Goal: Task Accomplishment & Management: Complete application form

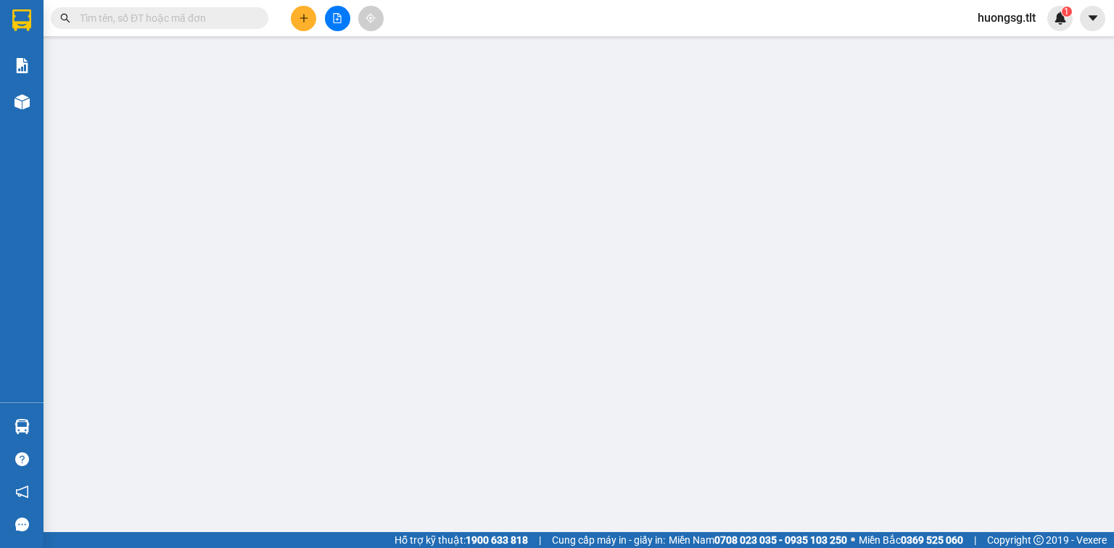
click at [144, 18] on input "text" at bounding box center [165, 18] width 171 height 16
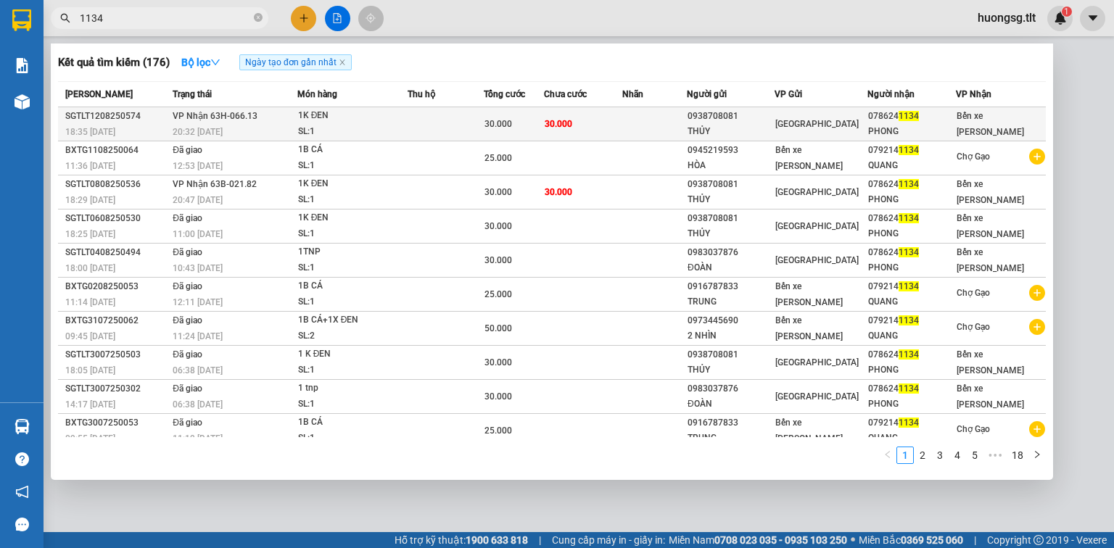
type input "1134"
click at [461, 113] on td at bounding box center [446, 124] width 76 height 34
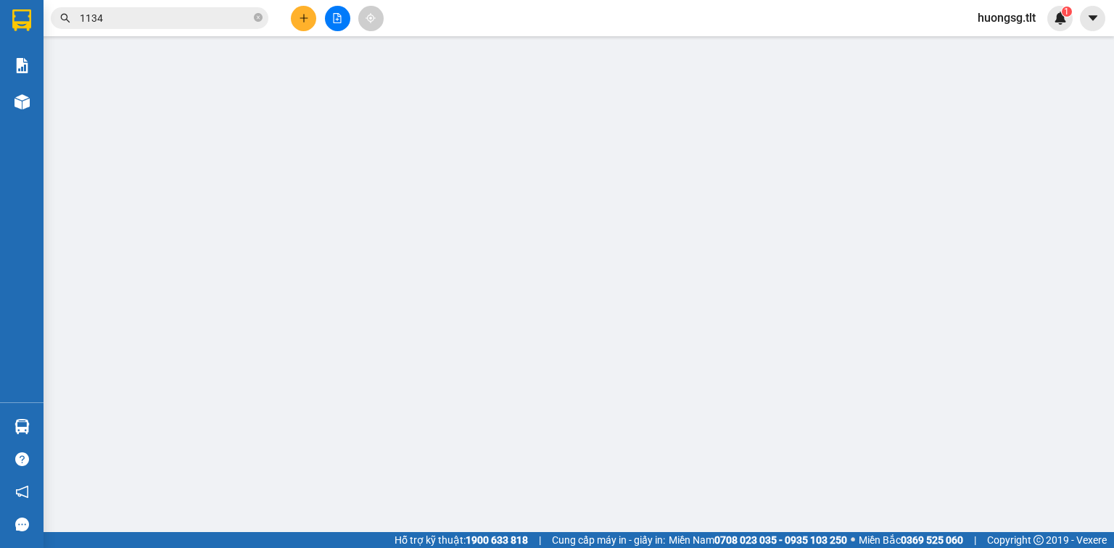
type input "0938708081"
type input "THỦY"
type input "0786241134"
type input "PHONG"
type input "30.000"
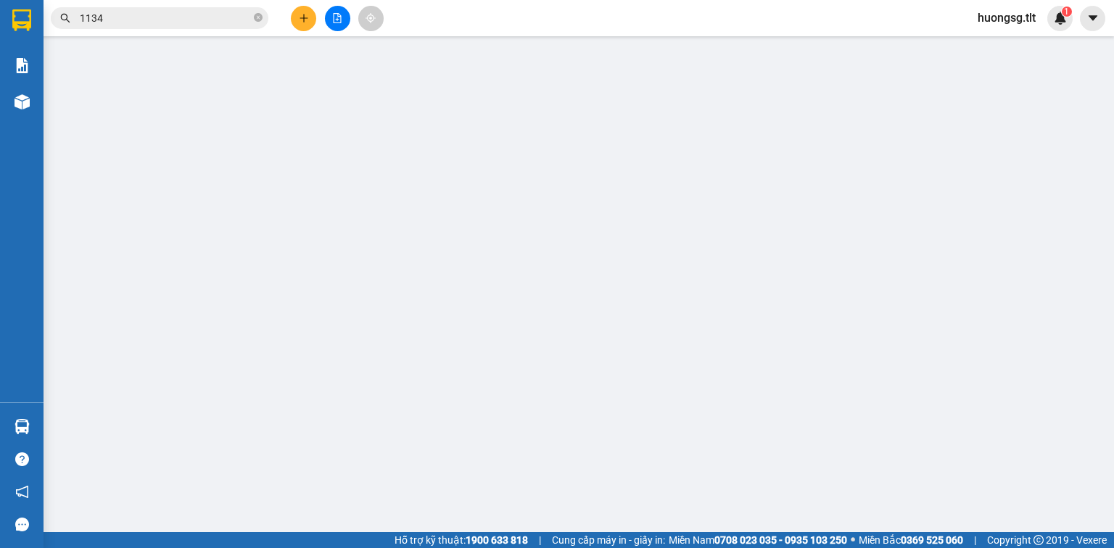
type input "30.000"
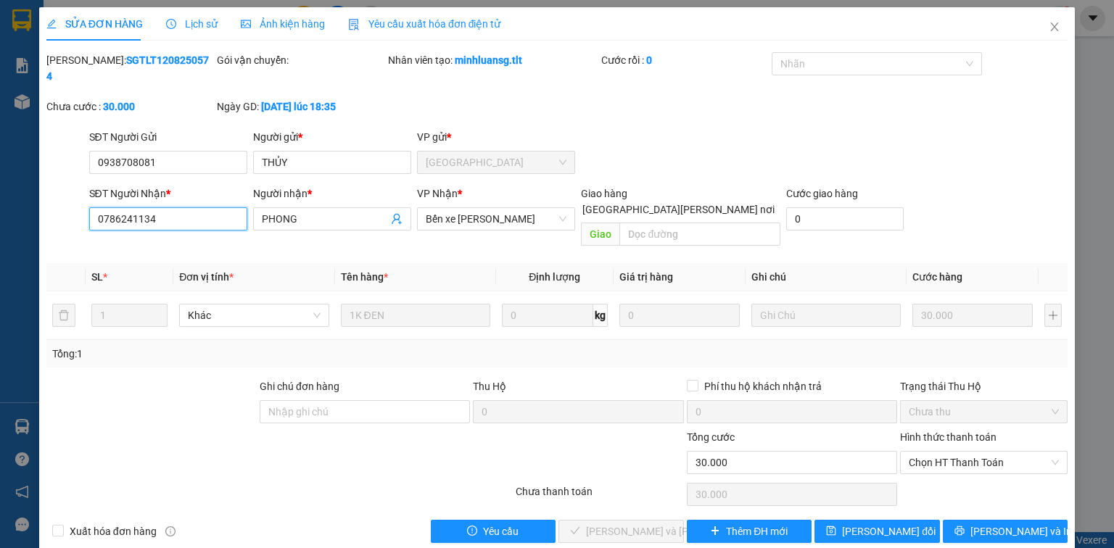
drag, startPoint x: 126, startPoint y: 197, endPoint x: 36, endPoint y: 190, distance: 90.9
click at [36, 190] on div "SỬA ĐƠN HÀNG Lịch sử [PERSON_NAME] hàng Yêu cầu xuất [PERSON_NAME] điện tử Tota…" at bounding box center [557, 274] width 1114 height 548
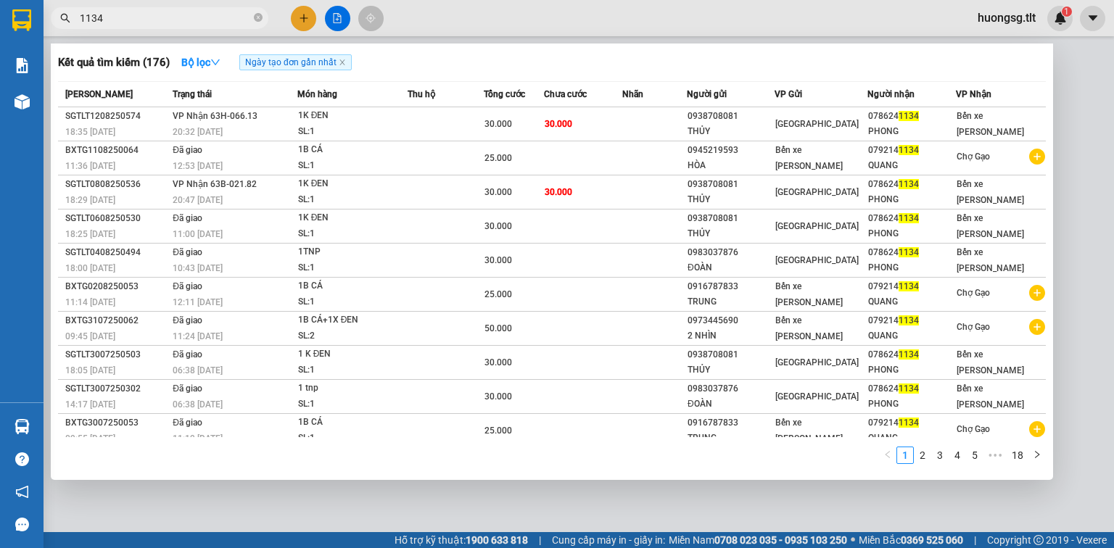
click at [103, 18] on input "1134" at bounding box center [165, 18] width 171 height 16
type input "1"
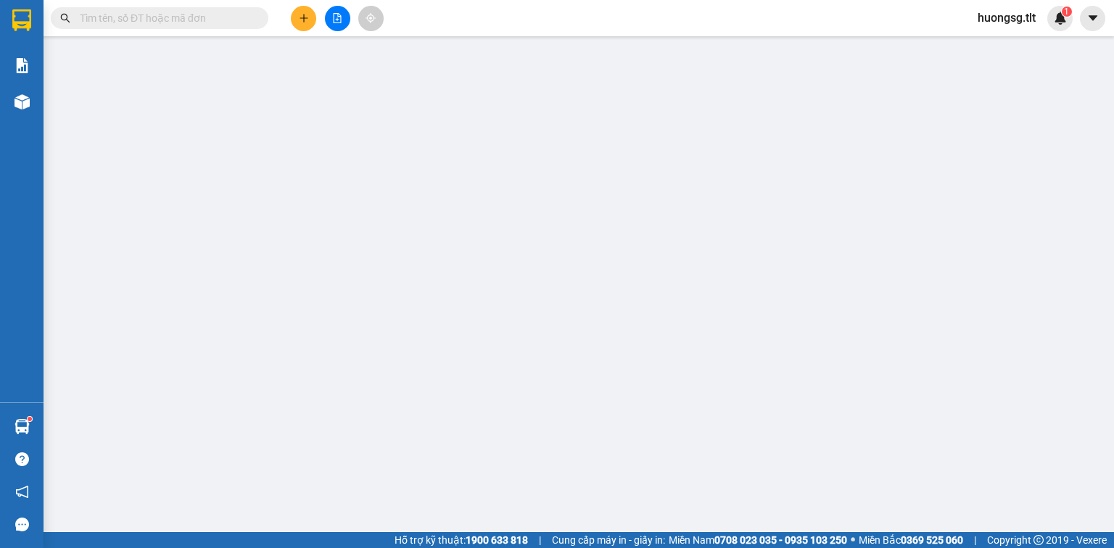
click at [150, 13] on input "text" at bounding box center [165, 18] width 171 height 16
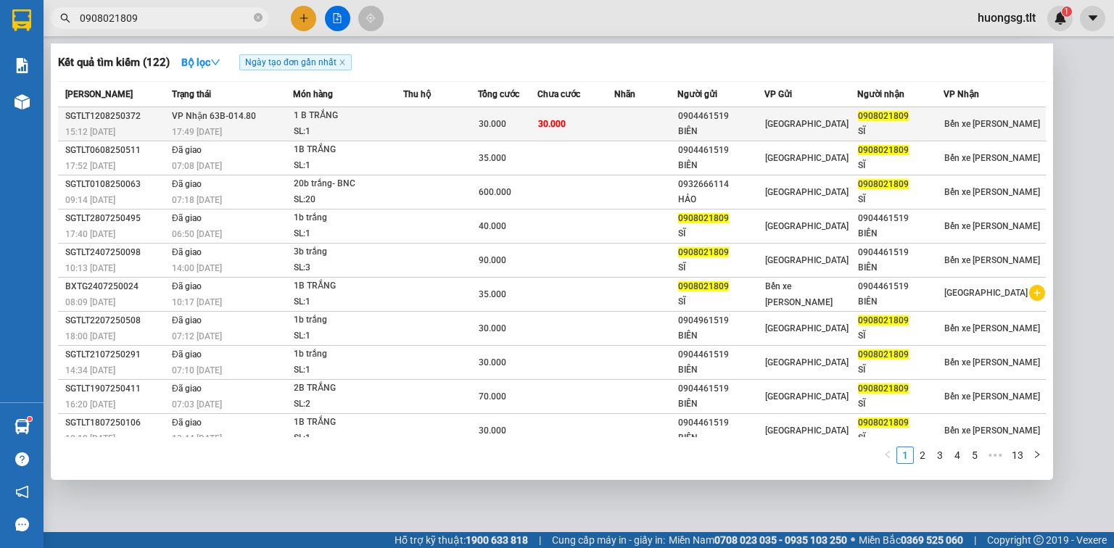
type input "0908021809"
click at [609, 114] on td "30.000" at bounding box center [575, 124] width 77 height 34
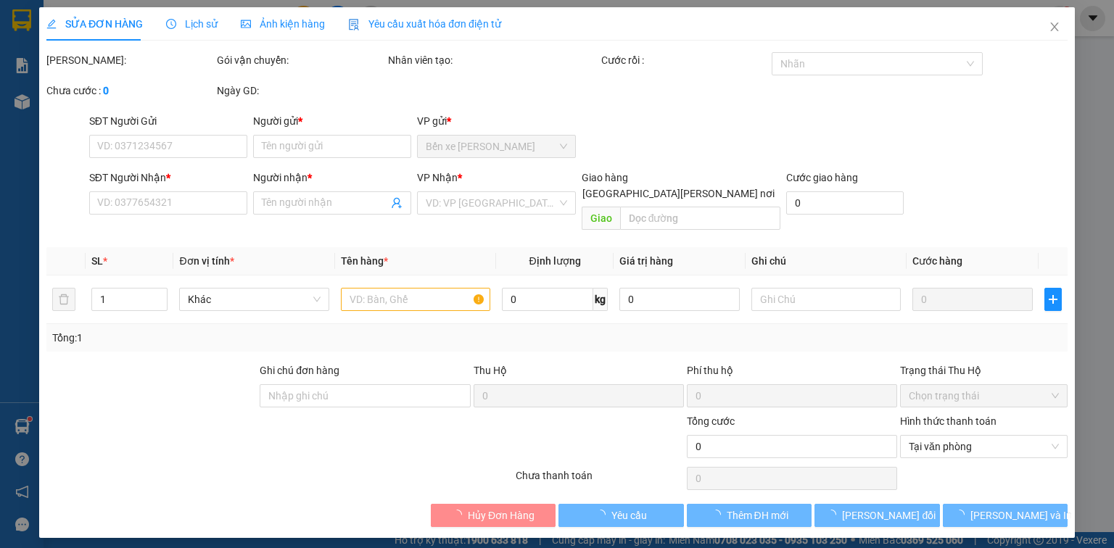
type input "0904461519"
type input "BIÊN"
type input "0908021809"
type input "SĨ"
type input "30.000"
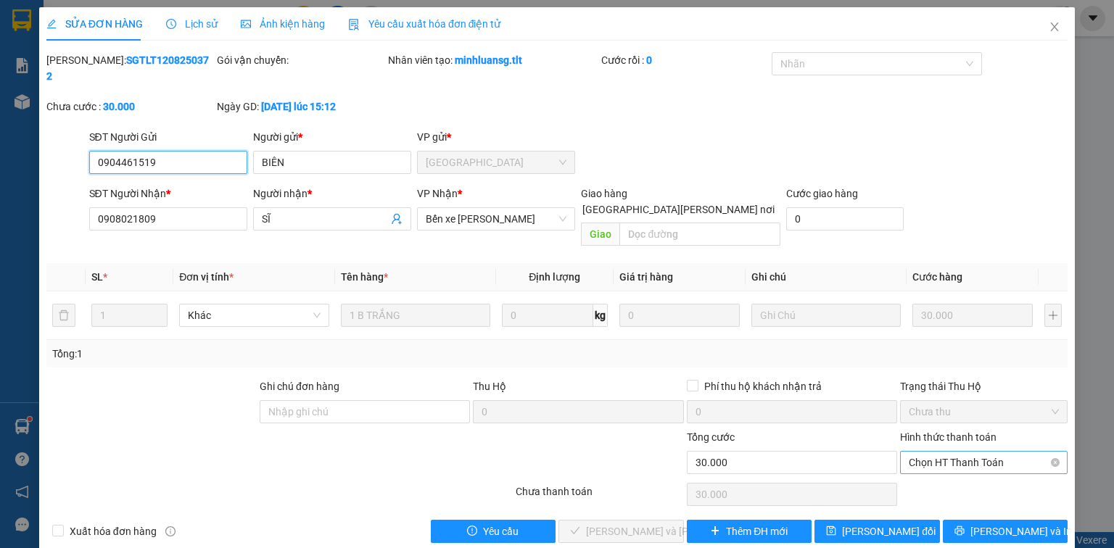
drag, startPoint x: 976, startPoint y: 429, endPoint x: 973, endPoint y: 439, distance: 9.9
click at [975, 452] on span "Chọn HT Thanh Toán" at bounding box center [984, 463] width 150 height 22
click at [954, 460] on div "Tại văn phòng" at bounding box center [984, 459] width 150 height 16
type input "0"
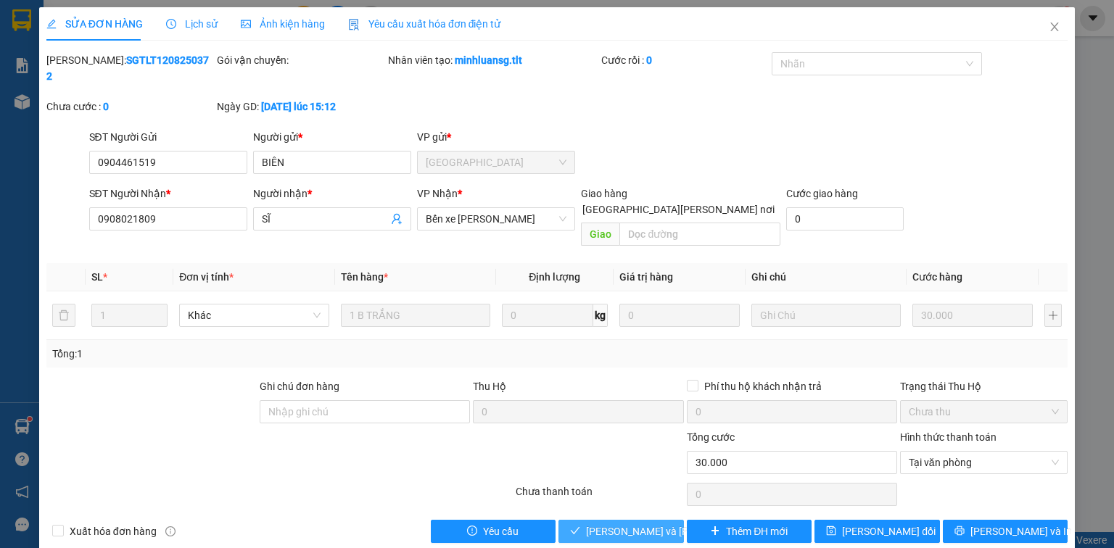
drag, startPoint x: 623, startPoint y: 497, endPoint x: 663, endPoint y: 487, distance: 41.2
click at [622, 524] on span "[PERSON_NAME] và [PERSON_NAME] hàng" at bounding box center [684, 532] width 196 height 16
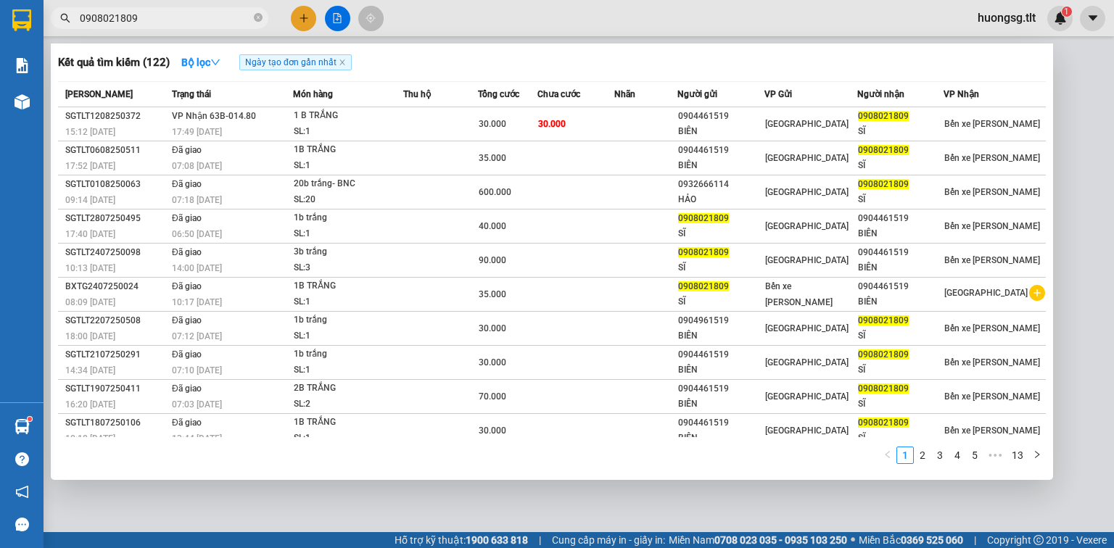
click at [186, 18] on input "0908021809" at bounding box center [165, 18] width 171 height 16
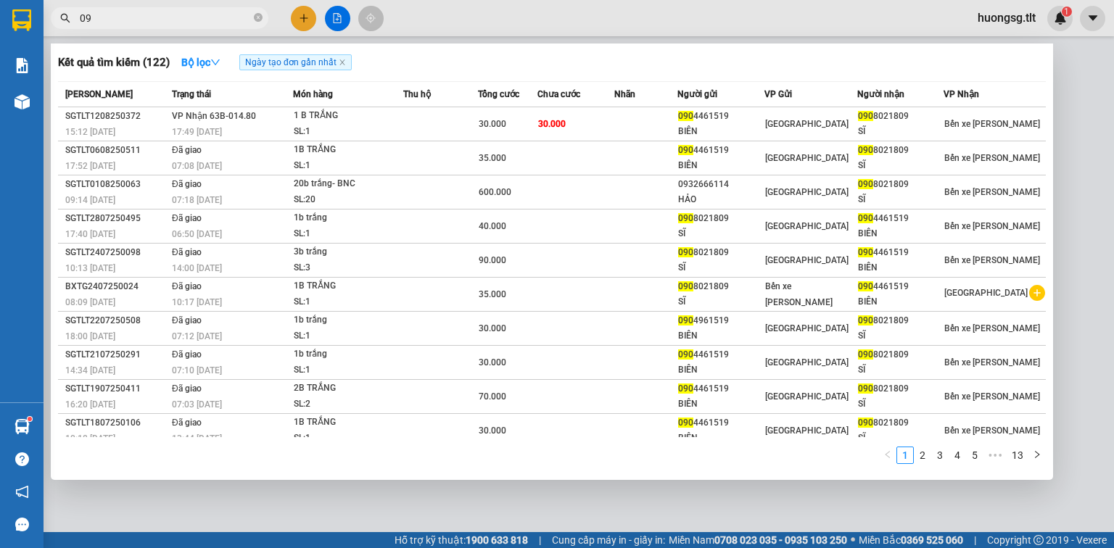
type input "0"
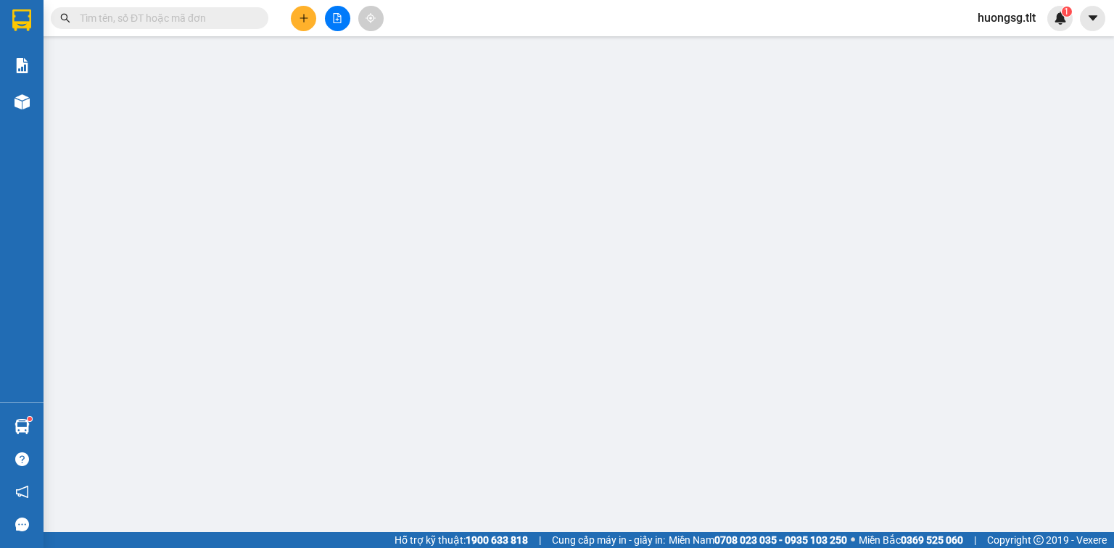
click at [113, 22] on input "text" at bounding box center [165, 18] width 171 height 16
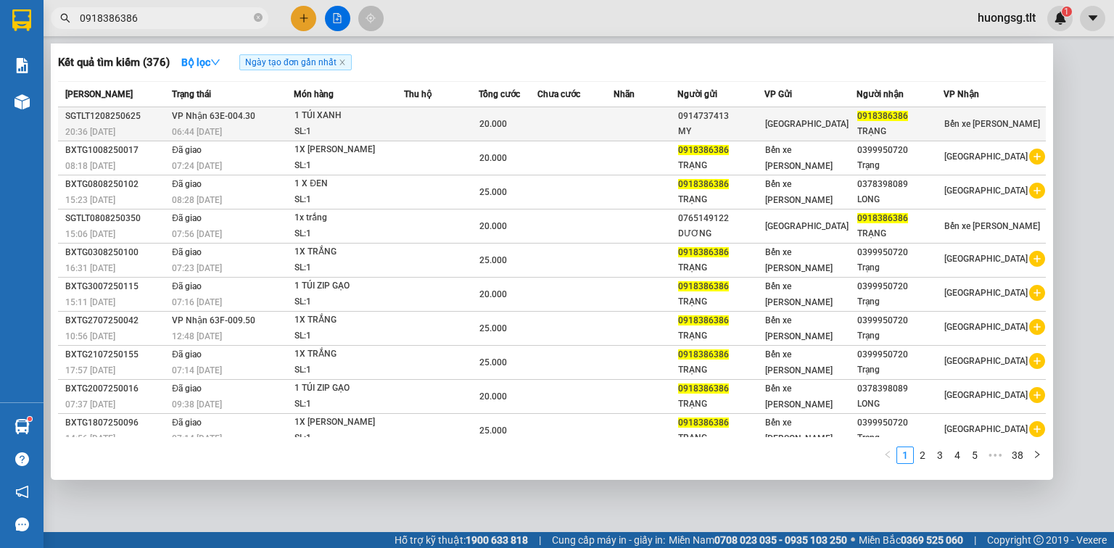
type input "0918386386"
click at [447, 116] on td at bounding box center [441, 124] width 75 height 34
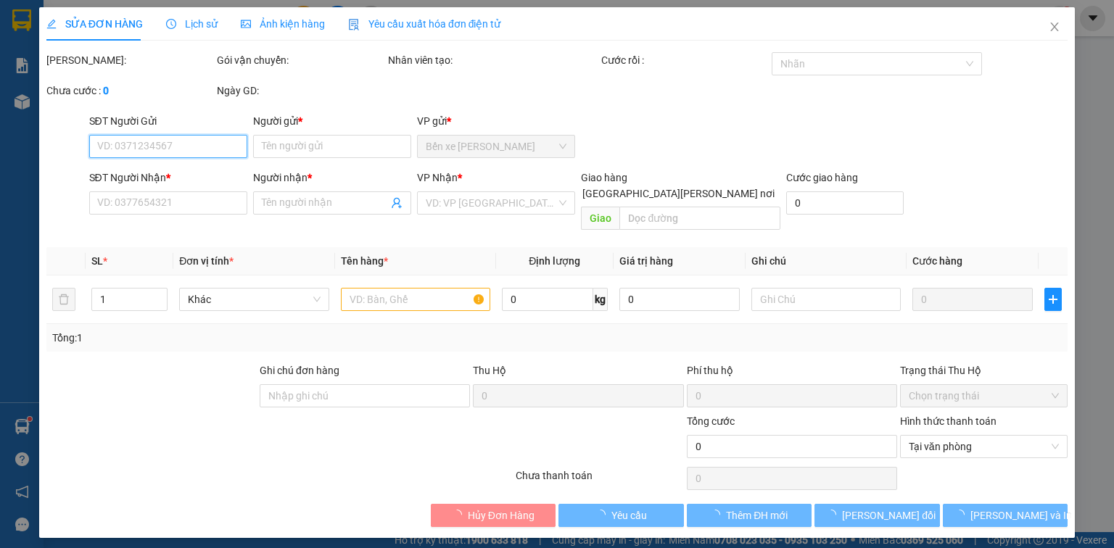
type input "0914737413"
type input "MY"
type input "0918386386"
type input "TRẠNG"
type input "20.000"
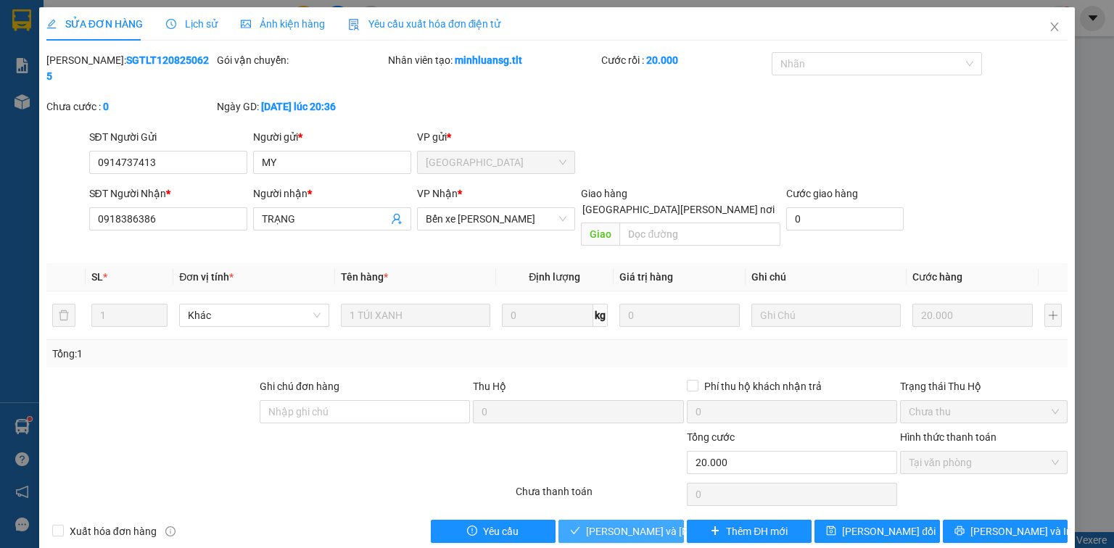
click at [627, 524] on span "[PERSON_NAME] và [PERSON_NAME] hàng" at bounding box center [684, 532] width 196 height 16
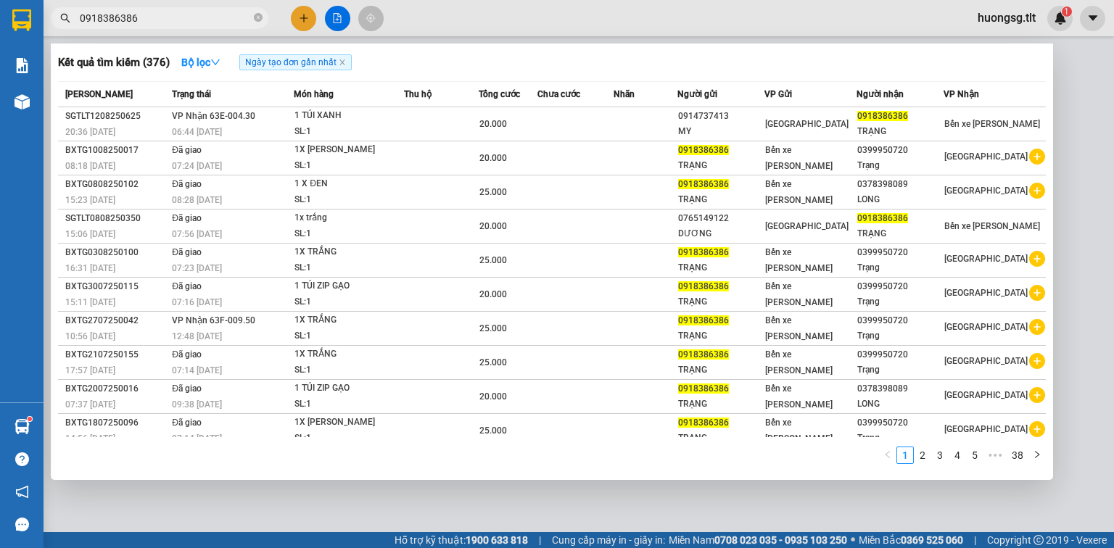
click at [147, 9] on span "0918386386" at bounding box center [160, 18] width 218 height 22
click at [147, 15] on input "0918386386" at bounding box center [165, 18] width 171 height 16
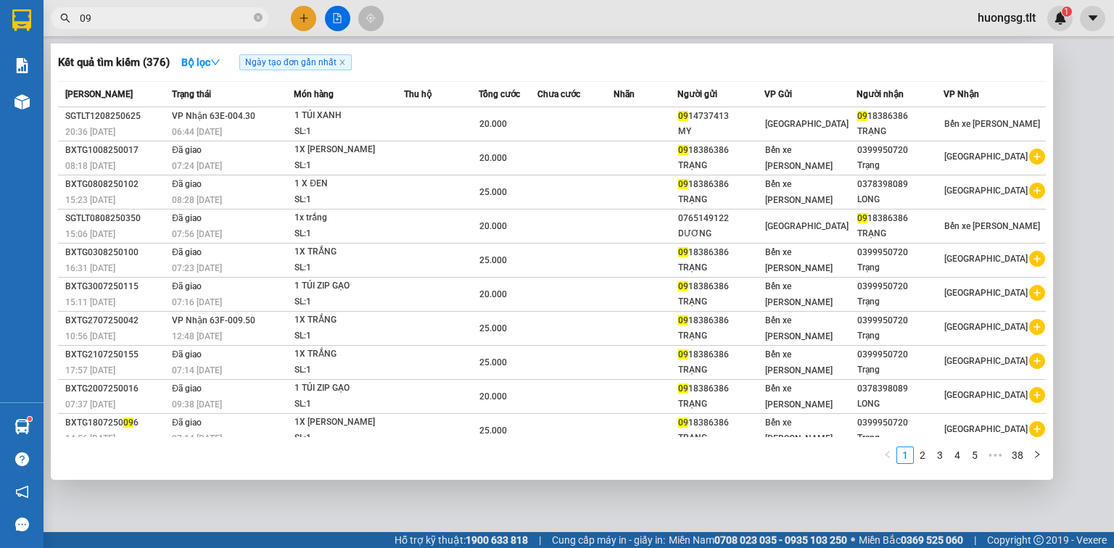
type input "0"
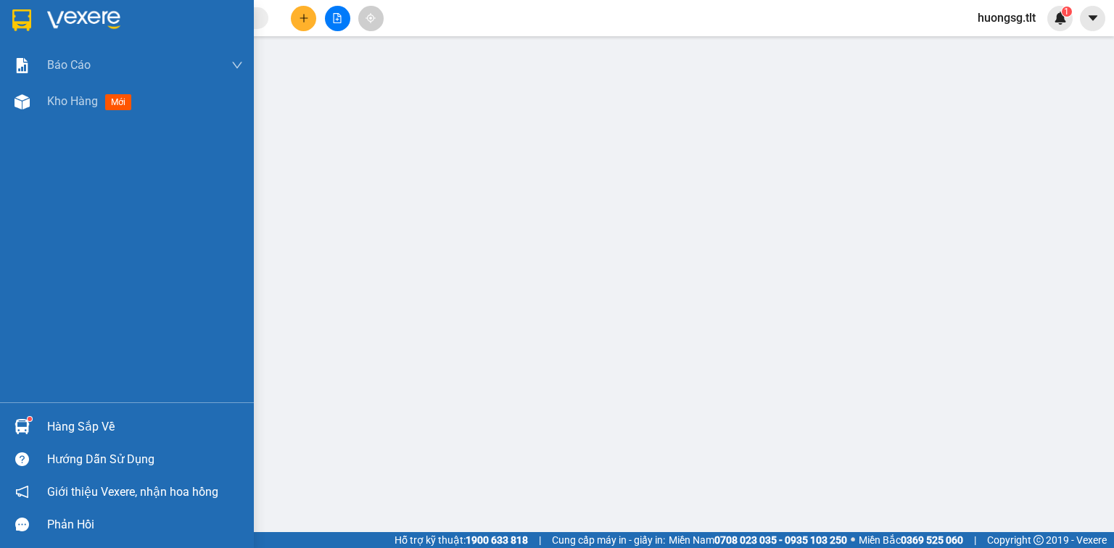
click at [82, 426] on div "Hàng sắp về" at bounding box center [145, 427] width 196 height 22
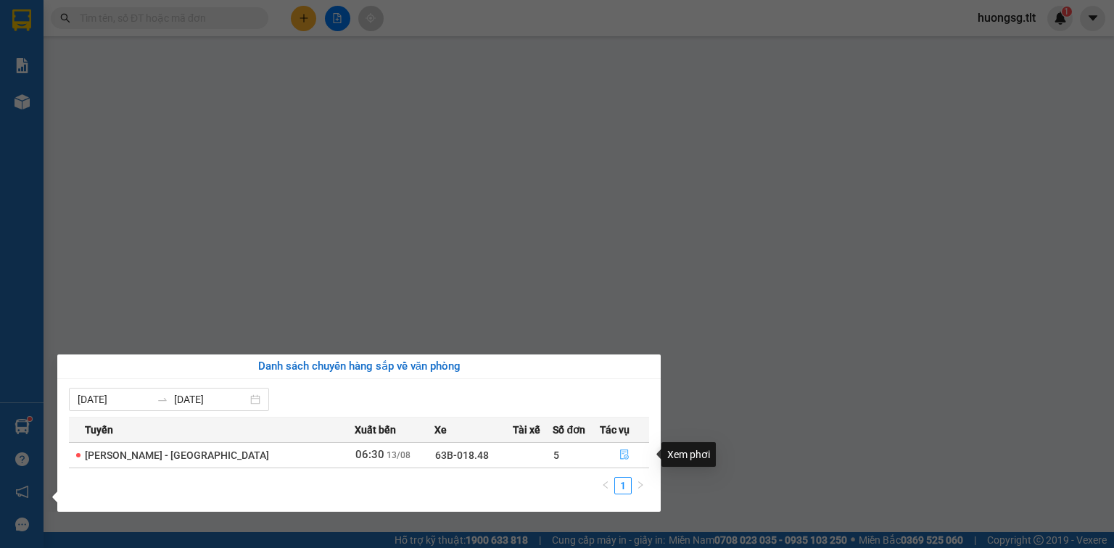
click at [624, 452] on button "button" at bounding box center [625, 455] width 48 height 23
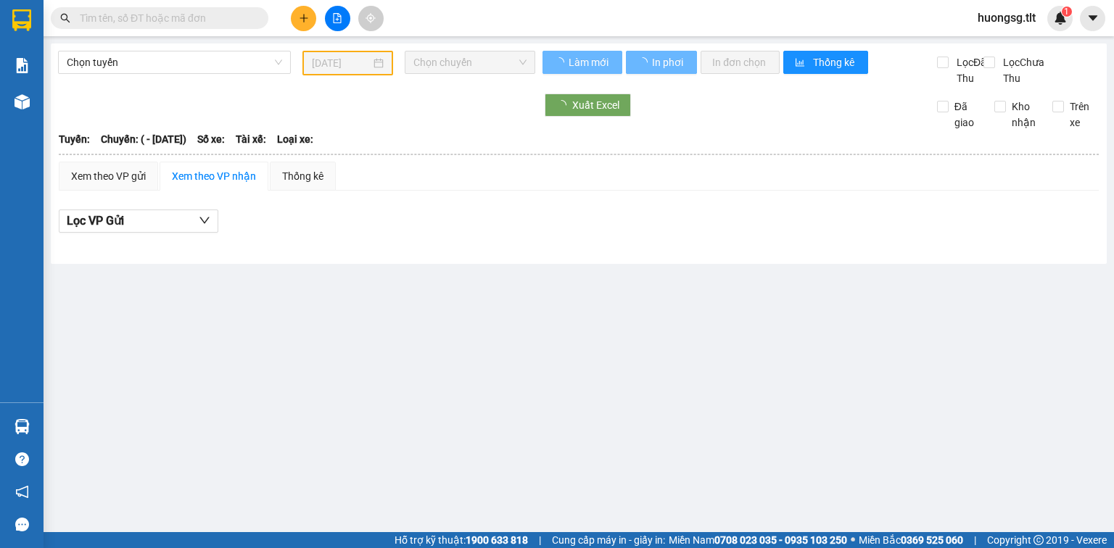
type input "[DATE]"
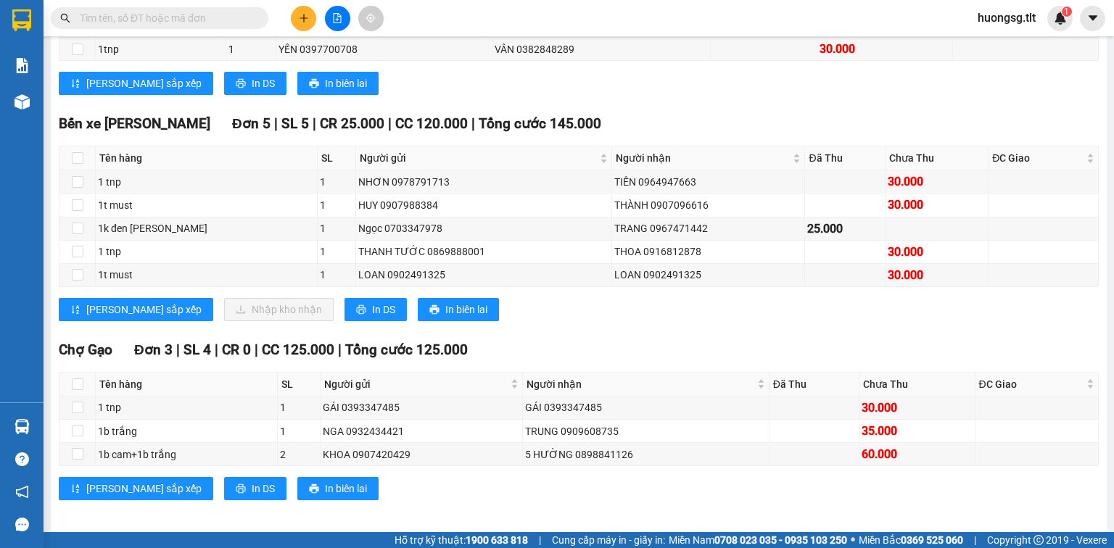
scroll to position [312, 0]
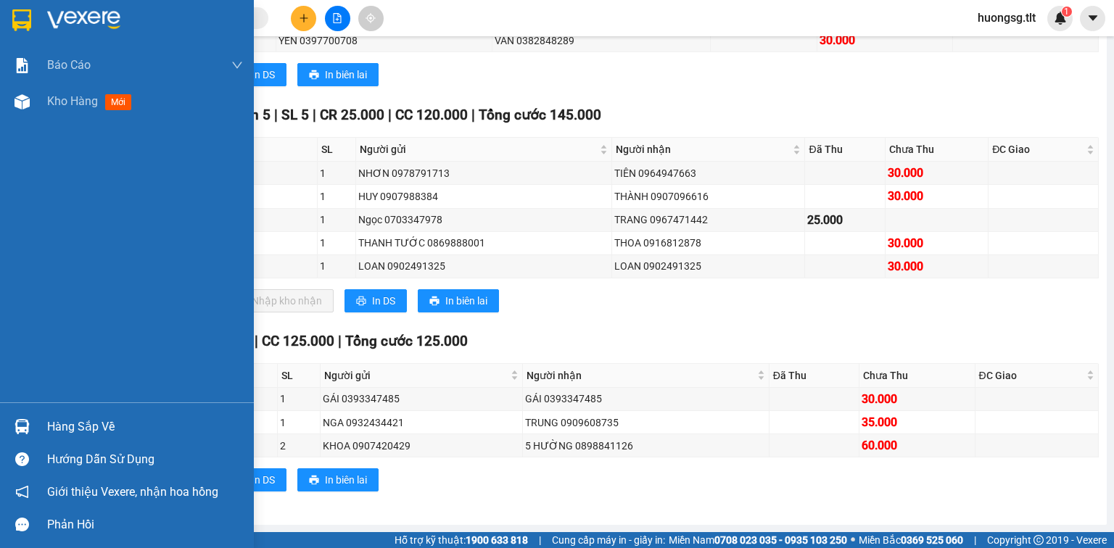
click at [87, 424] on div "Hàng sắp về" at bounding box center [145, 427] width 196 height 22
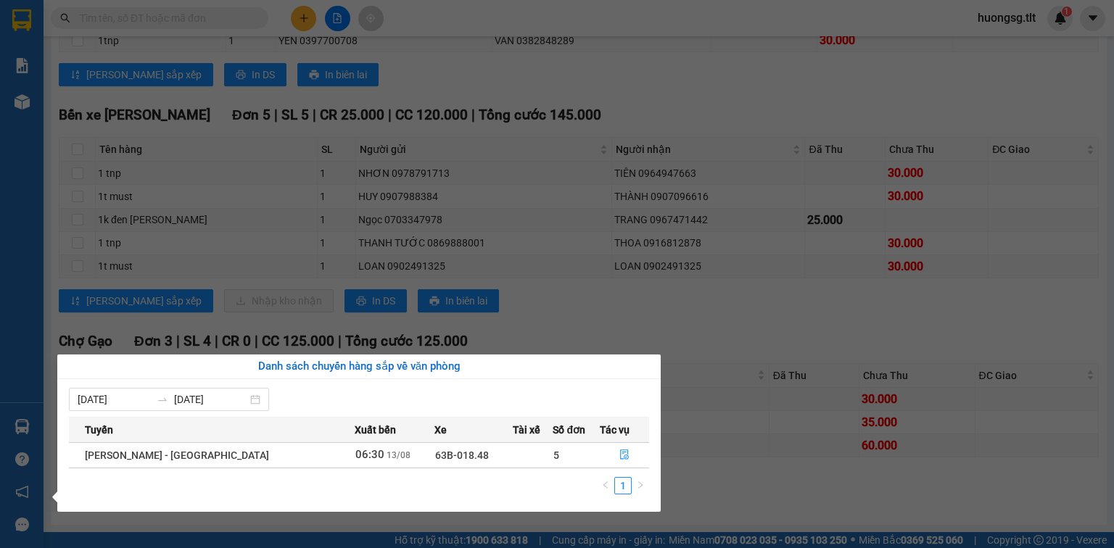
click at [752, 499] on section "Kết quả [PERSON_NAME] ( 376 ) Bộ lọc Ngày tạo [PERSON_NAME] nhất Mã ĐH Trạng th…" at bounding box center [557, 274] width 1114 height 548
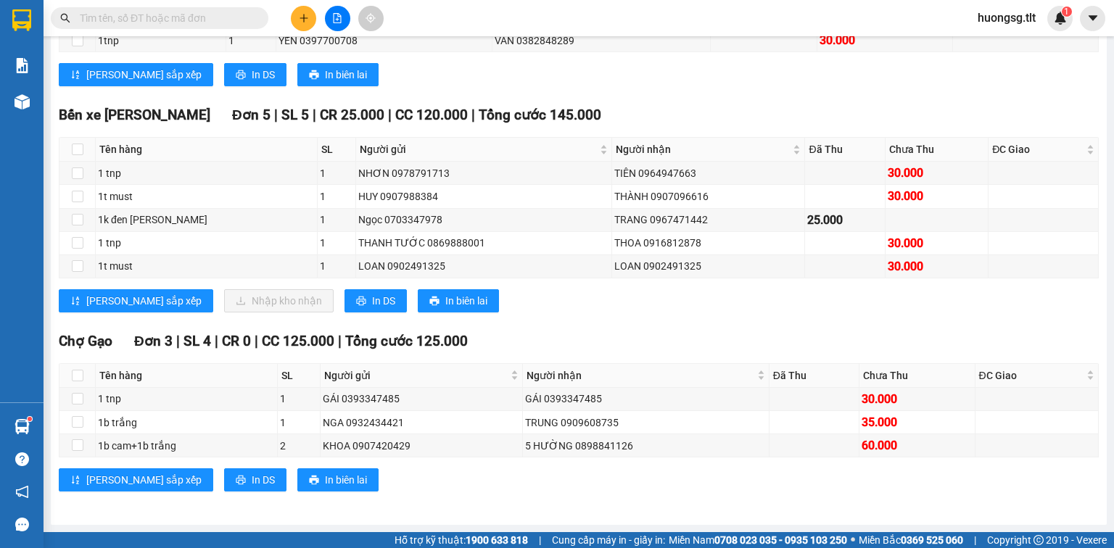
click at [145, 16] on input "text" at bounding box center [165, 18] width 171 height 16
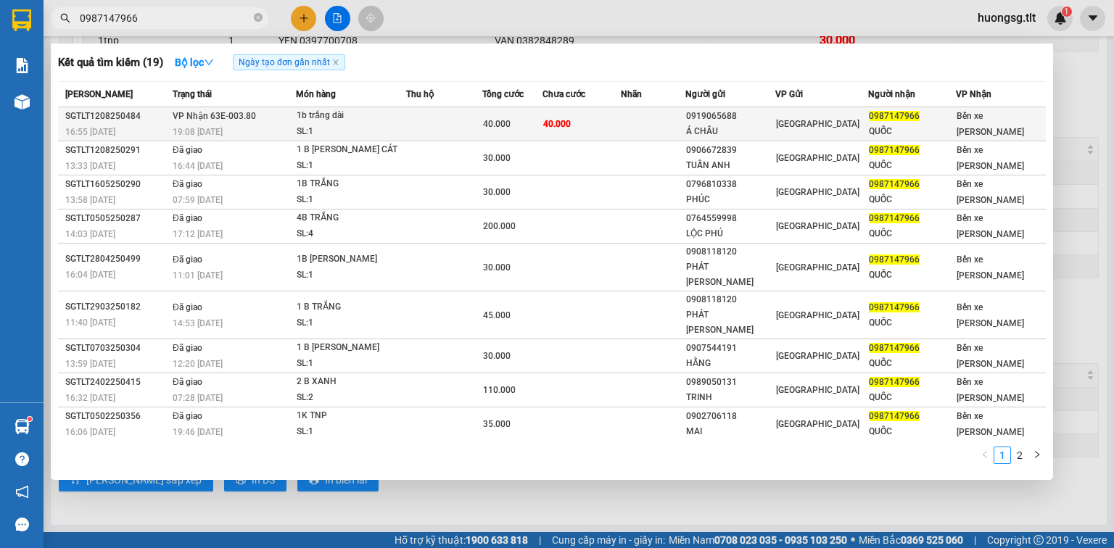
type input "0987147966"
click at [426, 123] on td at bounding box center [444, 124] width 76 height 34
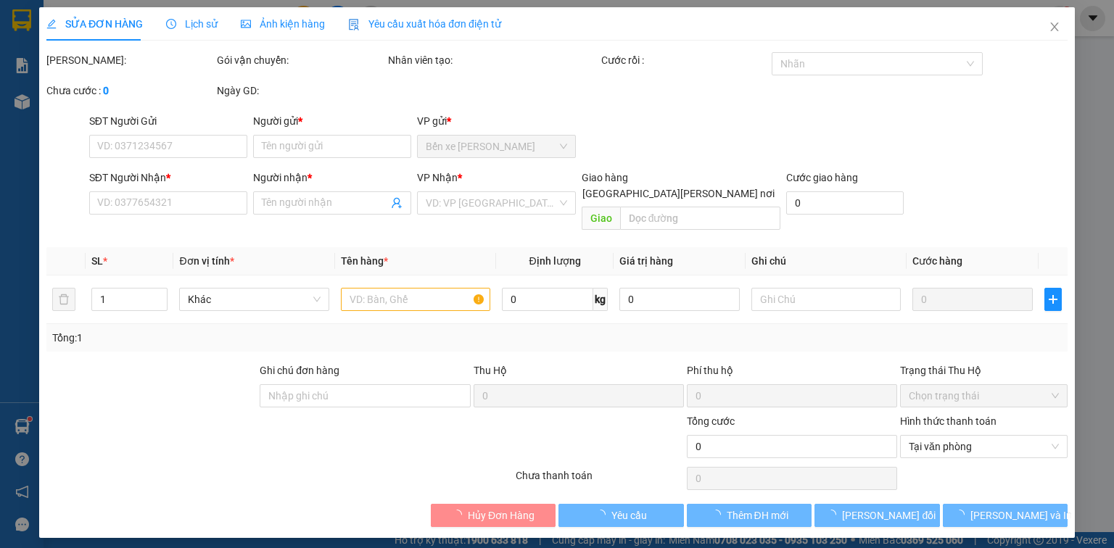
type input "0919065688"
type input "Á CHÂU"
type input "0987147966"
type input "QUỐC"
type input "40.000"
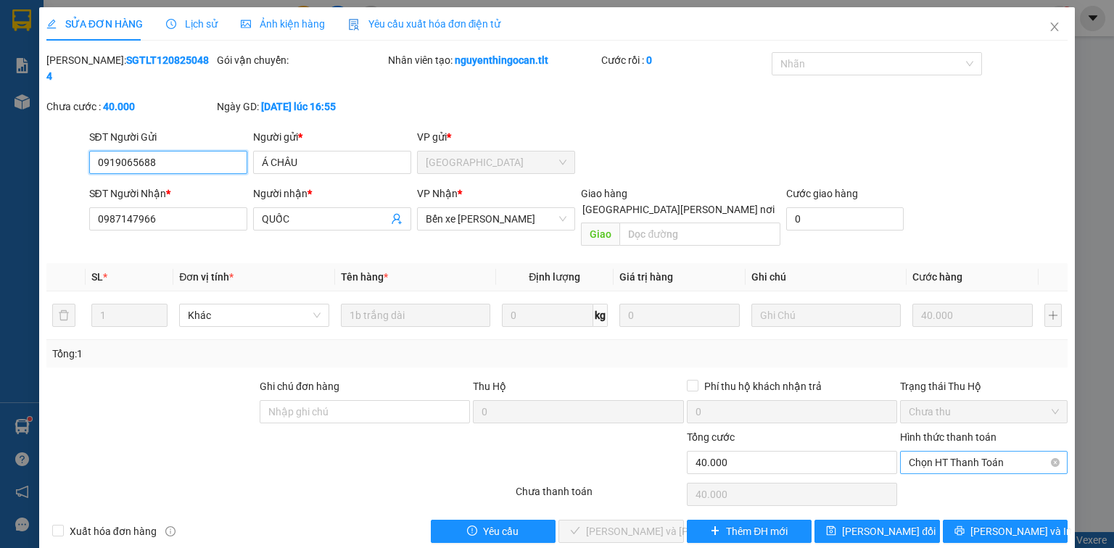
drag, startPoint x: 1012, startPoint y: 424, endPoint x: 1007, endPoint y: 441, distance: 18.3
click at [1012, 452] on span "Chọn HT Thanh Toán" at bounding box center [984, 463] width 150 height 22
drag, startPoint x: 992, startPoint y: 462, endPoint x: 935, endPoint y: 468, distance: 57.6
click at [992, 462] on div "Tại văn phòng" at bounding box center [984, 459] width 150 height 16
type input "0"
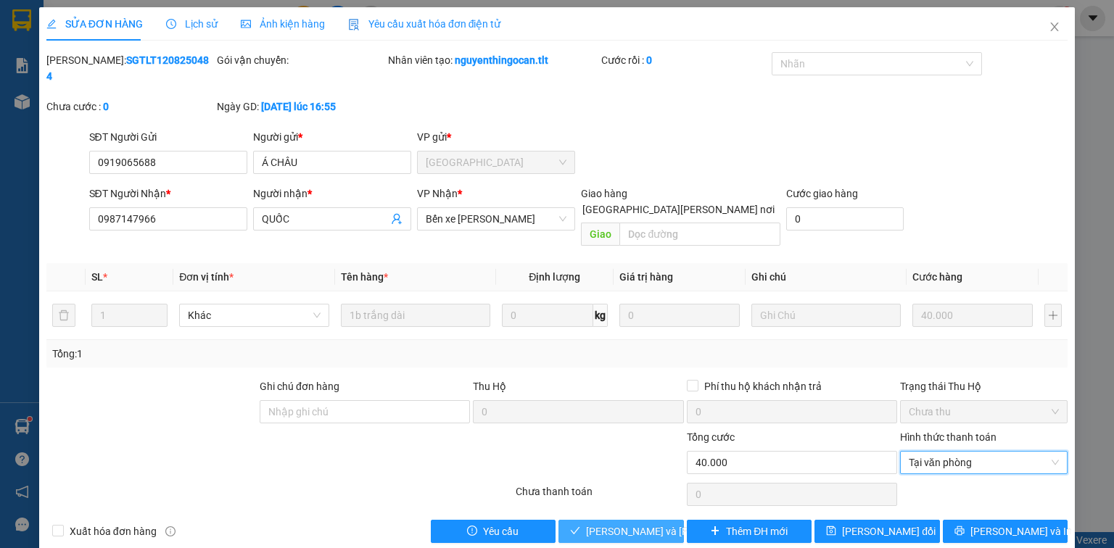
click at [638, 524] on span "[PERSON_NAME] và [PERSON_NAME] hàng" at bounding box center [684, 532] width 196 height 16
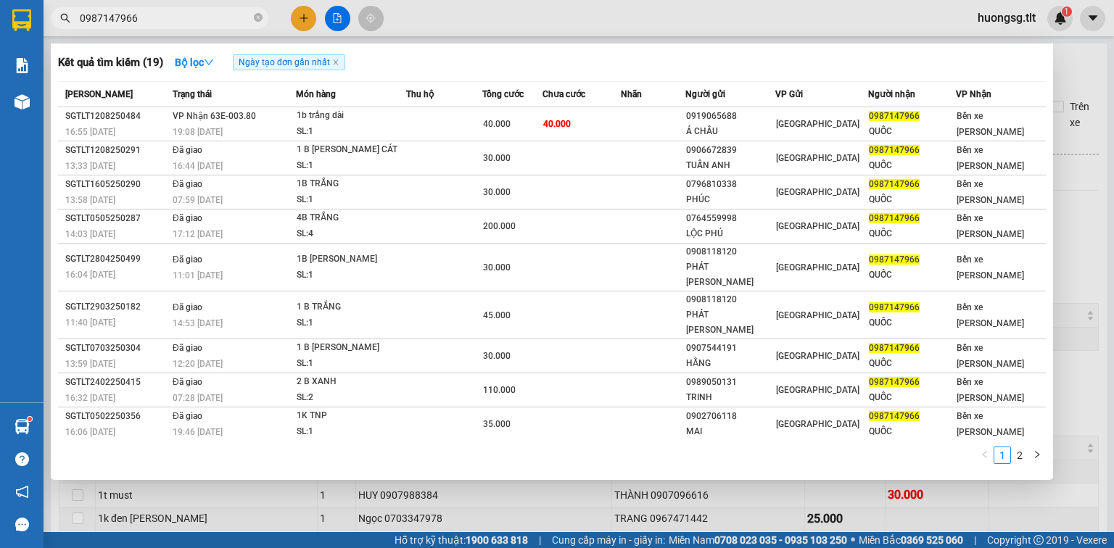
drag, startPoint x: 136, startPoint y: 17, endPoint x: 79, endPoint y: 29, distance: 58.6
click at [77, 29] on div "Kết quả [PERSON_NAME] ( 19 ) Bộ lọc Ngày tạo [PERSON_NAME] nhất Mã ĐH Trạng thá…" at bounding box center [141, 18] width 283 height 25
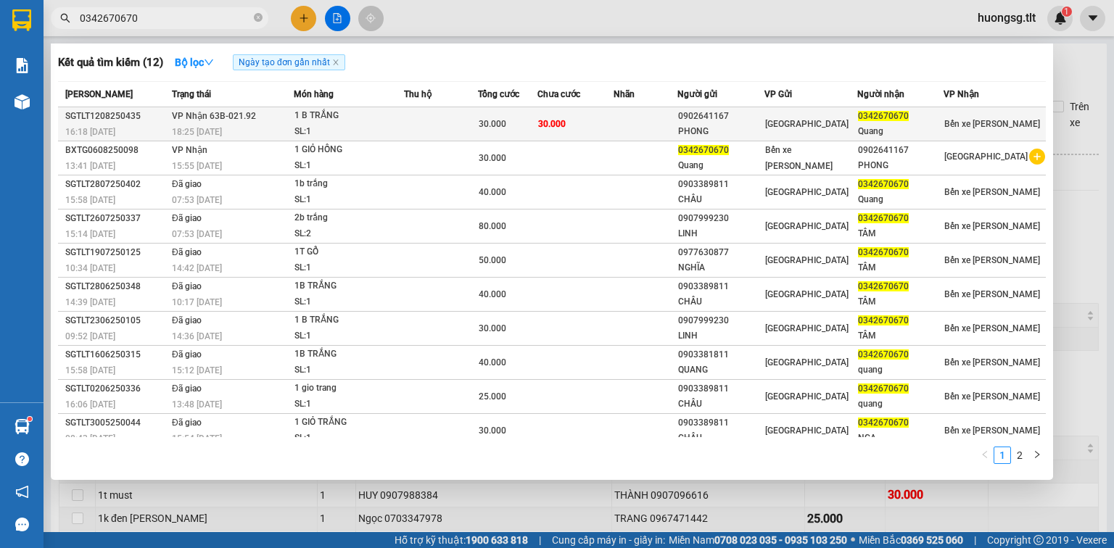
type input "0342670670"
click at [645, 129] on td at bounding box center [646, 124] width 64 height 34
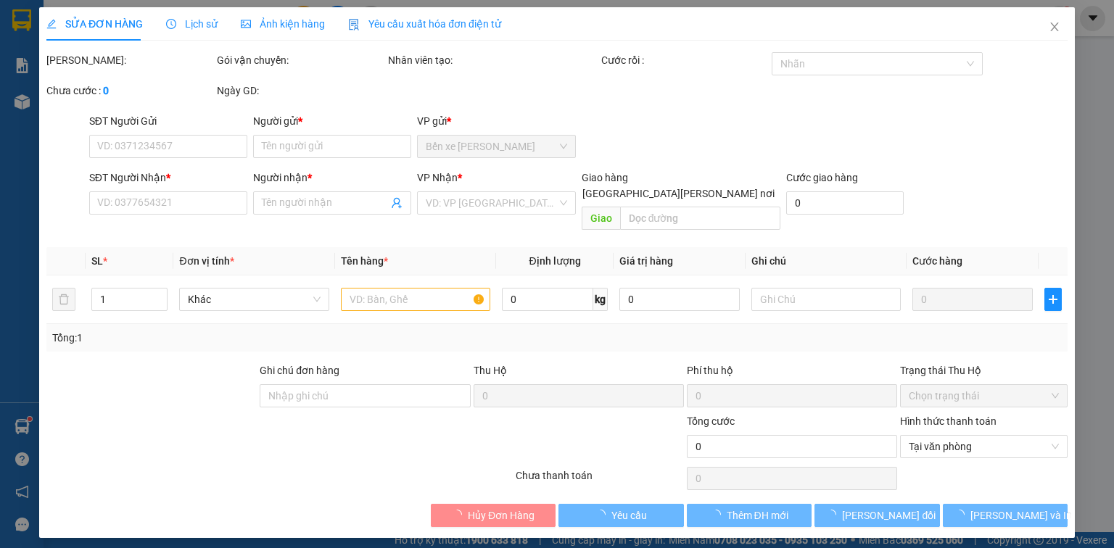
type input "0902641167"
type input "PHONG"
type input "0342670670"
type input "Quang"
type input "30.000"
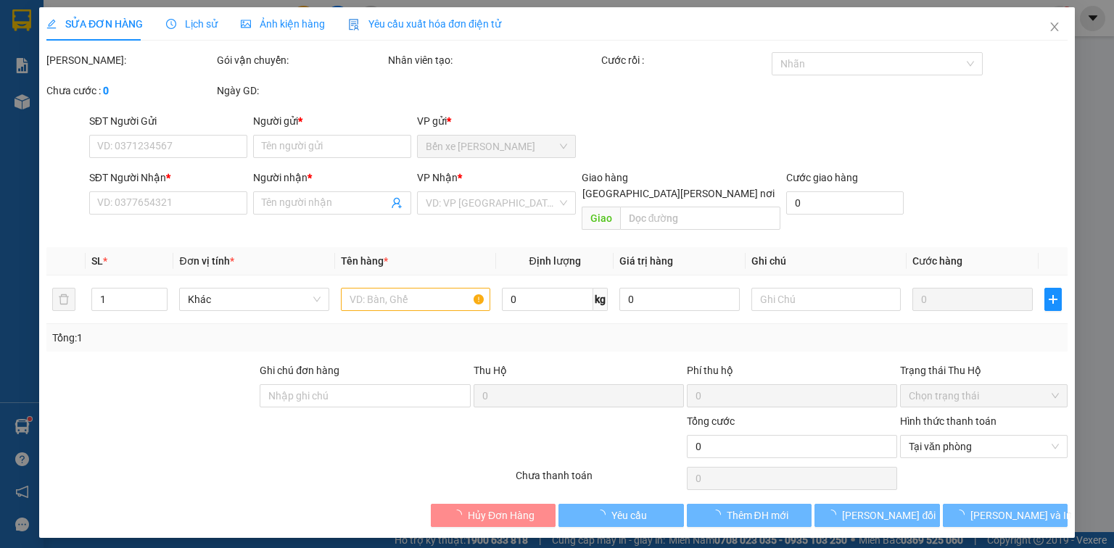
type input "30.000"
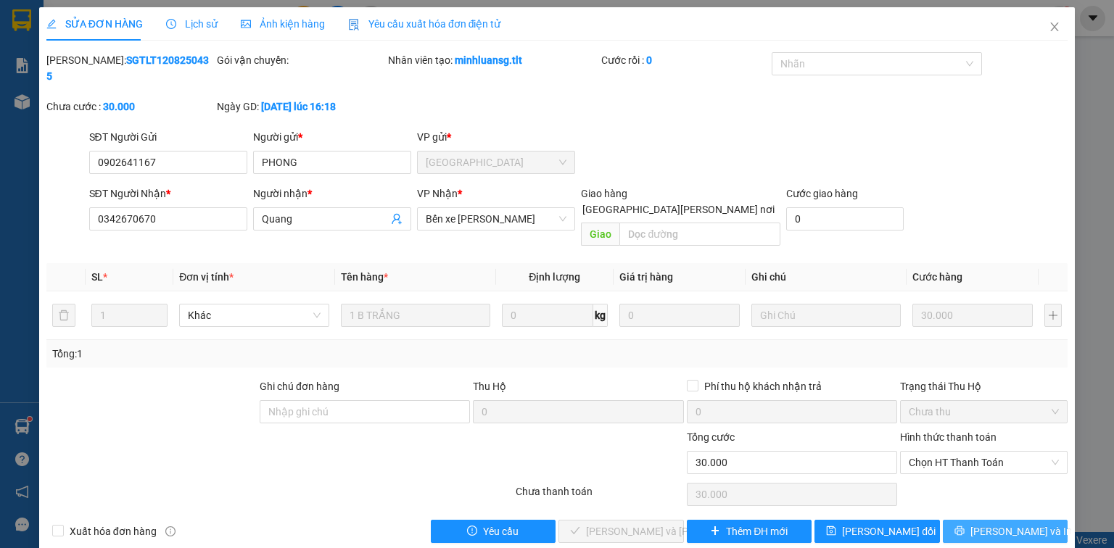
click at [1012, 524] on span "[PERSON_NAME] và In" at bounding box center [1021, 532] width 102 height 16
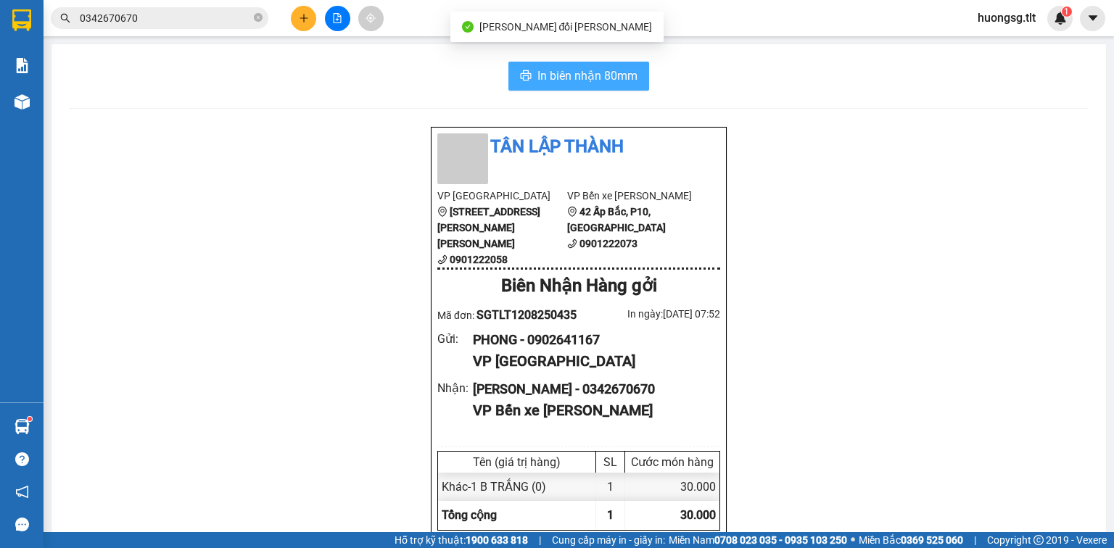
click at [537, 77] on span "In biên nhận 80mm" at bounding box center [587, 76] width 100 height 18
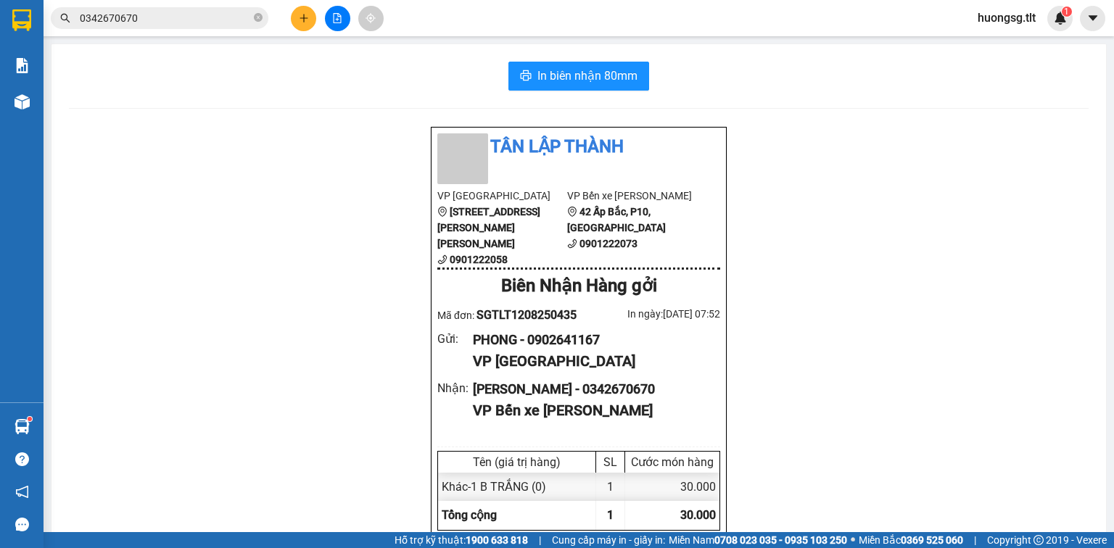
click at [168, 17] on input "0342670670" at bounding box center [165, 18] width 171 height 16
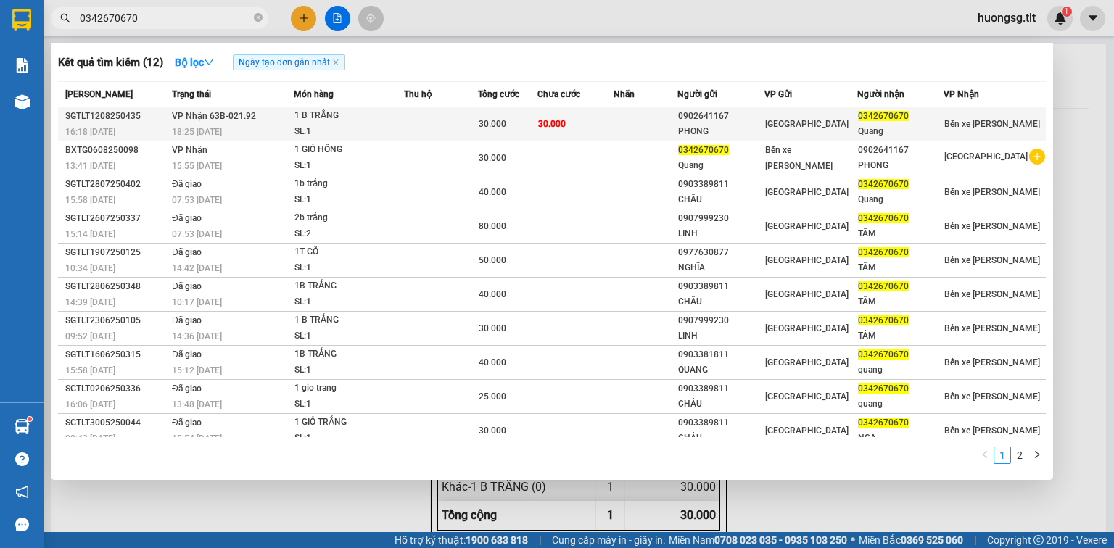
click at [614, 120] on td "30.000" at bounding box center [575, 124] width 77 height 34
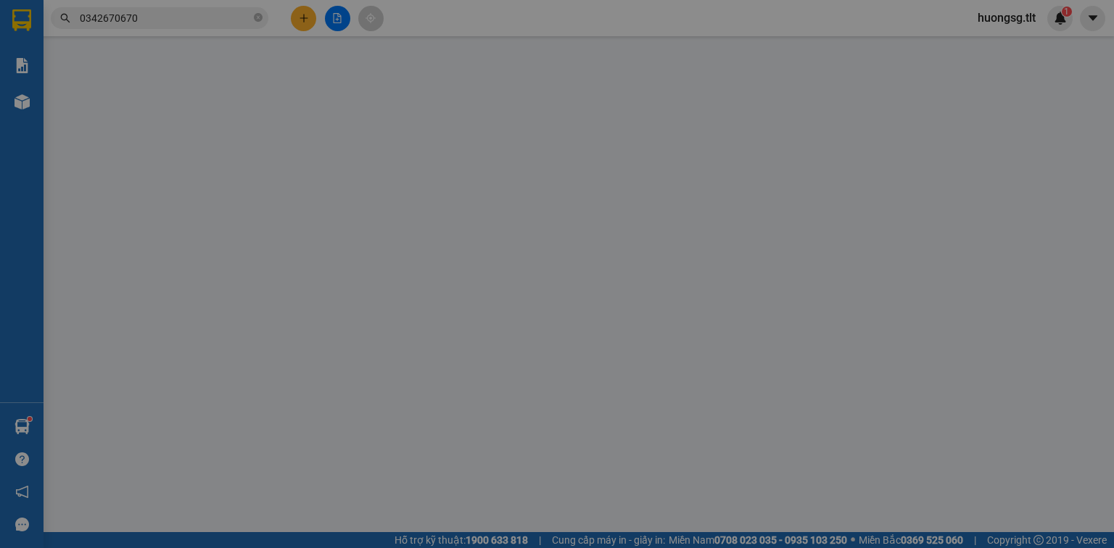
type input "0902641167"
type input "PHONG"
type input "0342670670"
type input "Quang"
type input "30.000"
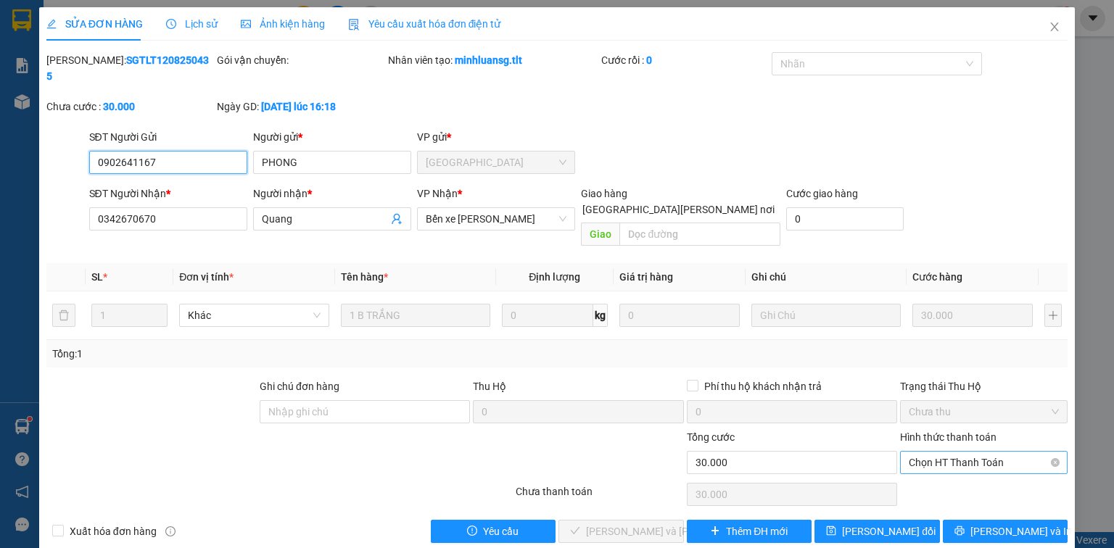
click at [982, 452] on span "Chọn HT Thanh Toán" at bounding box center [984, 463] width 150 height 22
click at [968, 454] on div "Tại văn phòng" at bounding box center [984, 459] width 150 height 16
type input "0"
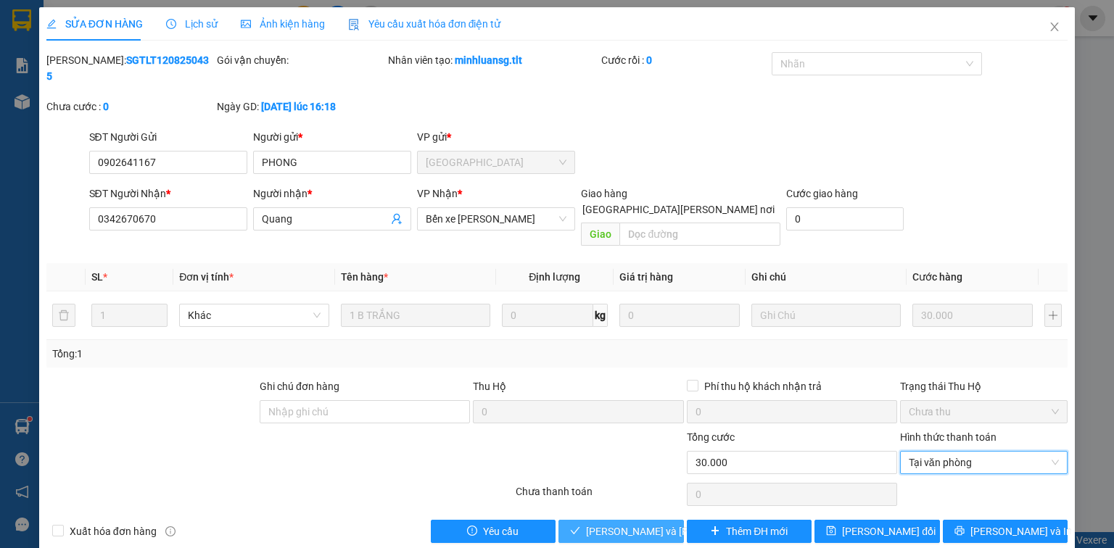
click at [618, 520] on button "[PERSON_NAME] và [PERSON_NAME] hàng" at bounding box center [620, 531] width 125 height 23
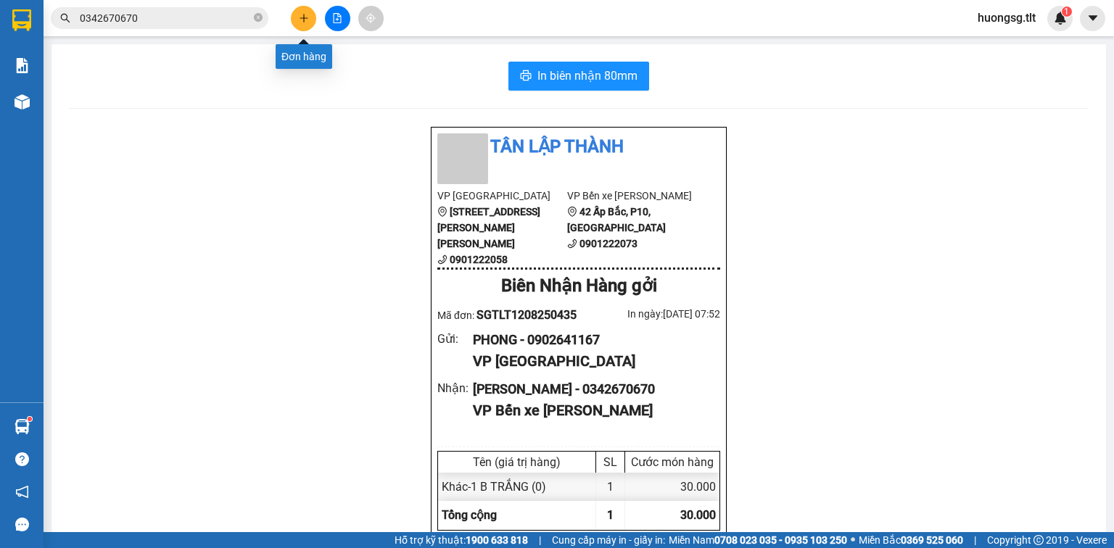
click at [303, 12] on button at bounding box center [303, 18] width 25 height 25
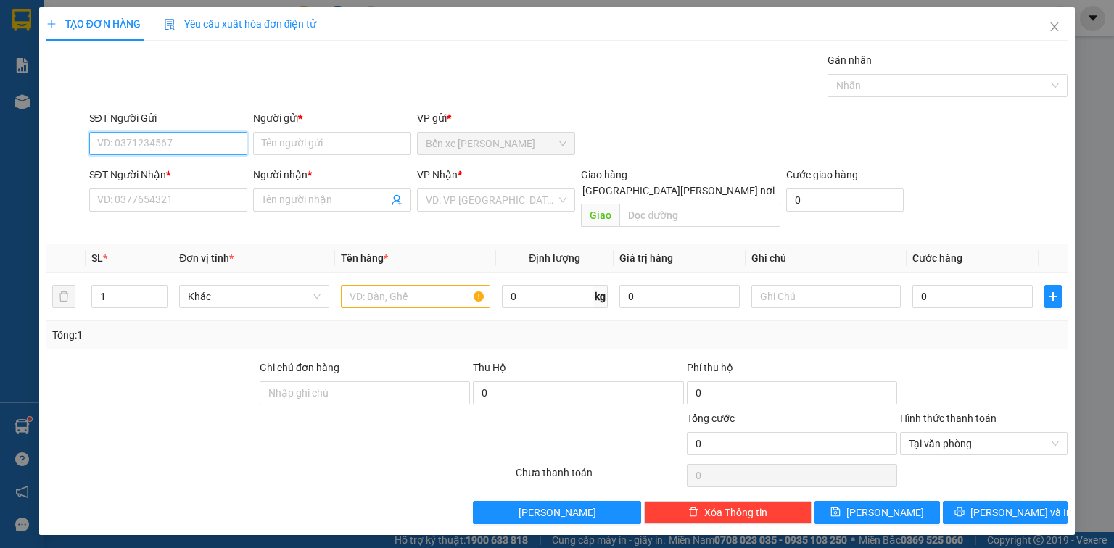
click at [204, 144] on input "SĐT Người Gửi" at bounding box center [168, 143] width 158 height 23
type input "0902407643"
click at [218, 151] on input "0902407643" at bounding box center [168, 143] width 158 height 23
click at [210, 163] on div "0902407643 - NGỌC" at bounding box center [168, 171] width 158 height 23
type input "NGỌC"
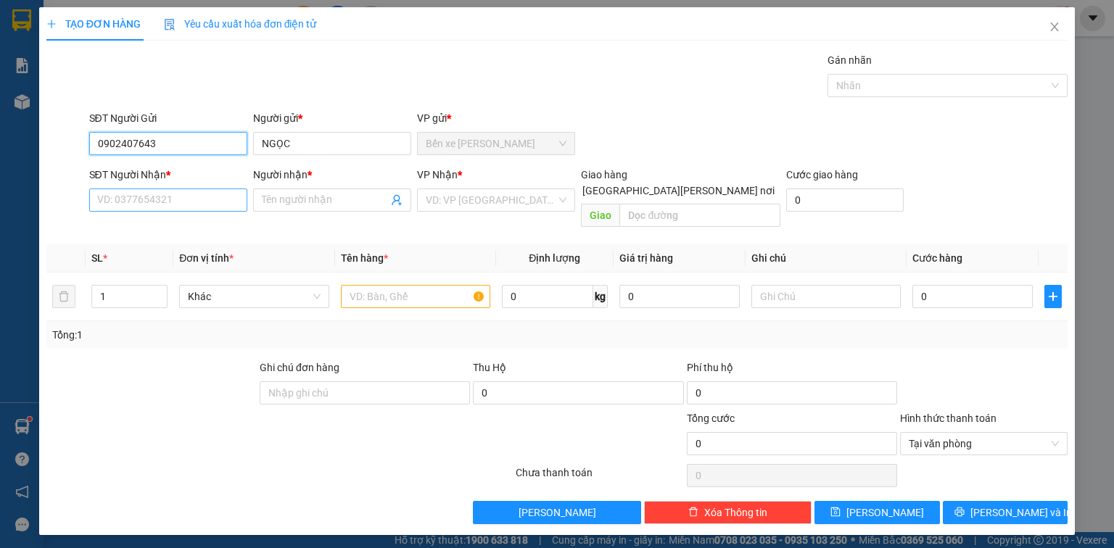
type input "0902407643"
click at [183, 203] on input "SĐT Người Nhận *" at bounding box center [168, 200] width 158 height 23
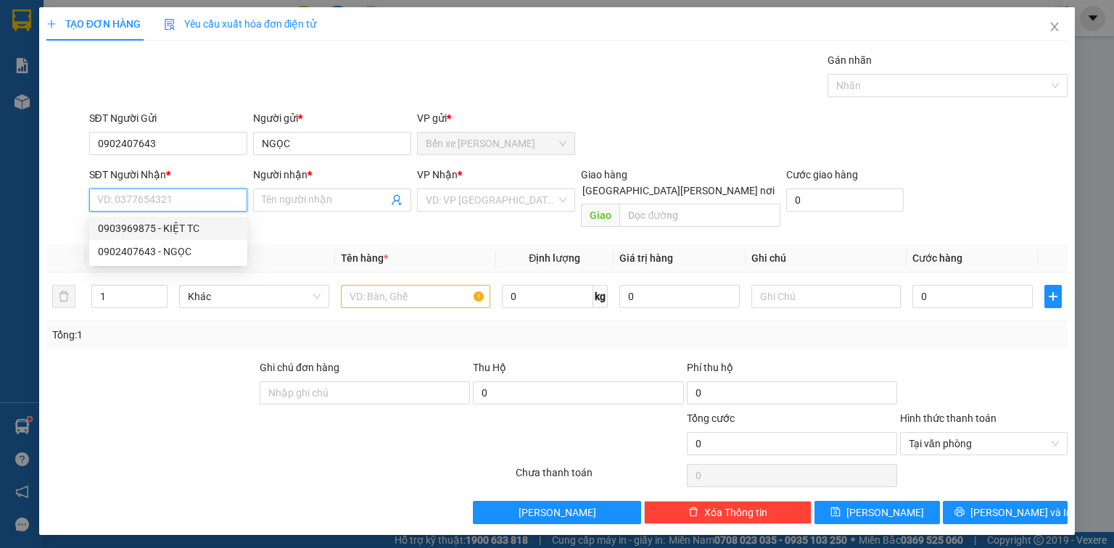
drag, startPoint x: 178, startPoint y: 224, endPoint x: 194, endPoint y: 228, distance: 16.4
click at [180, 225] on div "0903969875 - KIỆT TC" at bounding box center [168, 228] width 141 height 16
type input "0903969875"
type input "KIỆT TC"
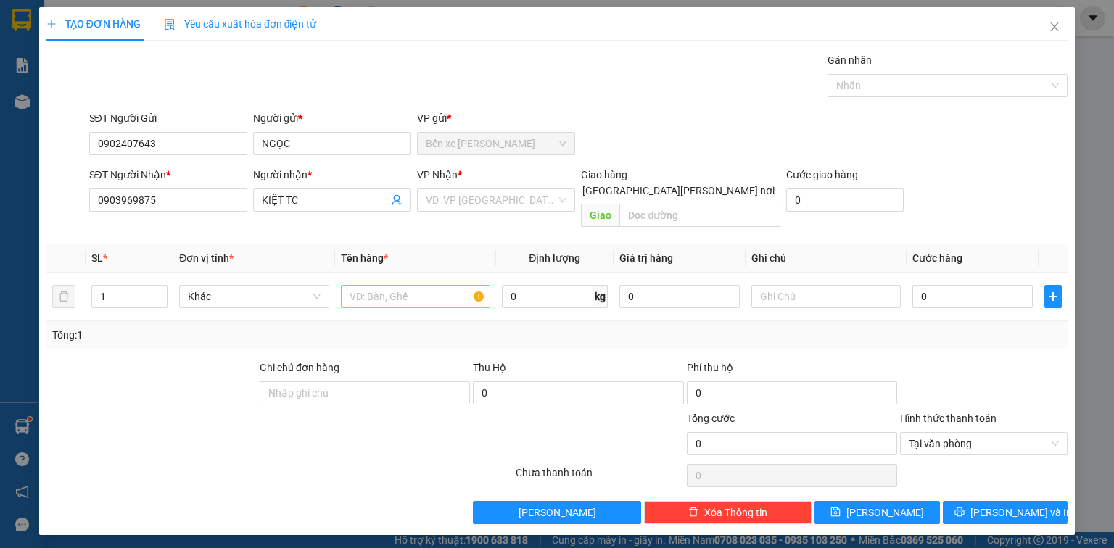
drag, startPoint x: 464, startPoint y: 202, endPoint x: 464, endPoint y: 212, distance: 10.2
click at [464, 206] on input "search" at bounding box center [491, 200] width 131 height 22
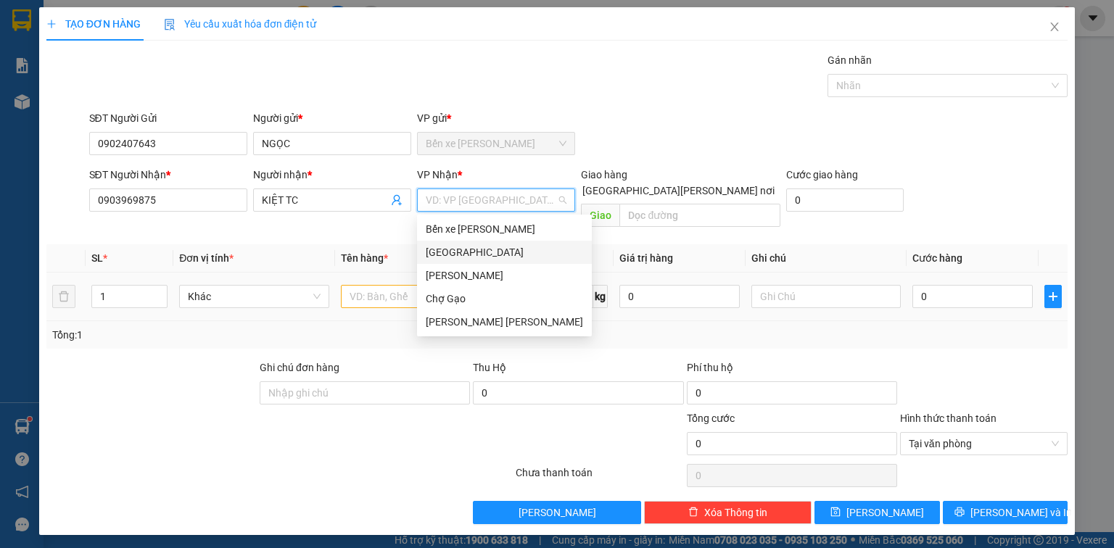
drag, startPoint x: 463, startPoint y: 254, endPoint x: 426, endPoint y: 263, distance: 37.5
click at [461, 254] on div "[GEOGRAPHIC_DATA]" at bounding box center [504, 252] width 157 height 16
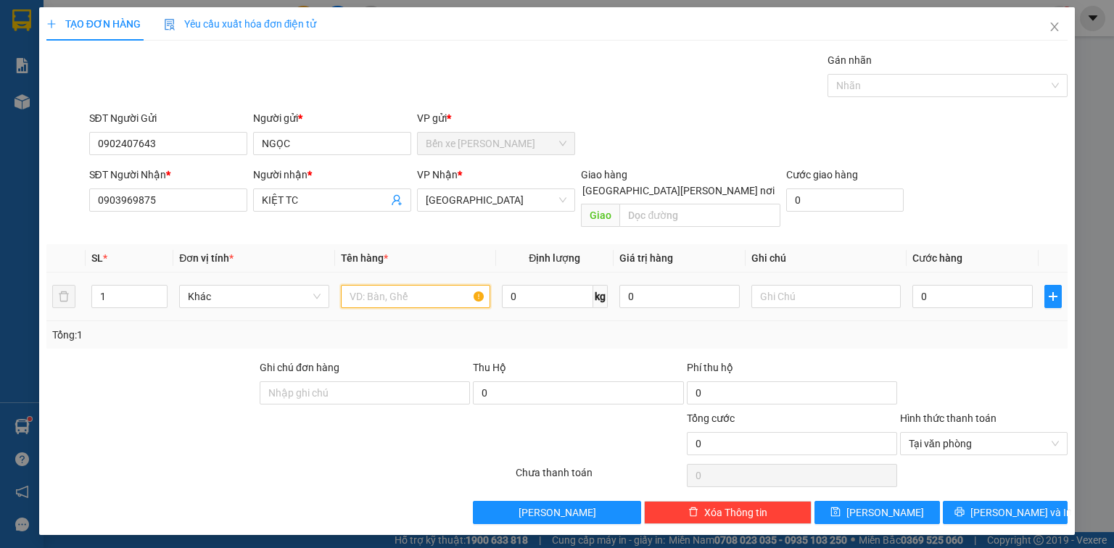
click at [380, 285] on input "text" at bounding box center [415, 296] width 149 height 23
type input "1X ĐỎ"
click at [963, 285] on input "0" at bounding box center [972, 296] width 120 height 23
click at [965, 507] on icon "printer" at bounding box center [959, 512] width 10 height 10
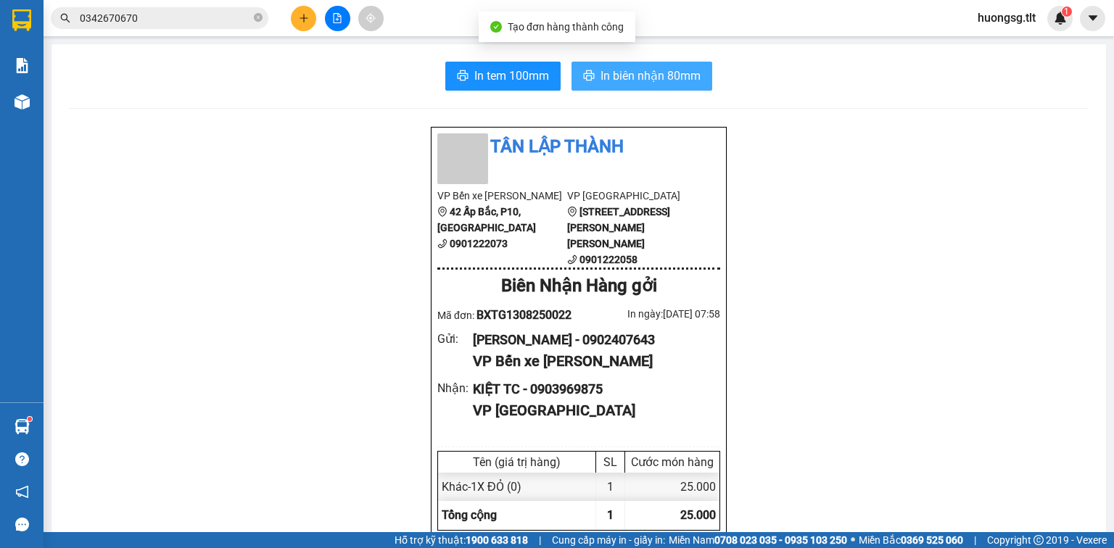
click at [686, 68] on span "In biên nhận 80mm" at bounding box center [651, 76] width 100 height 18
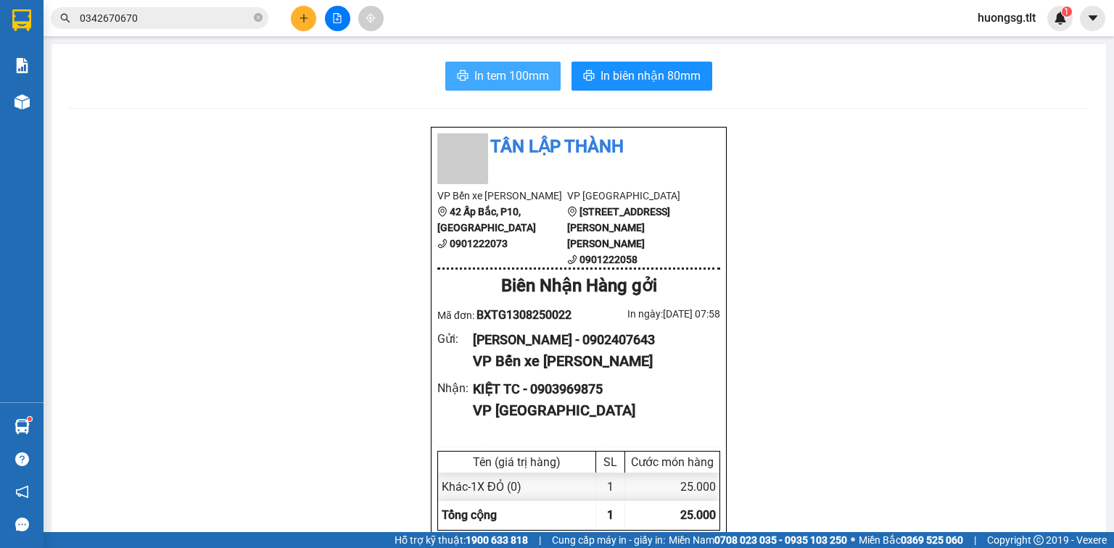
drag, startPoint x: 516, startPoint y: 71, endPoint x: 516, endPoint y: 83, distance: 11.6
click at [516, 72] on span "In tem 100mm" at bounding box center [511, 76] width 75 height 18
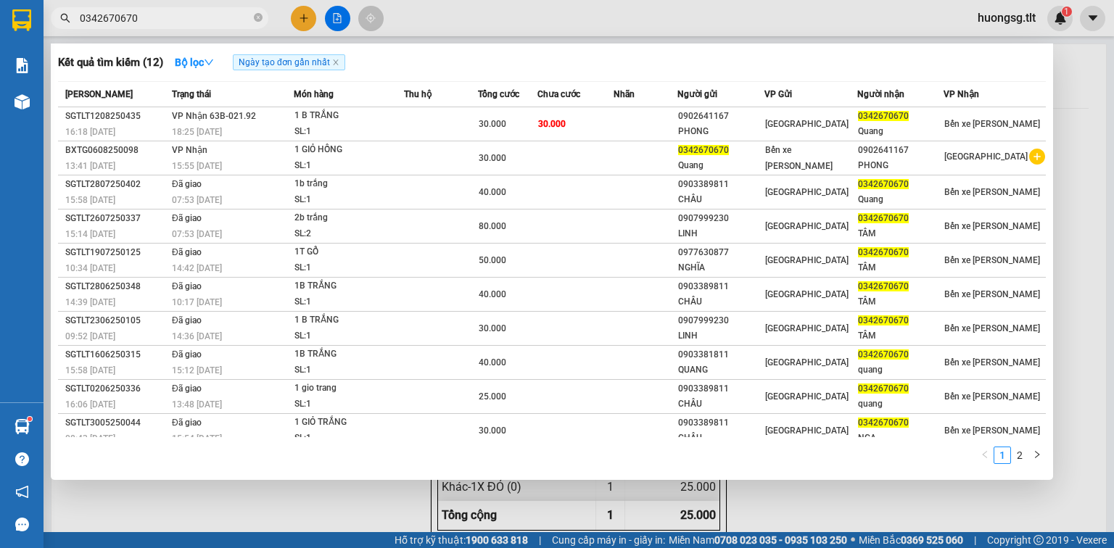
drag, startPoint x: 154, startPoint y: 14, endPoint x: 62, endPoint y: 20, distance: 91.6
click at [62, 20] on div "0342670670" at bounding box center [141, 18] width 283 height 22
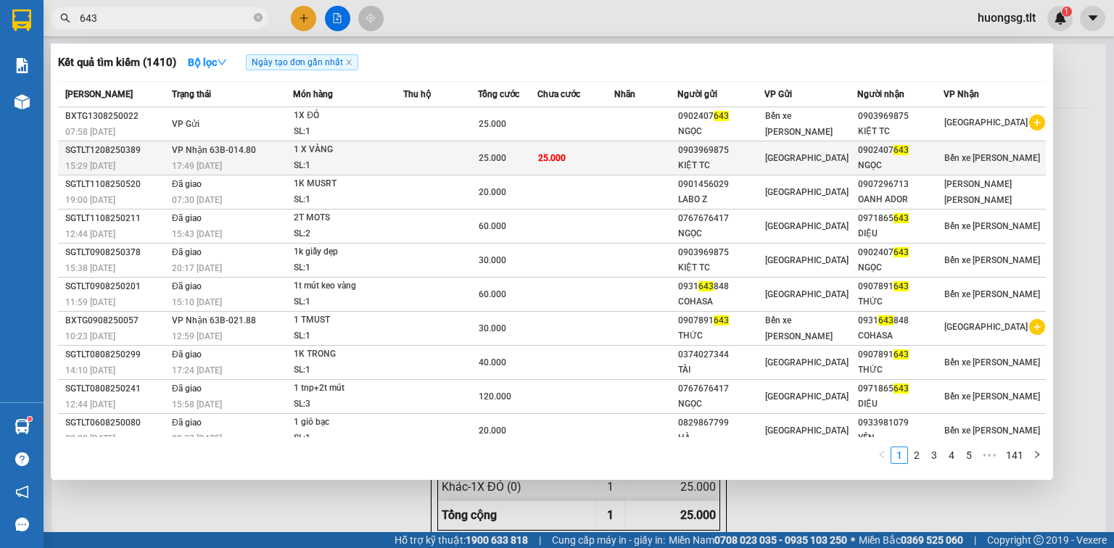
type input "643"
click at [537, 151] on div "25.000" at bounding box center [508, 158] width 58 height 16
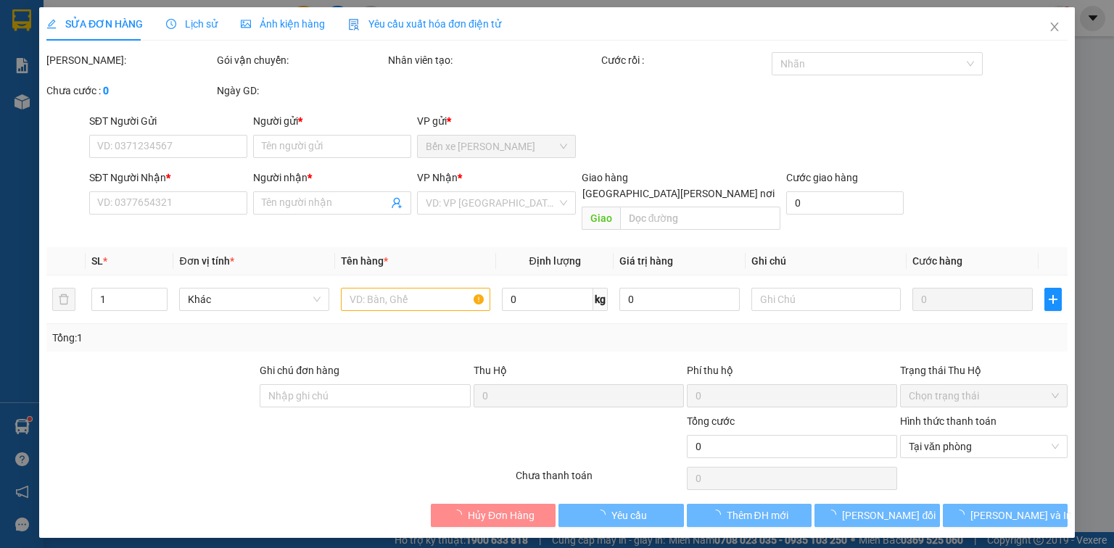
type input "0903969875"
type input "KIỆT TC"
type input "0902407643"
type input "NGỌC"
type input "25.000"
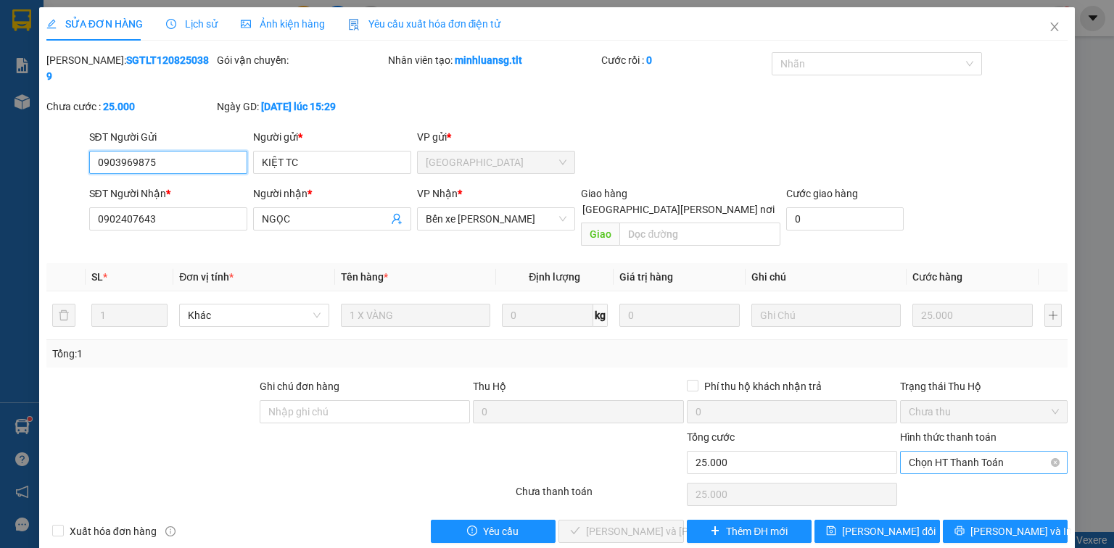
click at [961, 452] on span "Chọn HT Thanh Toán" at bounding box center [984, 463] width 150 height 22
drag, startPoint x: 935, startPoint y: 464, endPoint x: 923, endPoint y: 480, distance: 20.2
click at [934, 467] on div "Tại văn phòng" at bounding box center [984, 458] width 168 height 23
type input "0"
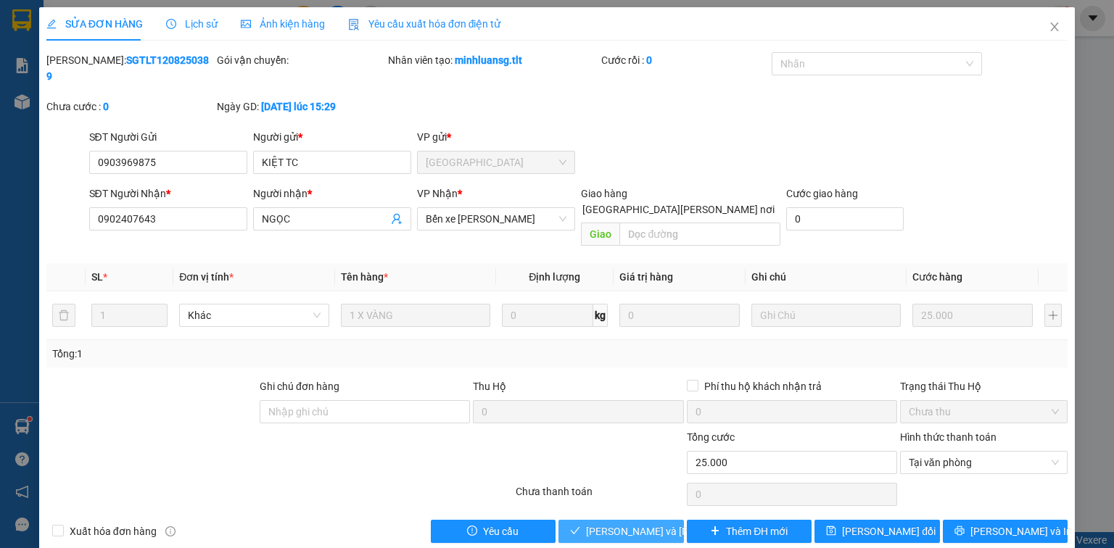
click at [639, 524] on span "[PERSON_NAME] và [PERSON_NAME] hàng" at bounding box center [684, 532] width 196 height 16
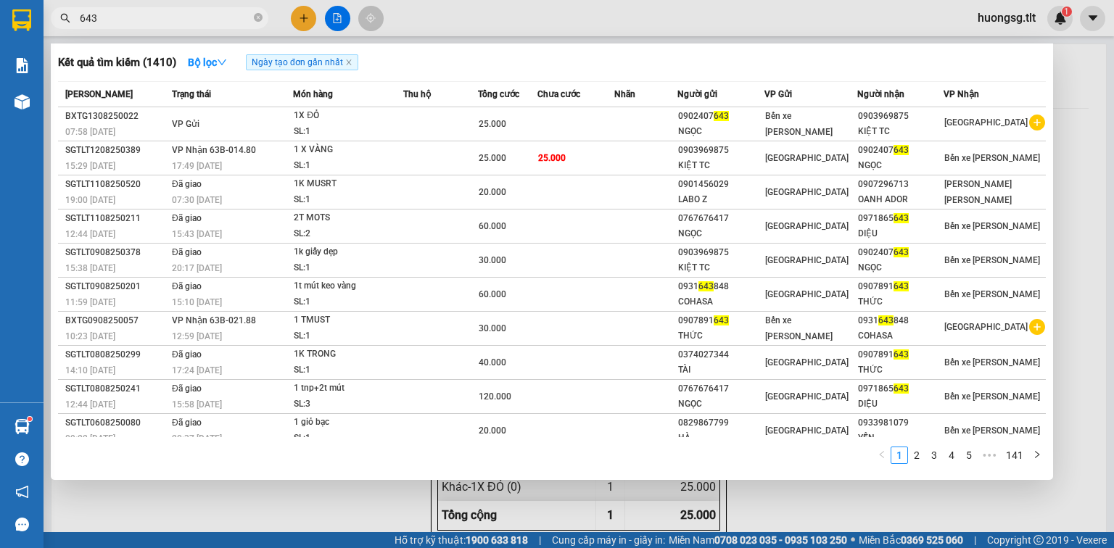
drag, startPoint x: 94, startPoint y: 13, endPoint x: 77, endPoint y: 17, distance: 17.9
click at [77, 17] on span "643" at bounding box center [160, 18] width 218 height 22
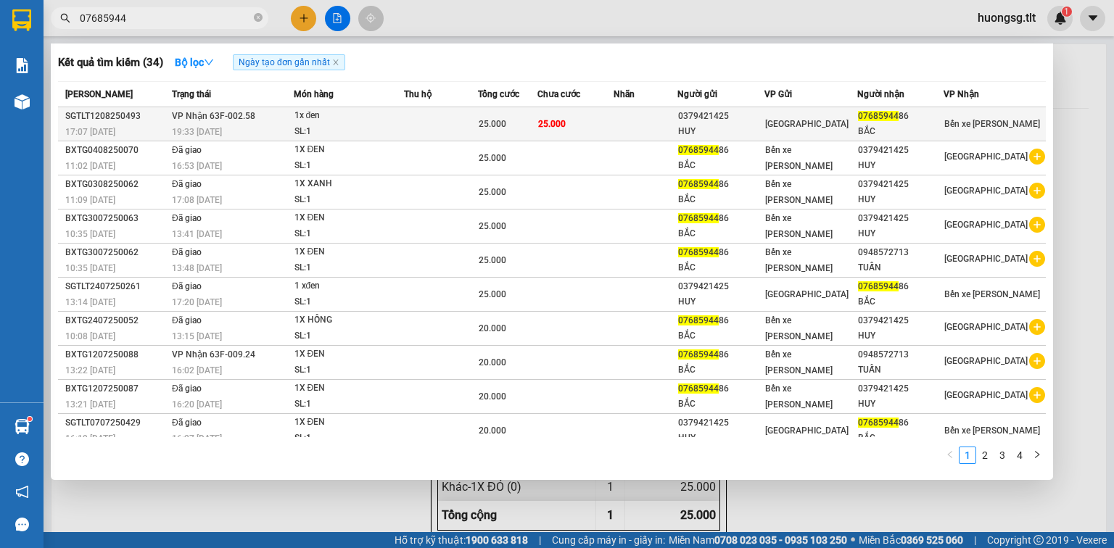
type input "07685944"
click at [635, 124] on td at bounding box center [646, 124] width 64 height 34
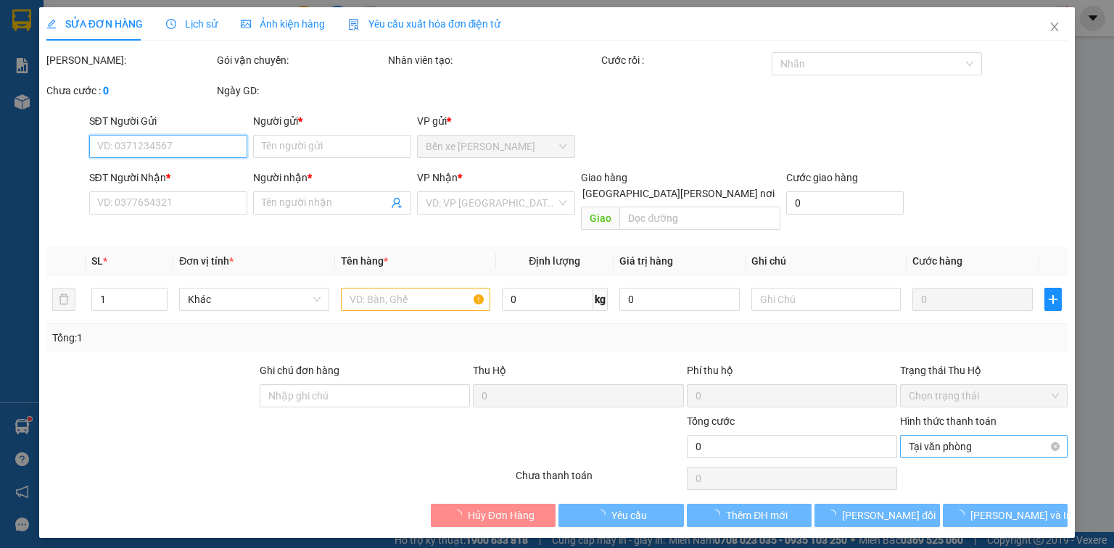
type input "0379421425"
type input "HUY"
type input "0768594486"
type input "BẮC"
type input "25.000"
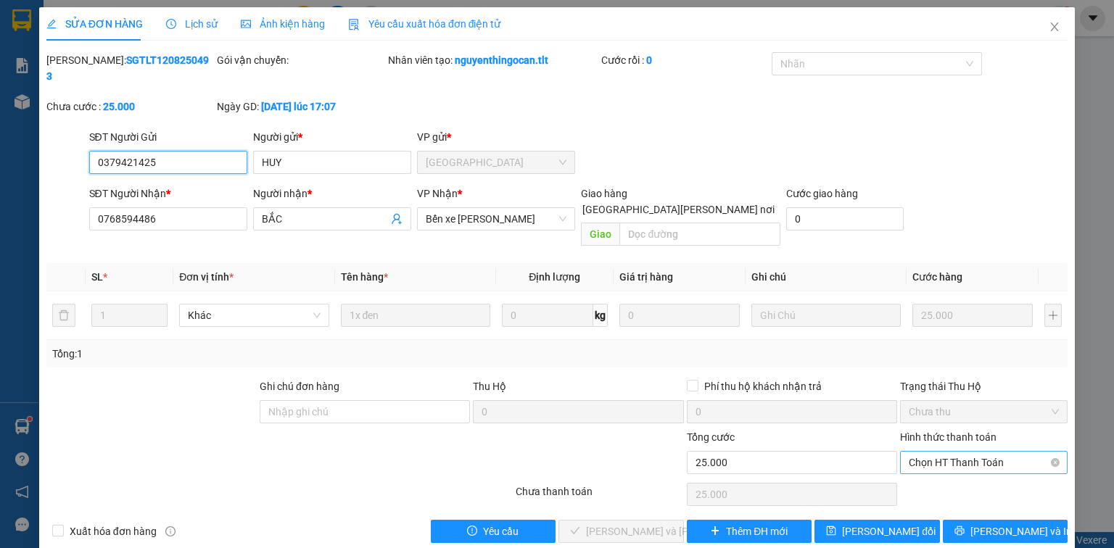
click at [1015, 452] on span "Chọn HT Thanh Toán" at bounding box center [984, 463] width 150 height 22
drag, startPoint x: 966, startPoint y: 455, endPoint x: 916, endPoint y: 457, distance: 50.1
click at [965, 456] on div "Tại văn phòng" at bounding box center [984, 459] width 150 height 16
type input "0"
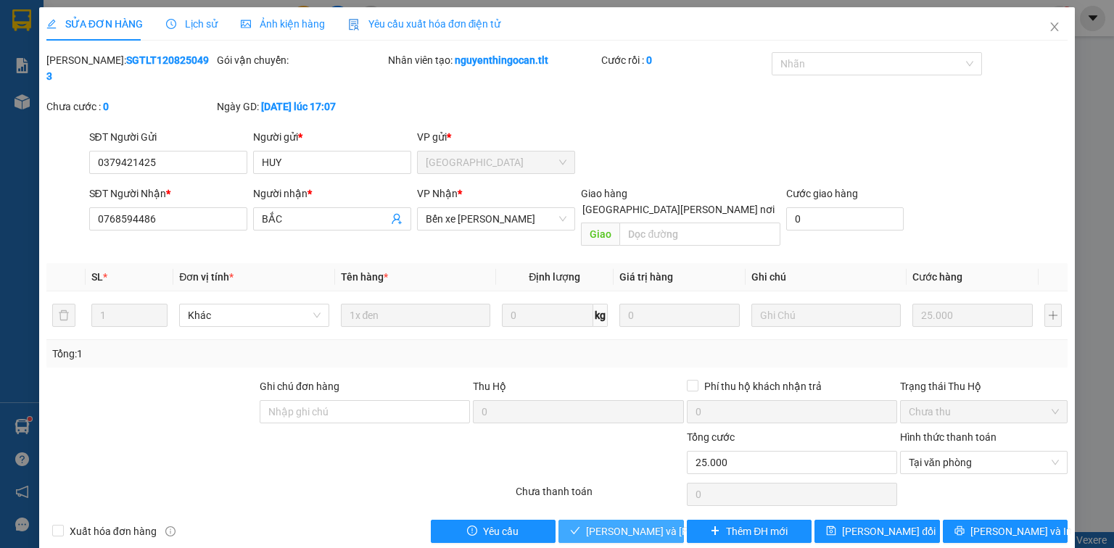
drag, startPoint x: 647, startPoint y: 500, endPoint x: 638, endPoint y: 500, distance: 9.4
click at [645, 524] on span "[PERSON_NAME] và [PERSON_NAME] hàng" at bounding box center [684, 532] width 196 height 16
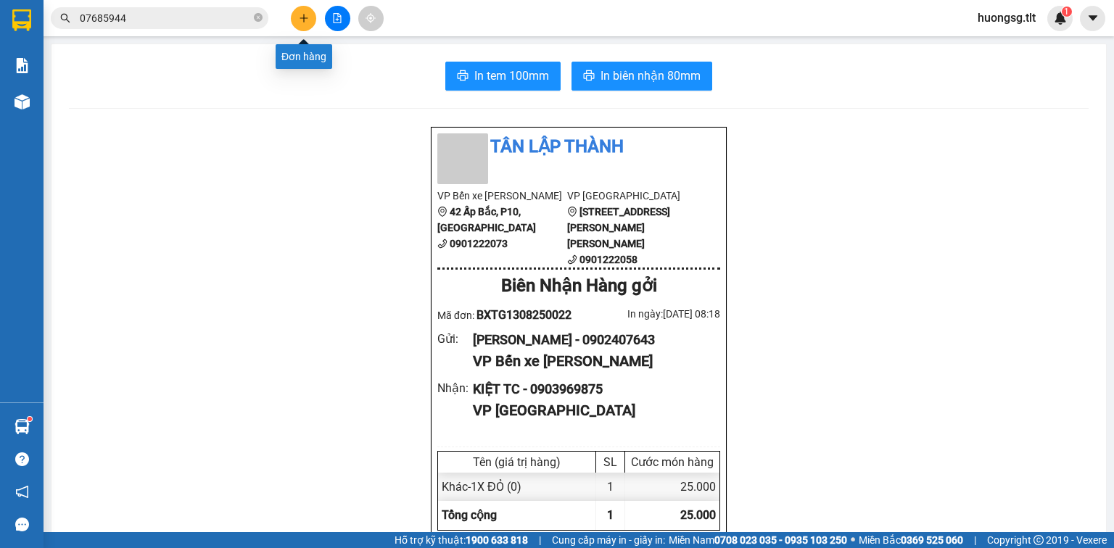
click at [308, 20] on icon "plus" at bounding box center [304, 18] width 10 height 10
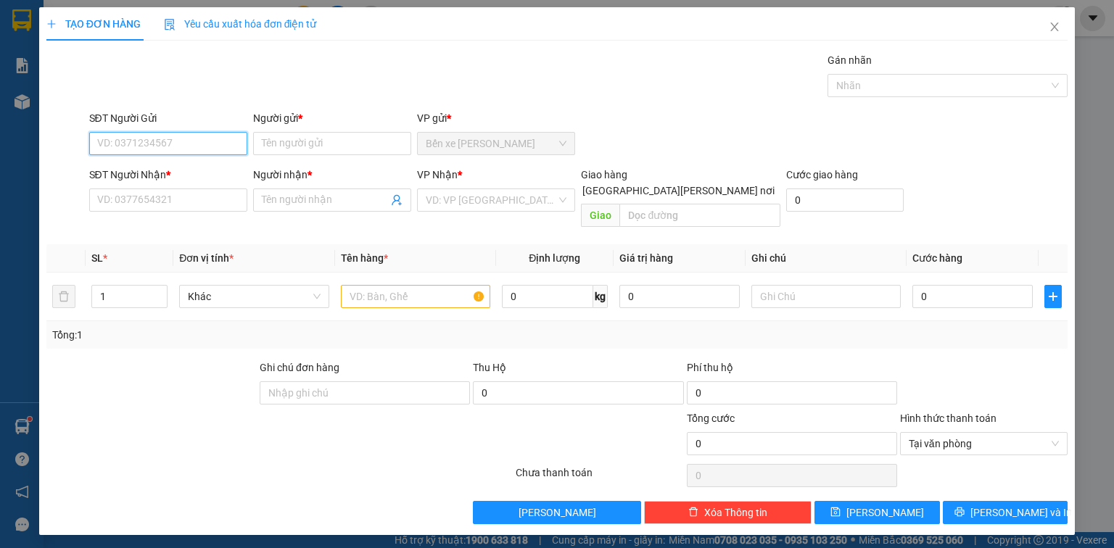
click at [174, 145] on input "SĐT Người Gửi" at bounding box center [168, 143] width 158 height 23
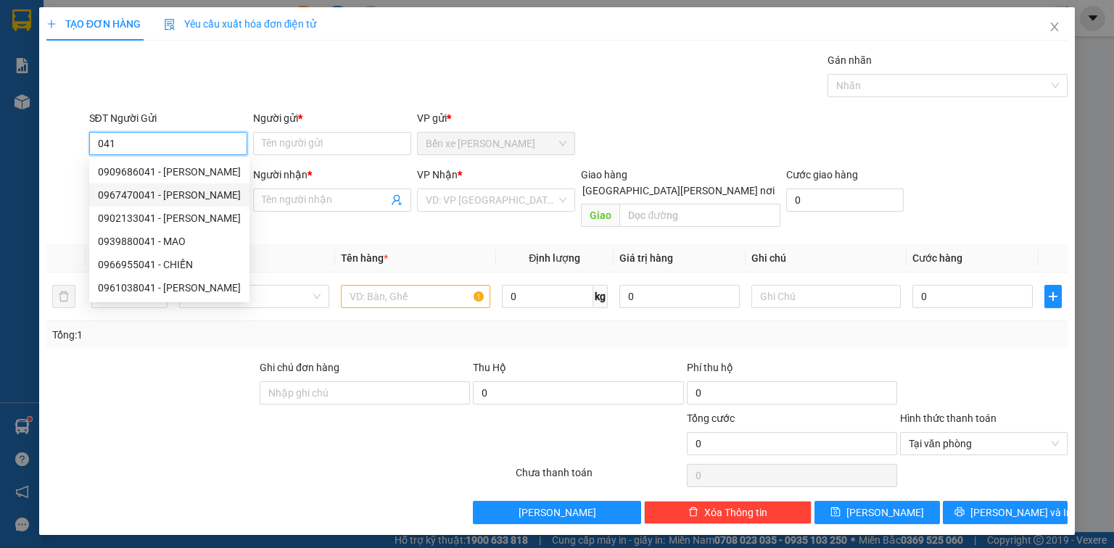
click at [178, 192] on div "0967470041 - [PERSON_NAME]" at bounding box center [169, 195] width 143 height 16
type input "0967470041"
type input "NHÂN"
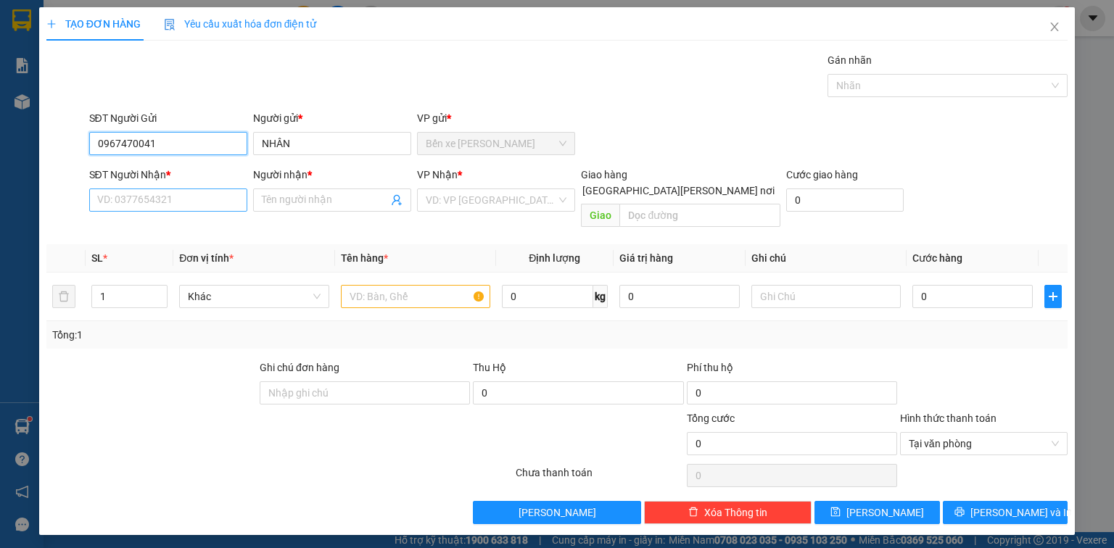
type input "0967470041"
click at [144, 194] on input "SĐT Người Nhận *" at bounding box center [168, 200] width 158 height 23
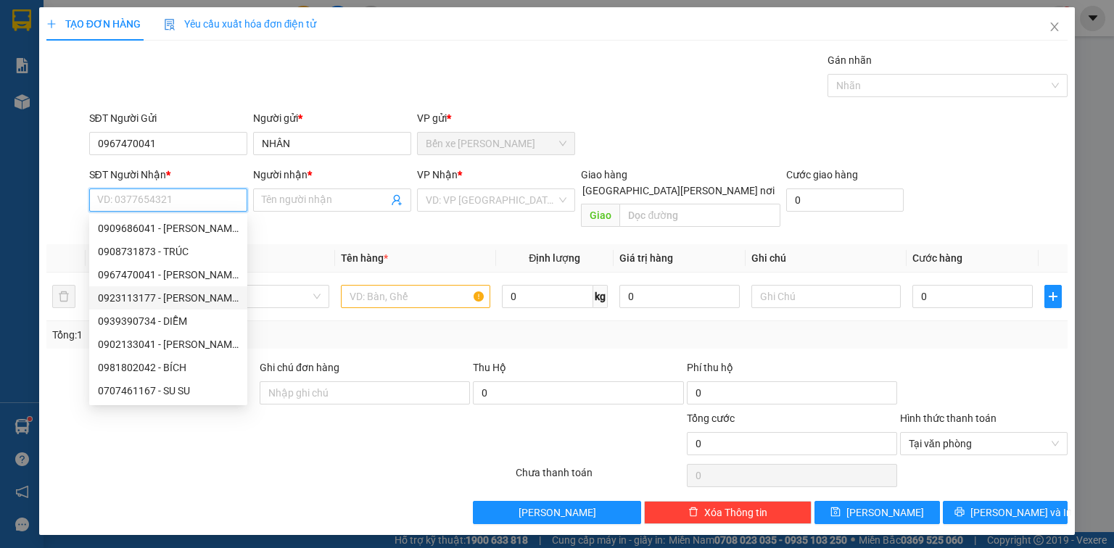
click at [152, 294] on div "0923113177 - [PERSON_NAME]" at bounding box center [168, 298] width 141 height 16
type input "0923113177"
type input "THANH"
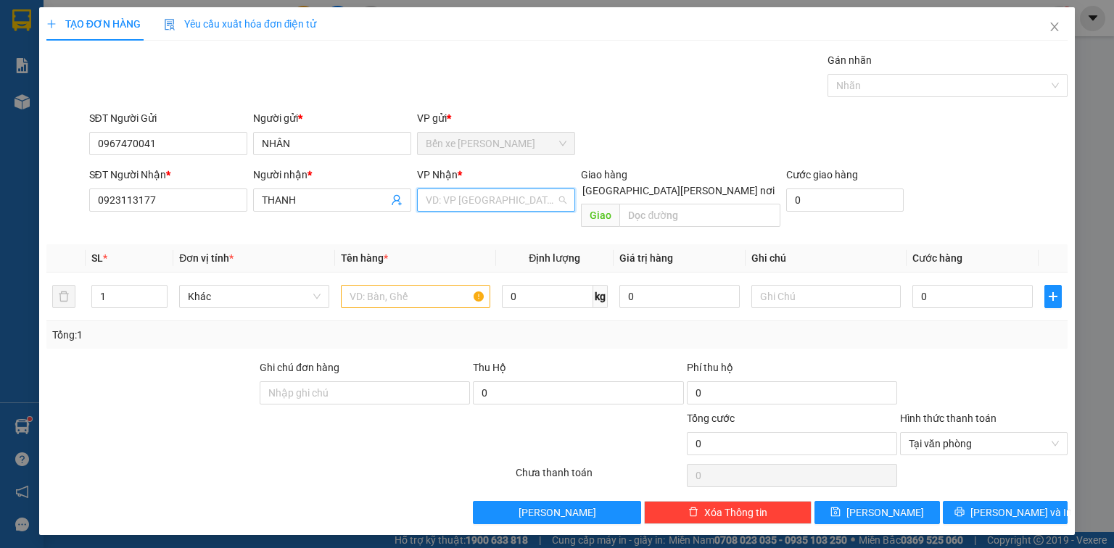
drag, startPoint x: 447, startPoint y: 191, endPoint x: 450, endPoint y: 210, distance: 18.3
click at [447, 195] on input "search" at bounding box center [491, 200] width 131 height 22
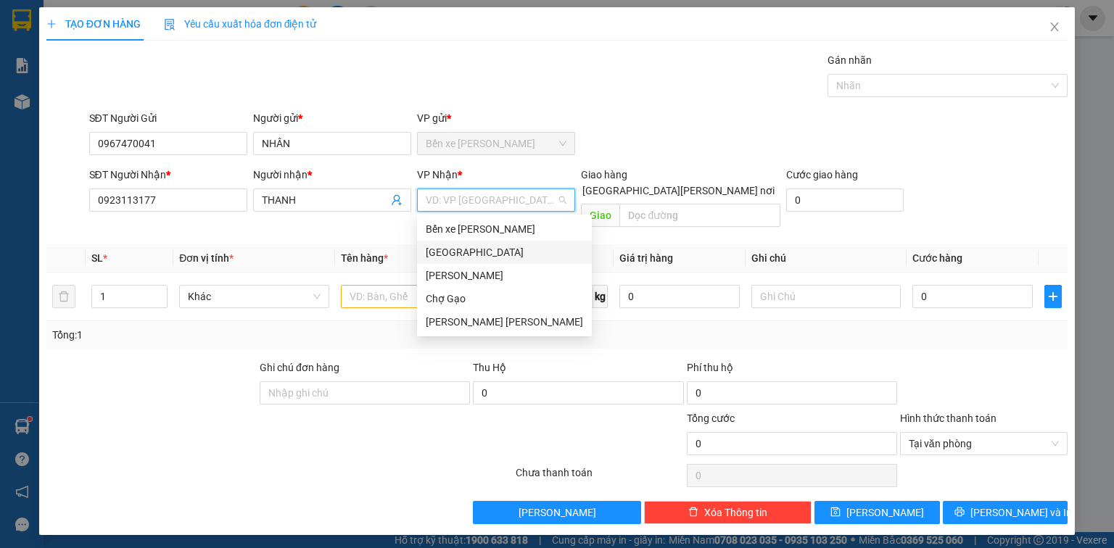
click at [445, 247] on div "[GEOGRAPHIC_DATA]" at bounding box center [504, 252] width 157 height 16
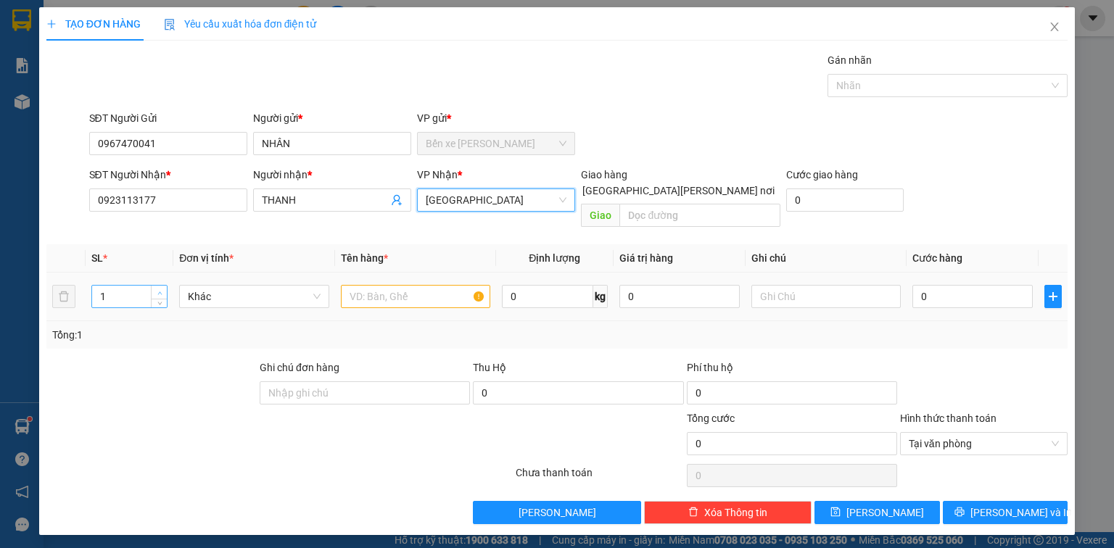
type input "2"
click at [162, 291] on icon "up" at bounding box center [159, 293] width 5 height 5
click at [397, 285] on input "text" at bounding box center [415, 296] width 149 height 23
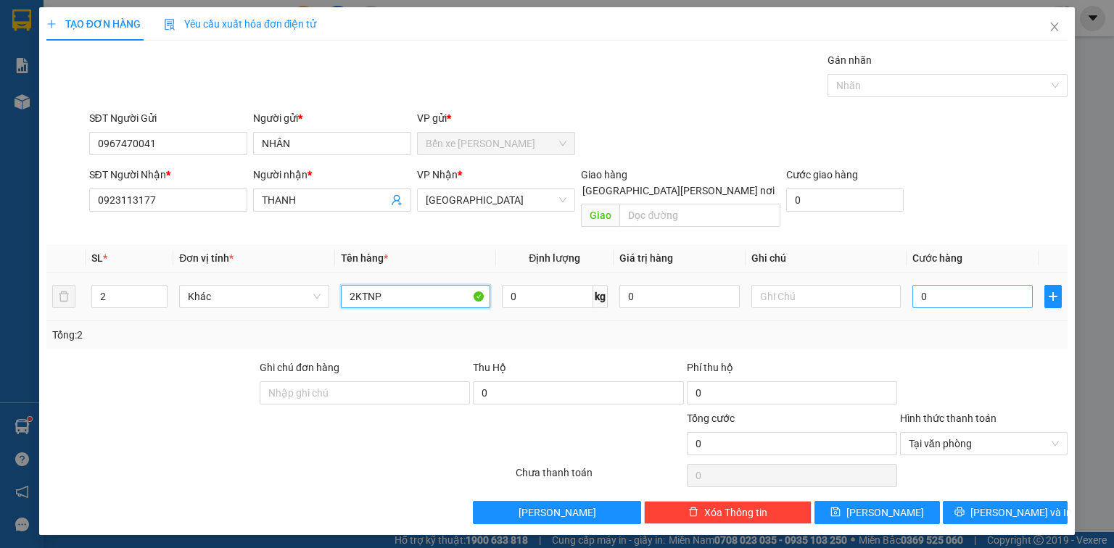
type input "2KTNP"
click at [989, 285] on input "0" at bounding box center [972, 296] width 120 height 23
type input "1"
type input "12"
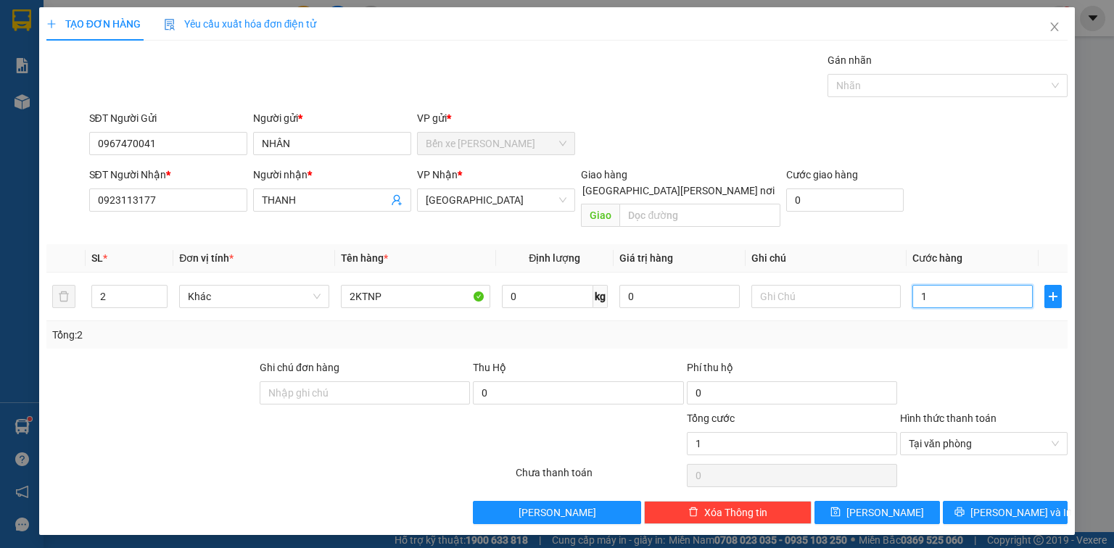
type input "12"
type input "120"
type input "120.000"
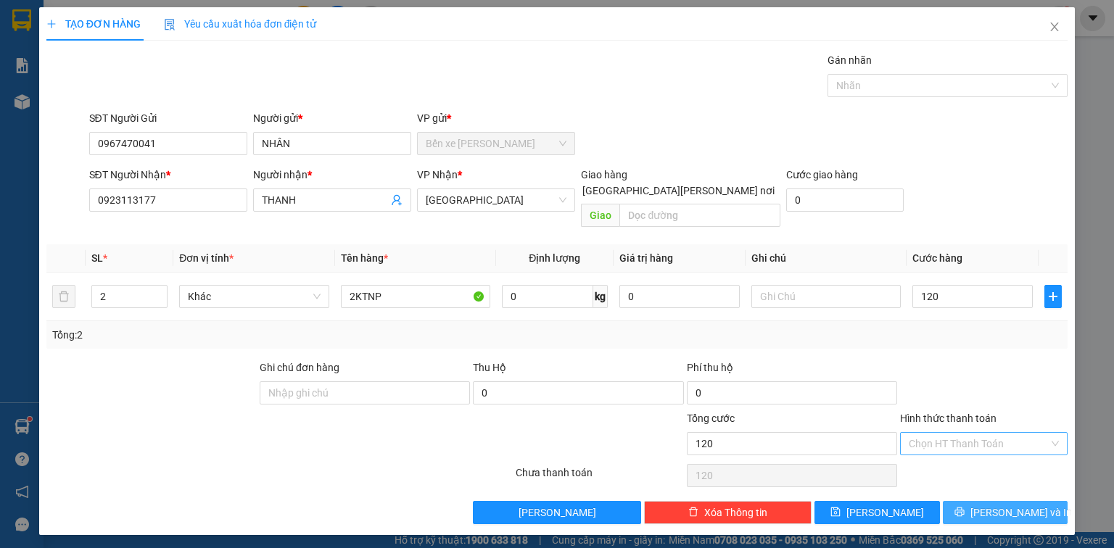
type input "120.000"
click at [1004, 505] on span "[PERSON_NAME] và In" at bounding box center [1021, 513] width 102 height 16
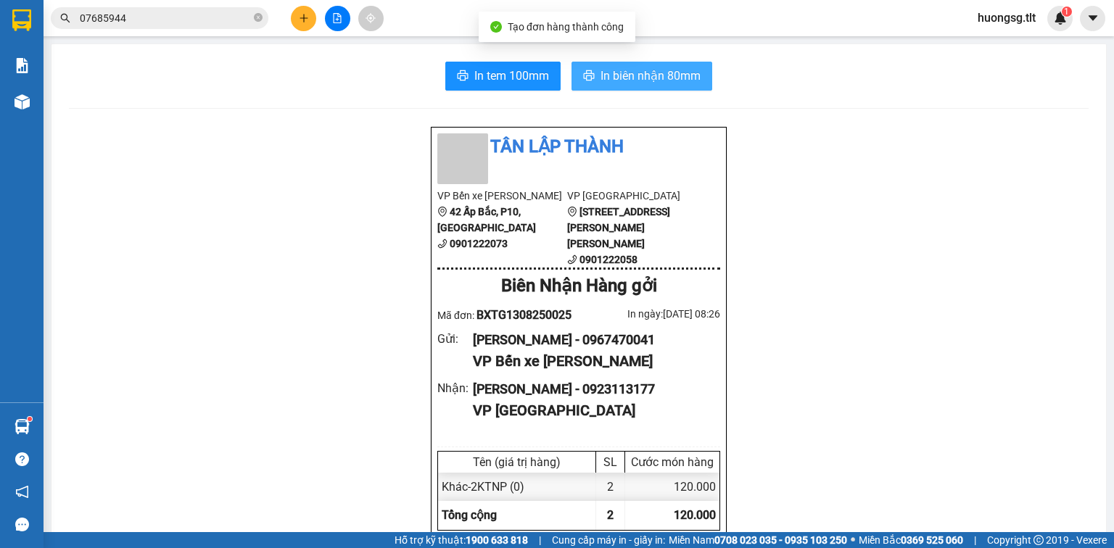
click at [644, 80] on span "In biên nhận 80mm" at bounding box center [651, 76] width 100 height 18
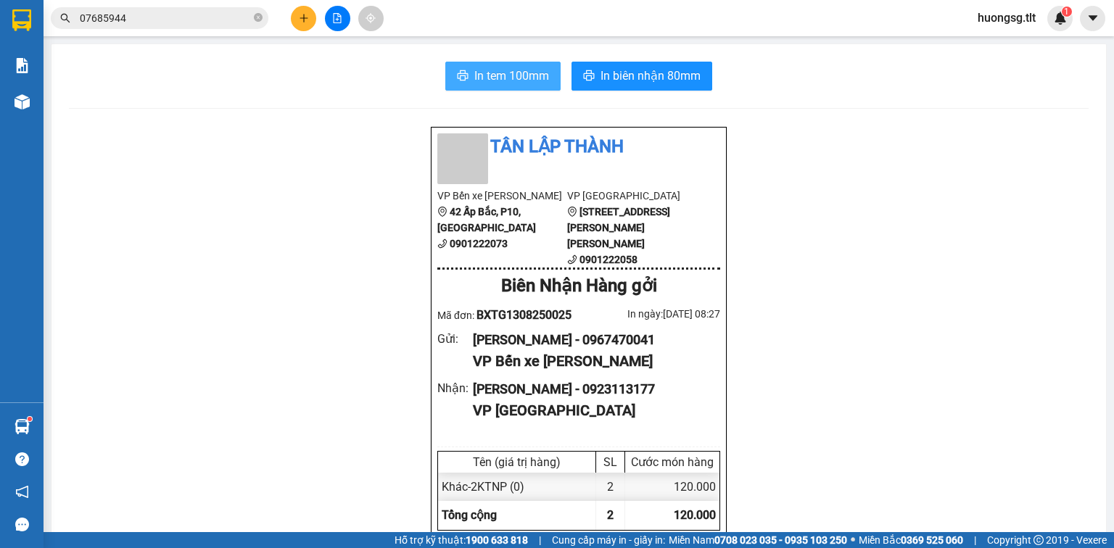
drag, startPoint x: 511, startPoint y: 75, endPoint x: 560, endPoint y: 169, distance: 105.8
click at [511, 78] on span "In tem 100mm" at bounding box center [511, 76] width 75 height 18
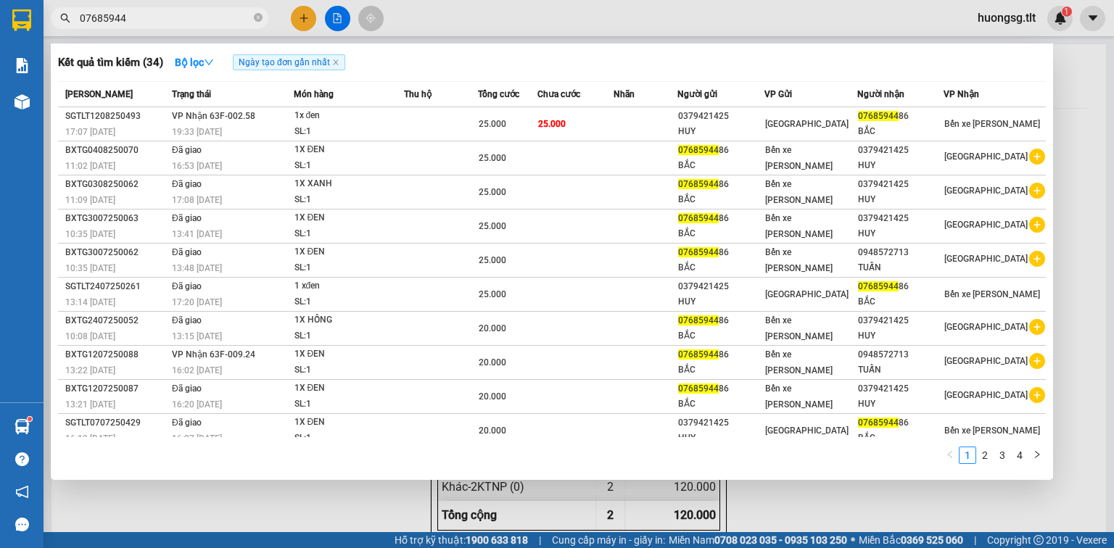
drag, startPoint x: 165, startPoint y: 16, endPoint x: 158, endPoint y: 15, distance: 7.4
click at [158, 15] on input "07685944" at bounding box center [165, 18] width 171 height 16
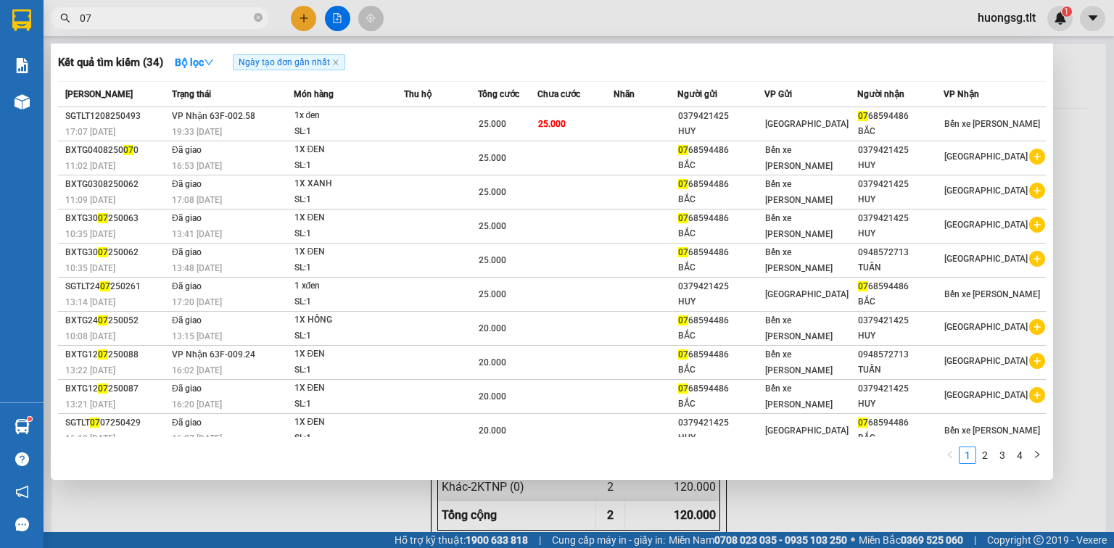
type input "0"
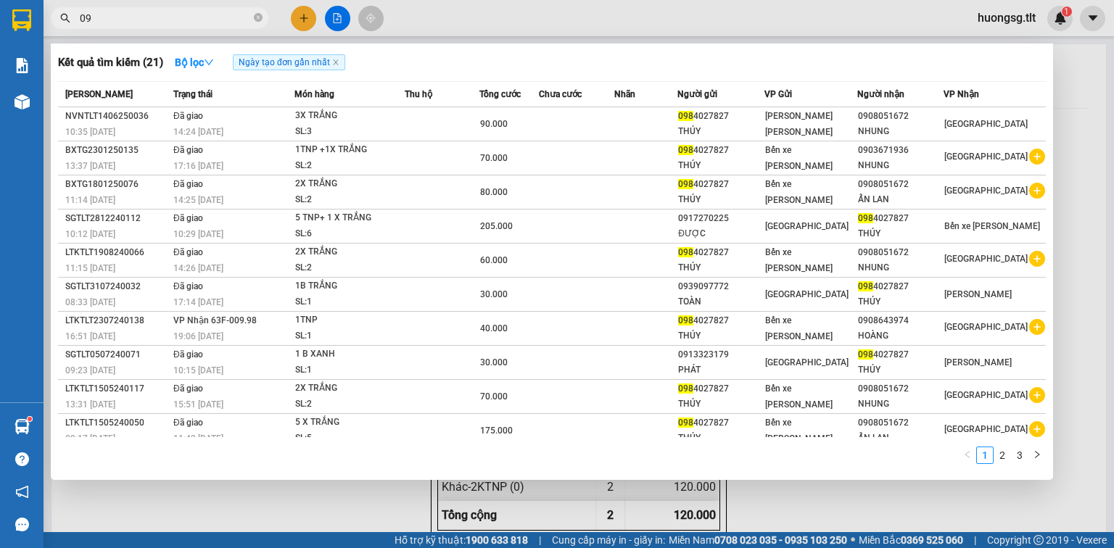
type input "0"
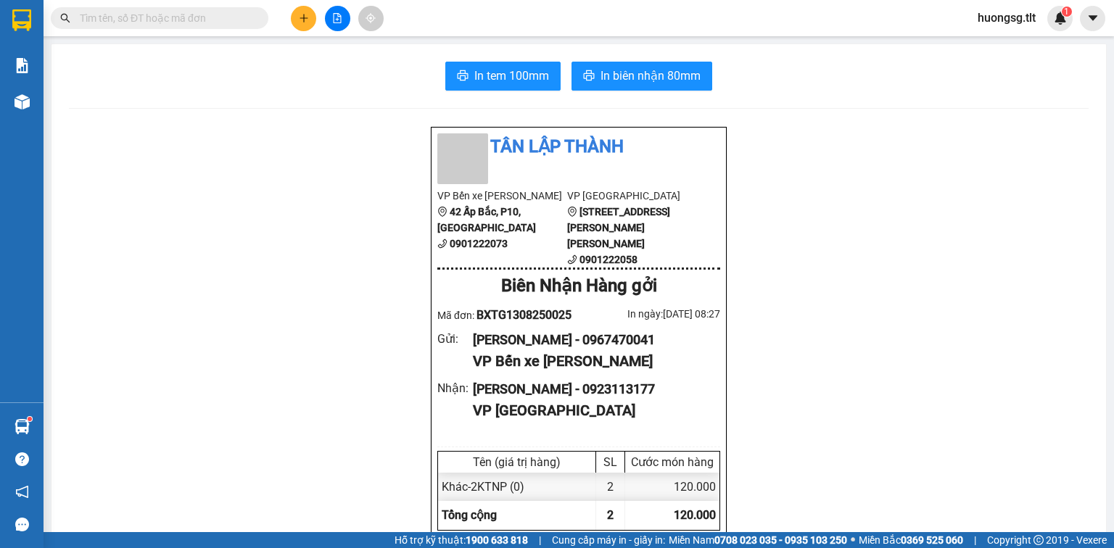
click at [169, 20] on input "text" at bounding box center [165, 18] width 171 height 16
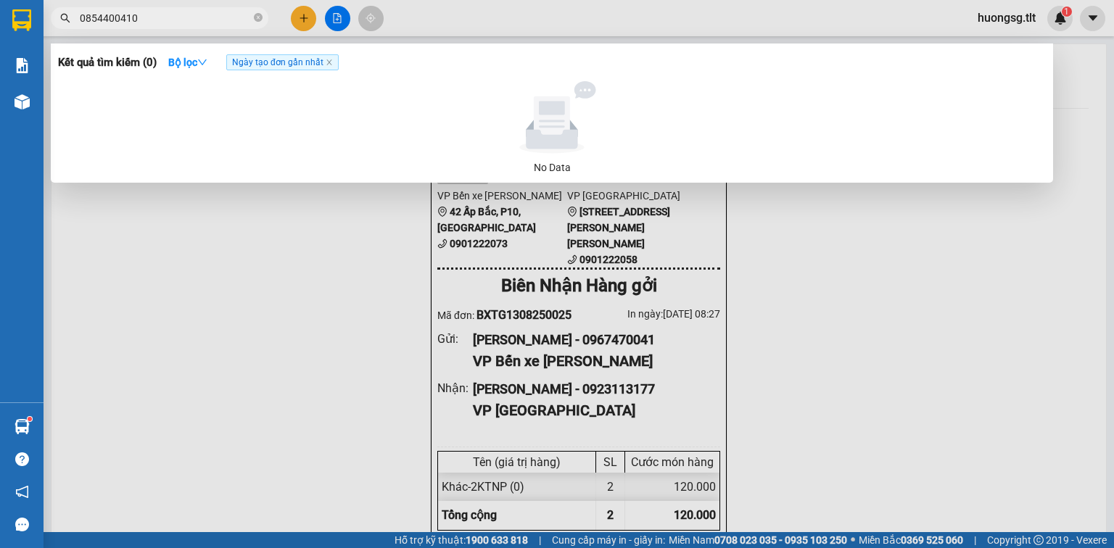
type input "08544004102"
click at [260, 12] on span at bounding box center [258, 19] width 9 height 14
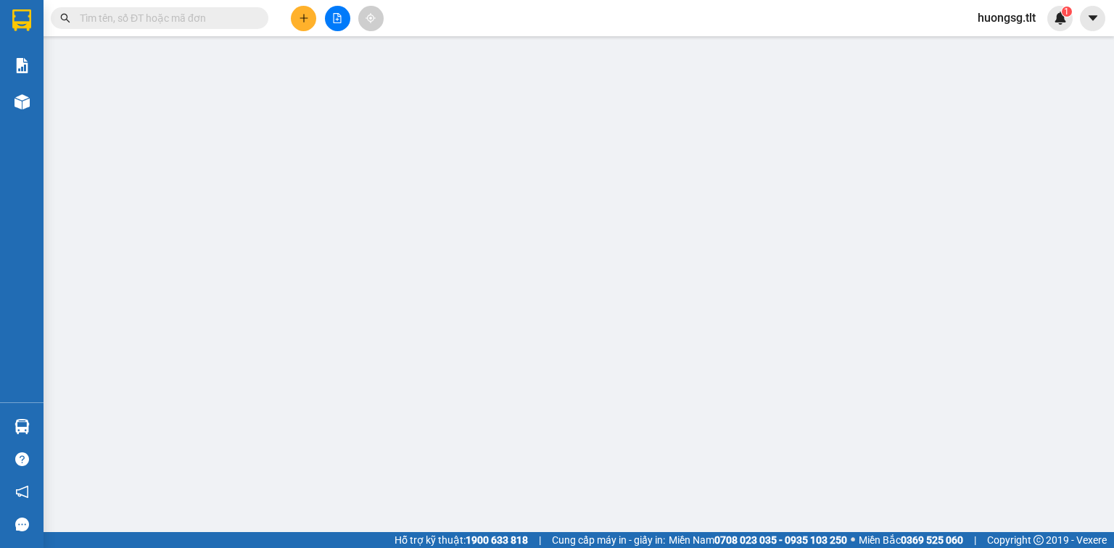
click at [209, 15] on input "text" at bounding box center [165, 18] width 171 height 16
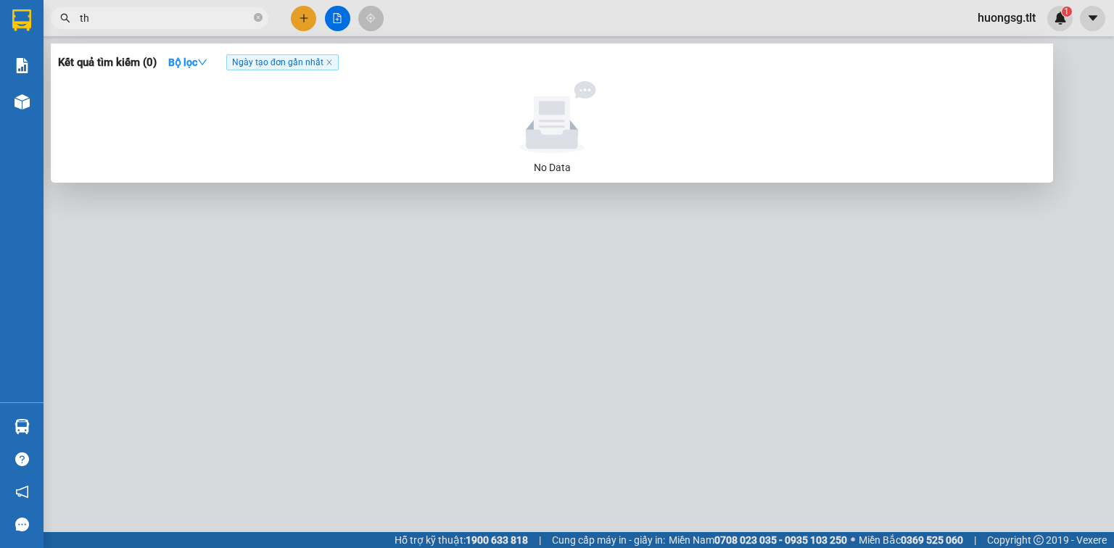
type input "thị"
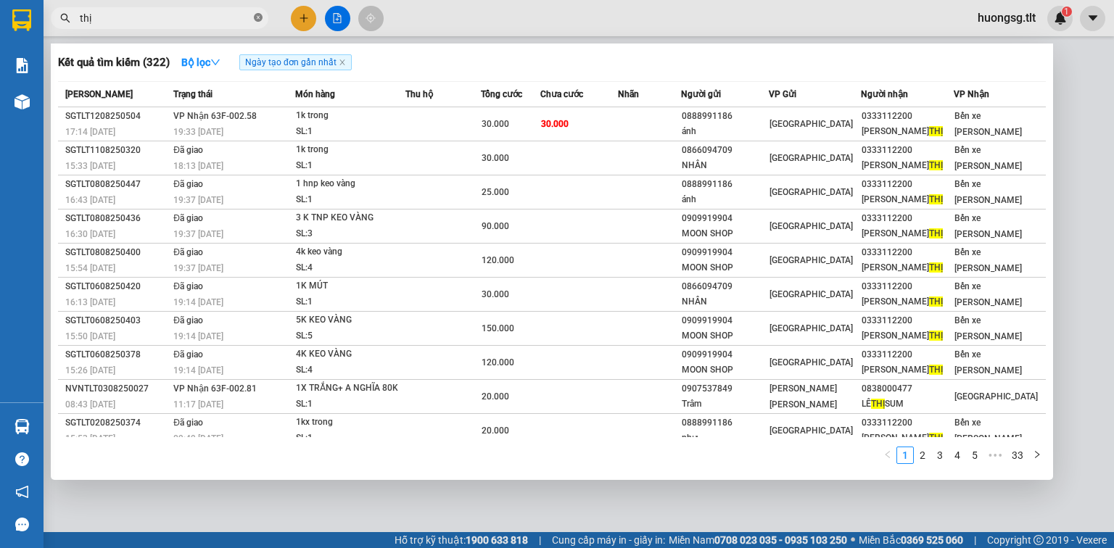
click at [259, 18] on icon "close-circle" at bounding box center [258, 17] width 9 height 9
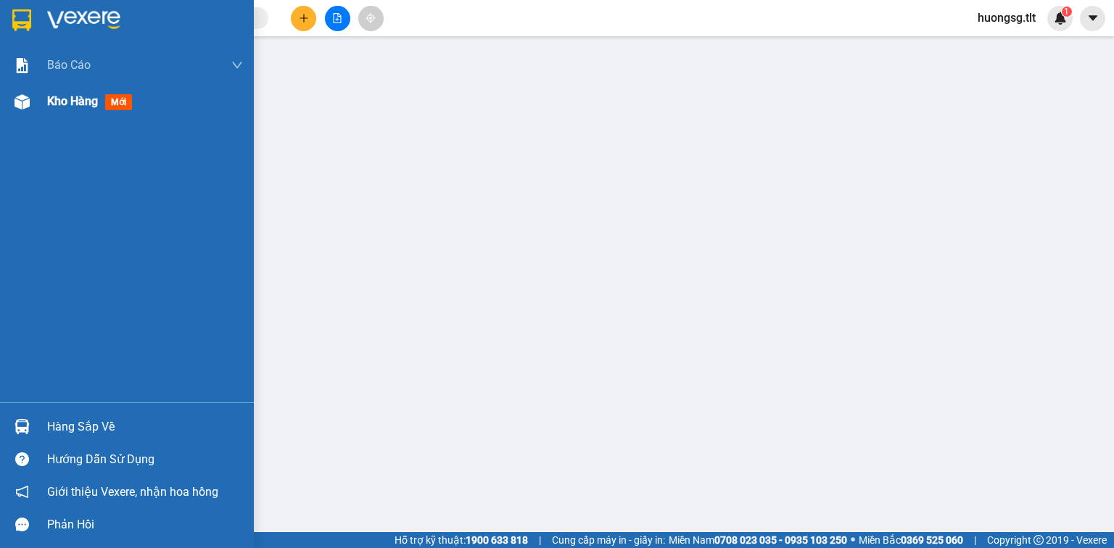
click at [79, 97] on span "Kho hàng" at bounding box center [72, 101] width 51 height 14
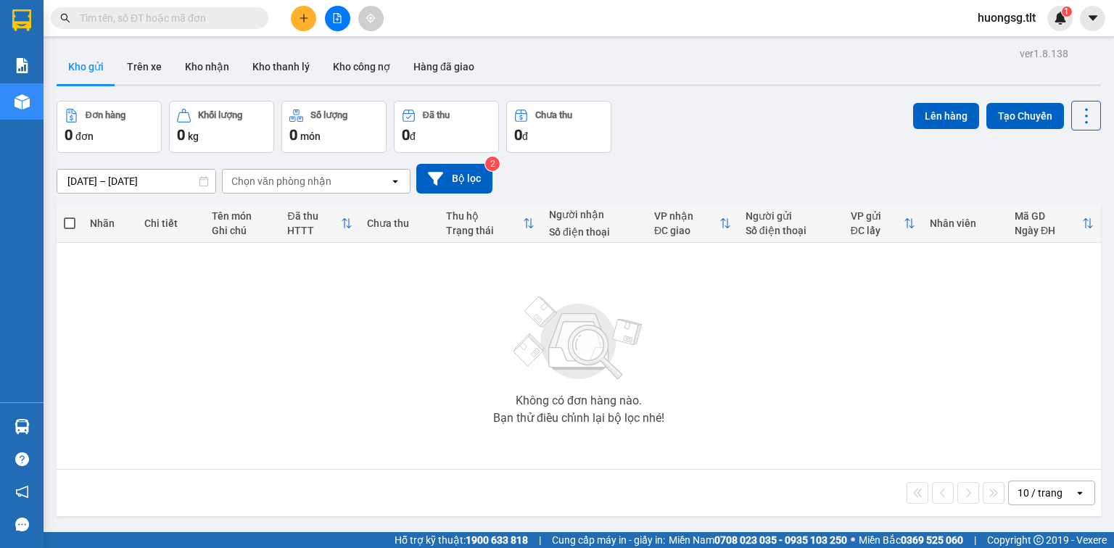
click at [206, 18] on input "text" at bounding box center [165, 18] width 171 height 16
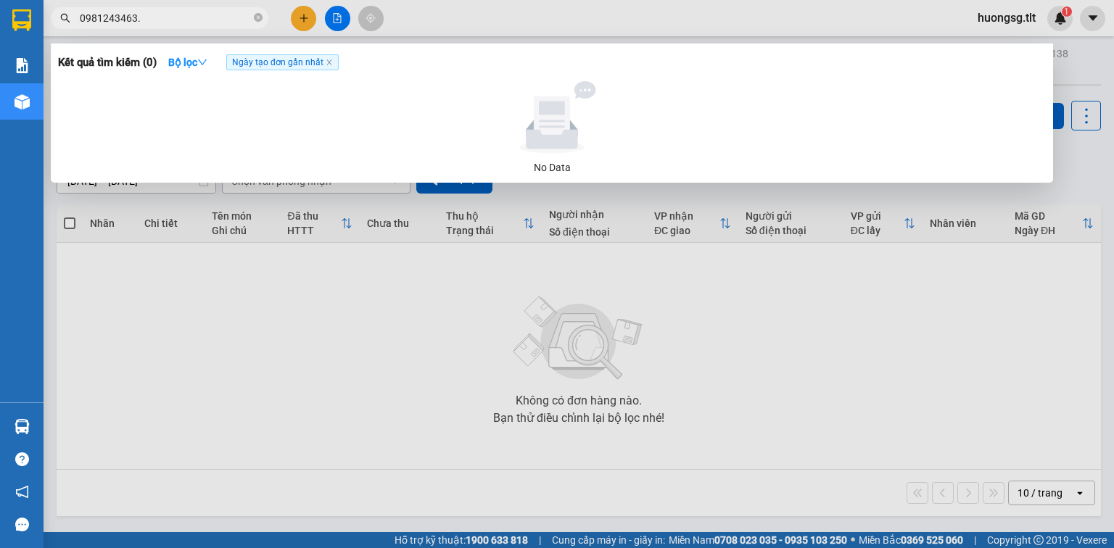
type input "0981243463"
click at [259, 15] on icon "close-circle" at bounding box center [258, 17] width 9 height 9
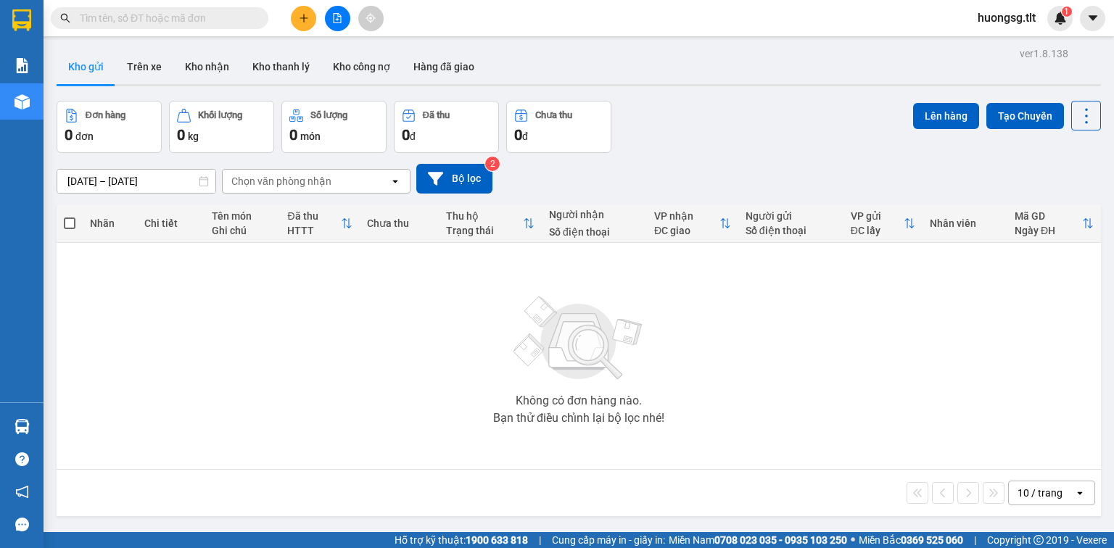
drag, startPoint x: 259, startPoint y: 15, endPoint x: 215, endPoint y: 22, distance: 44.0
click at [215, 22] on input "text" at bounding box center [165, 18] width 171 height 16
click at [215, 20] on input "text" at bounding box center [165, 18] width 171 height 16
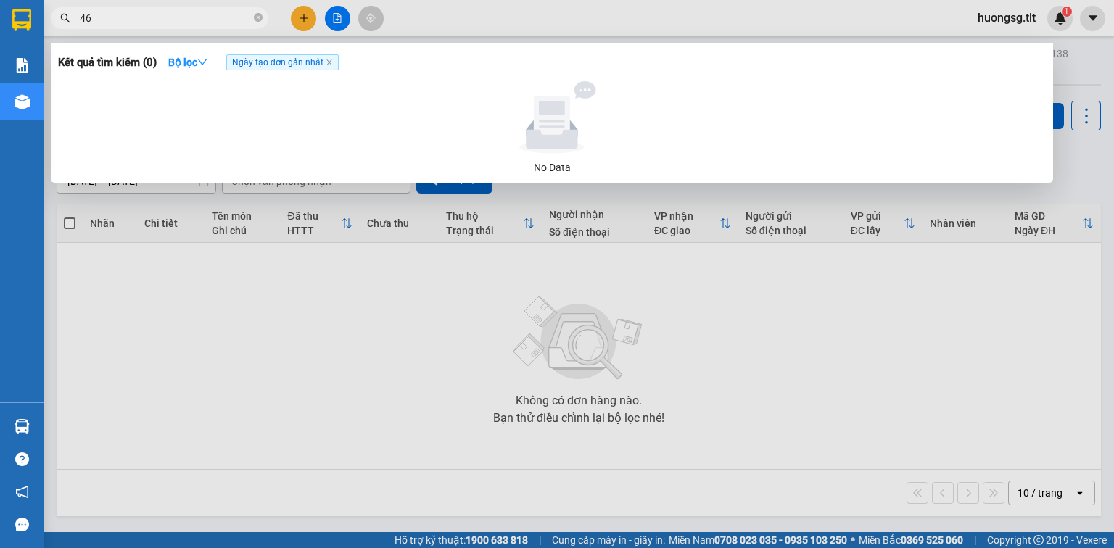
type input "463"
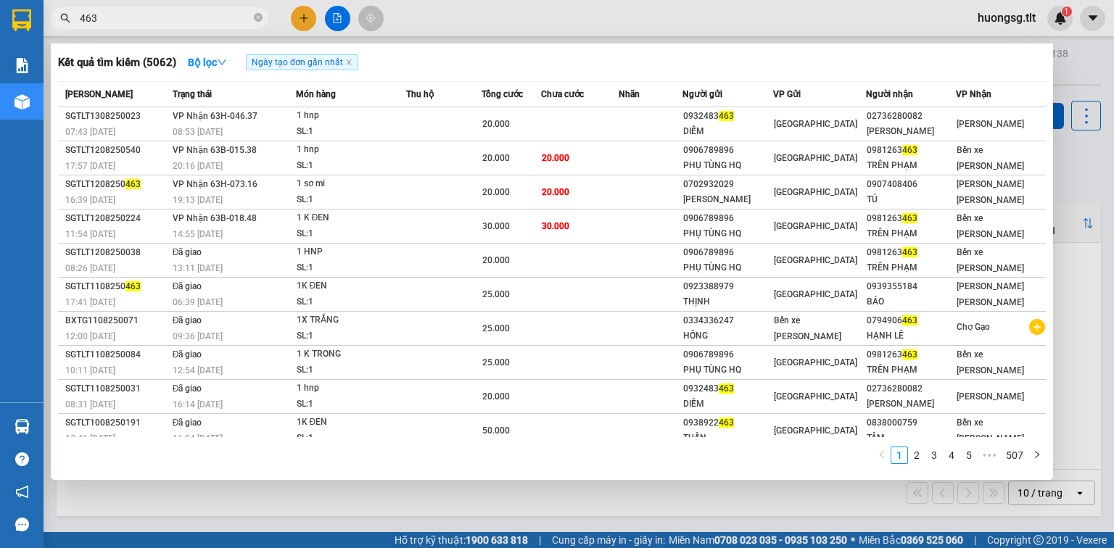
click at [257, 16] on icon "close-circle" at bounding box center [258, 17] width 9 height 9
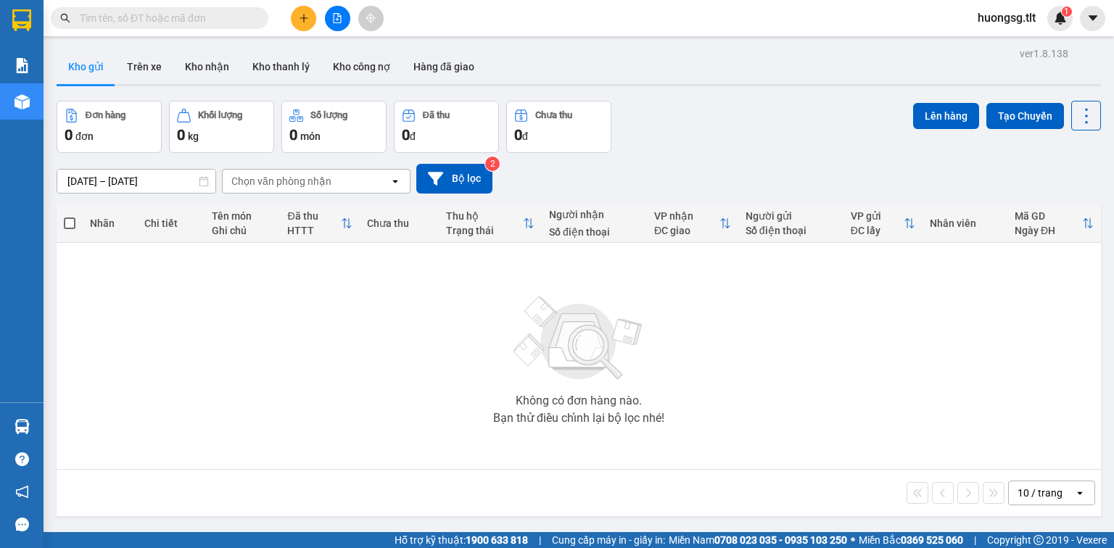
click at [219, 20] on input "text" at bounding box center [165, 18] width 171 height 16
click at [319, 26] on div at bounding box center [337, 18] width 109 height 25
click at [318, 23] on div at bounding box center [337, 18] width 109 height 25
click at [311, 20] on button at bounding box center [303, 18] width 25 height 25
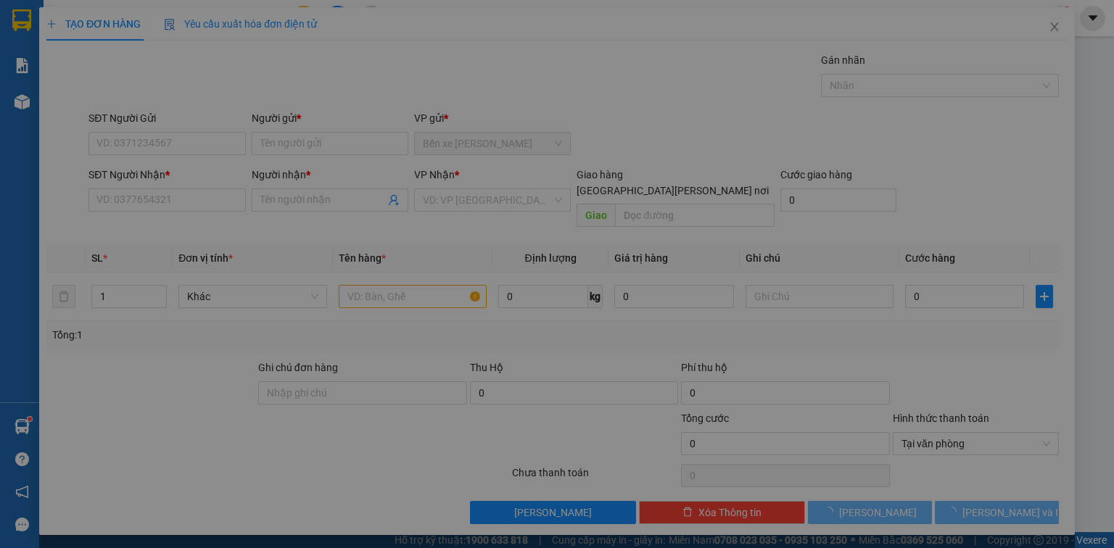
click at [306, 20] on div "Cần tạo đơn hàng để có thể xuất hóa đơn điện tử Xác nhận tạo đơn hàng? Quay lại…" at bounding box center [557, 279] width 1036 height 545
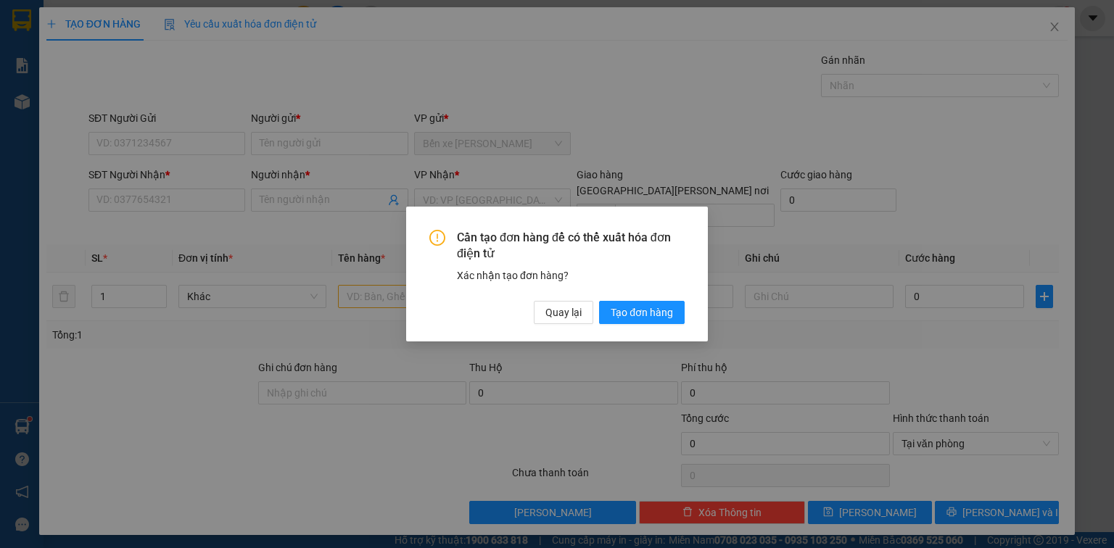
click at [659, 298] on div "Cần tạo đơn hàng để có thể xuất hóa đơn điện tử Xác nhận tạo đơn hàng? Quay lại…" at bounding box center [556, 277] width 255 height 95
click at [661, 300] on div "Cần tạo đơn hàng để có thể xuất hóa đơn điện tử Xác nhận tạo đơn hàng? Quay lại…" at bounding box center [556, 277] width 255 height 95
click at [664, 305] on span "Tạo đơn hàng" at bounding box center [642, 313] width 62 height 16
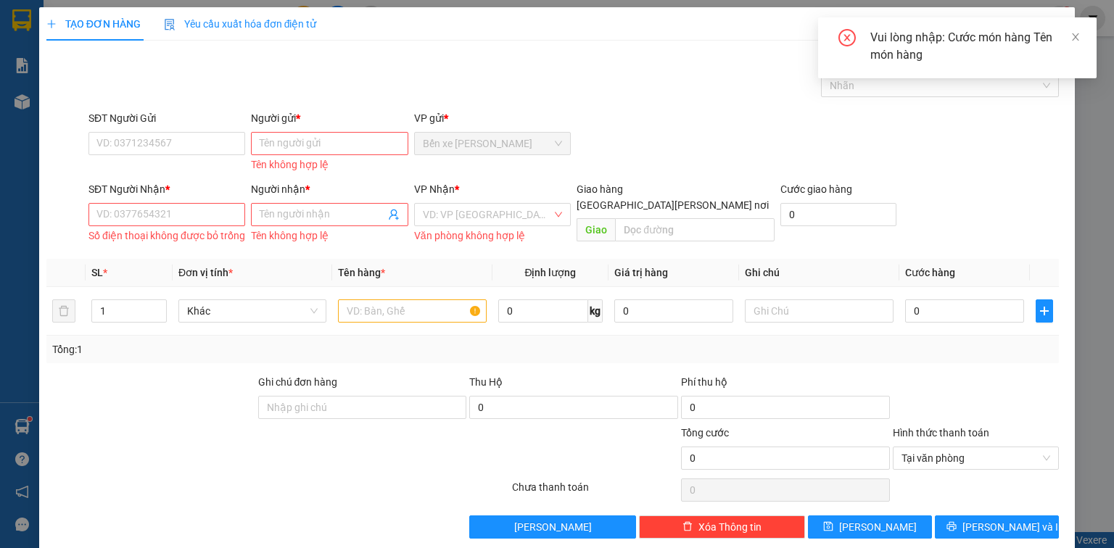
click at [580, 283] on span "Tạo đơn hàng" at bounding box center [574, 281] width 12 height 3
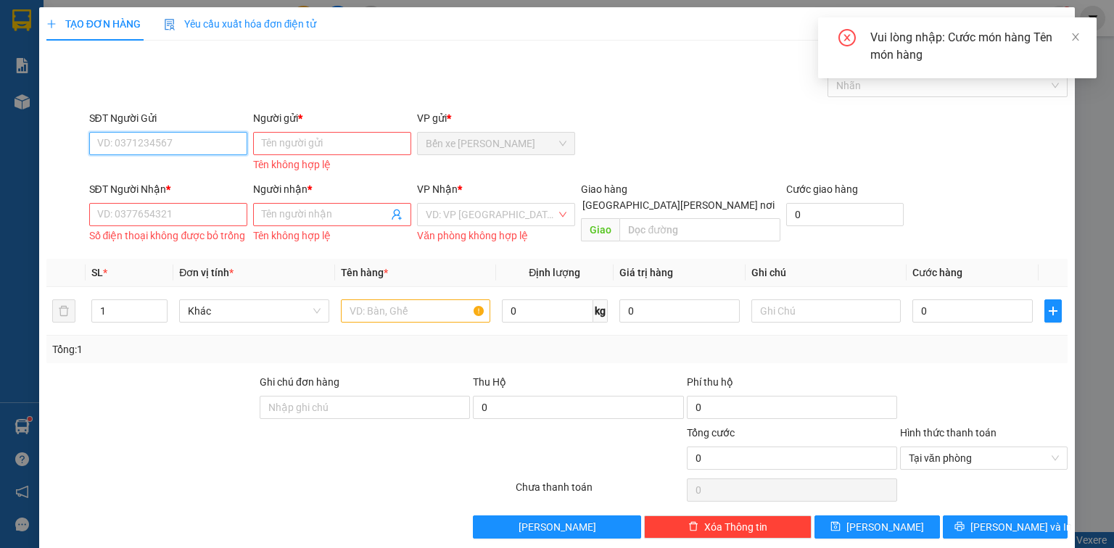
click at [172, 135] on input "SĐT Người Gửi" at bounding box center [168, 143] width 158 height 23
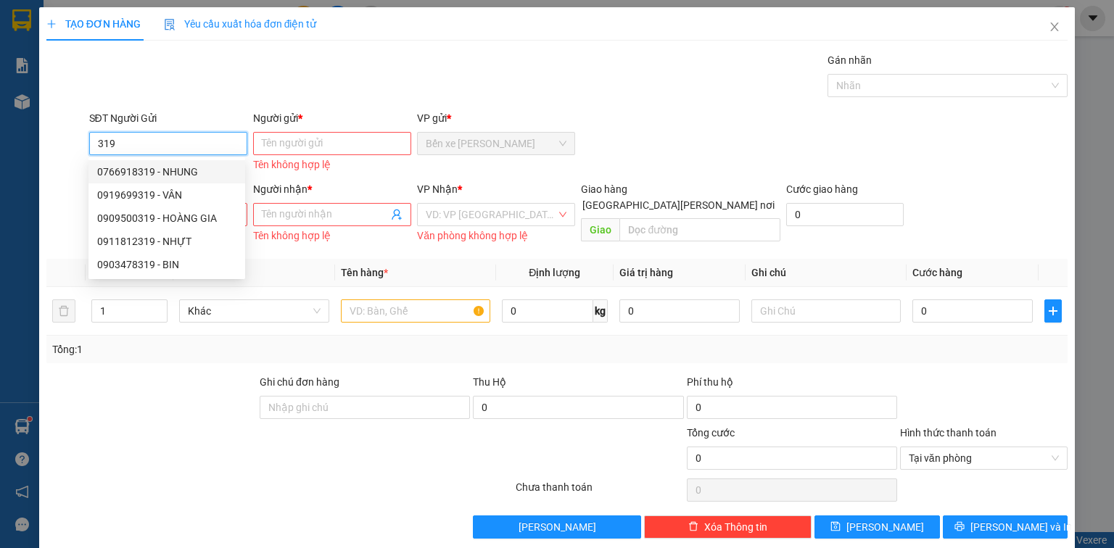
click at [192, 171] on div "0766918319 - NHUNG" at bounding box center [166, 172] width 139 height 16
type input "0766918319"
type input "NHUNG"
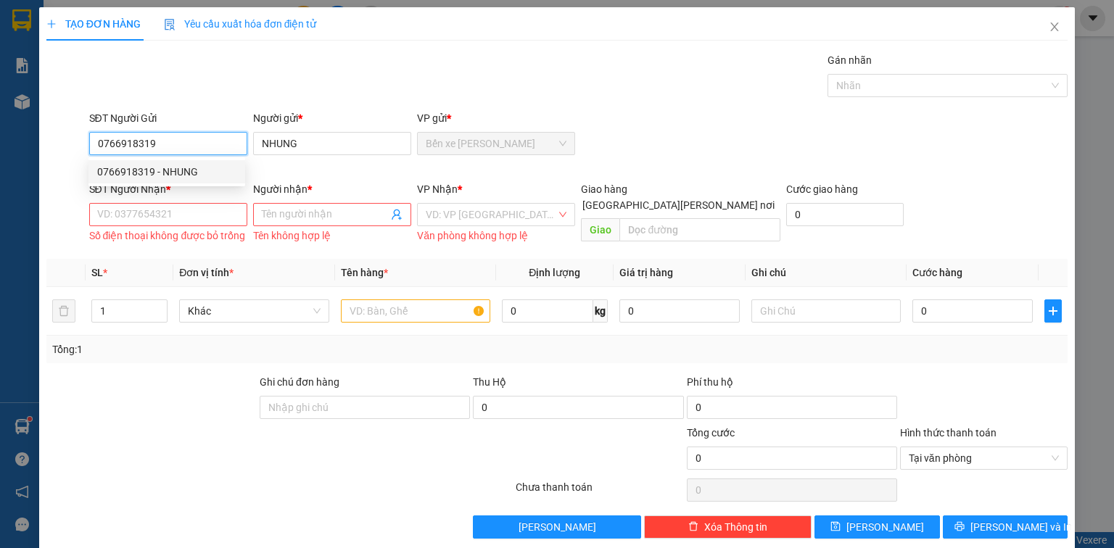
type input "0766918319"
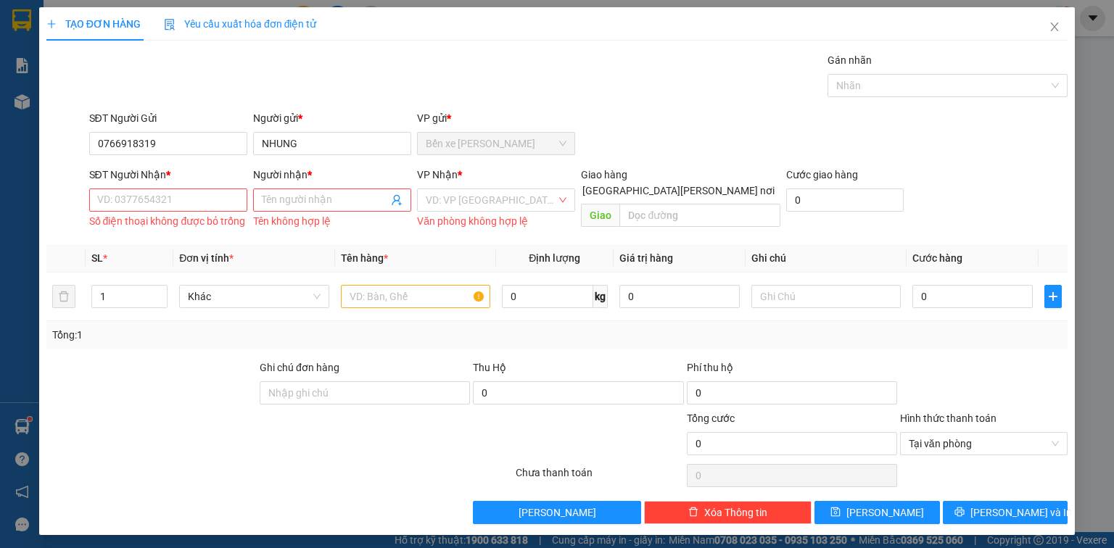
click at [170, 217] on div "Số điện thoại không được bỏ trống" at bounding box center [168, 221] width 158 height 17
click at [191, 197] on input "SĐT Người Nhận *" at bounding box center [168, 200] width 158 height 23
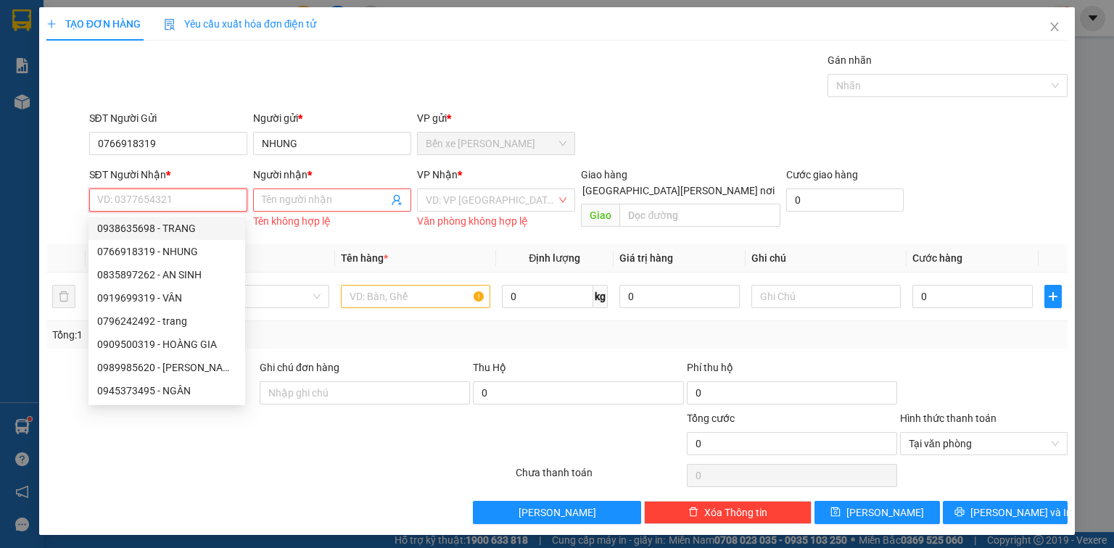
click at [176, 226] on div "0938635698 - TRANG" at bounding box center [166, 228] width 139 height 16
type input "0938635698"
type input "TRANG"
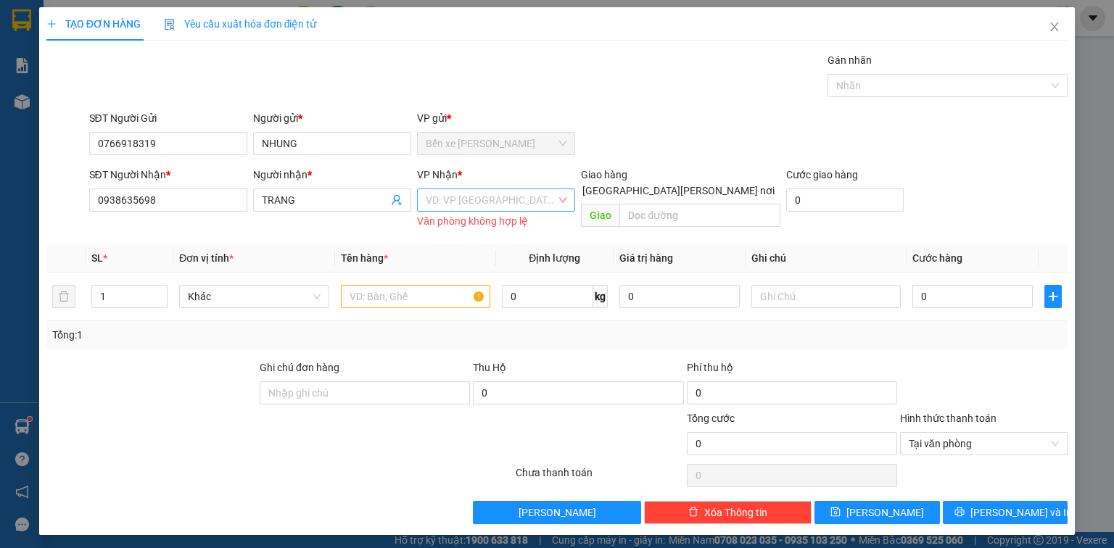
click at [499, 202] on input "search" at bounding box center [491, 200] width 131 height 22
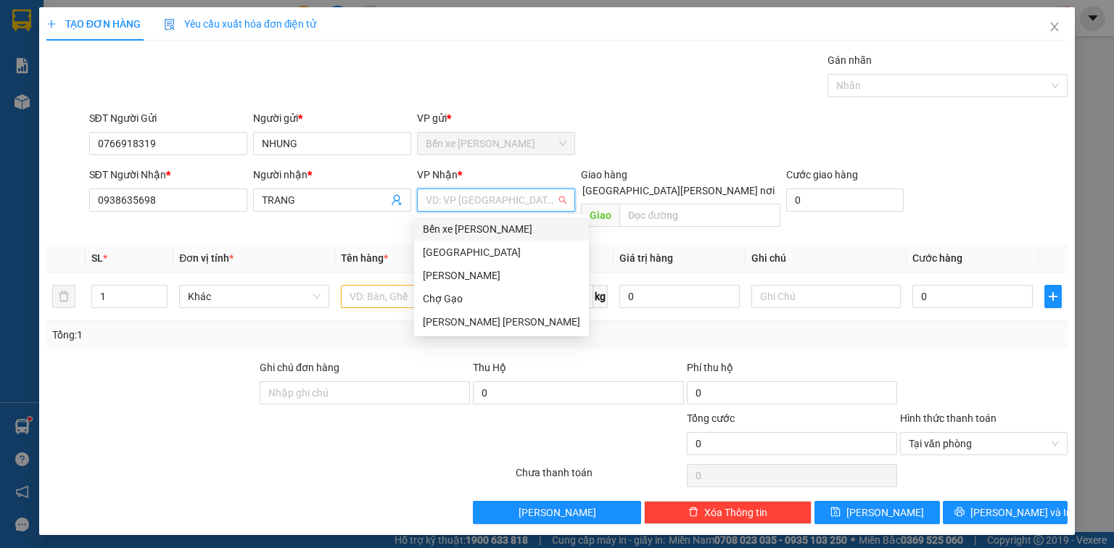
click at [482, 231] on div "Bến xe [PERSON_NAME]" at bounding box center [501, 229] width 157 height 16
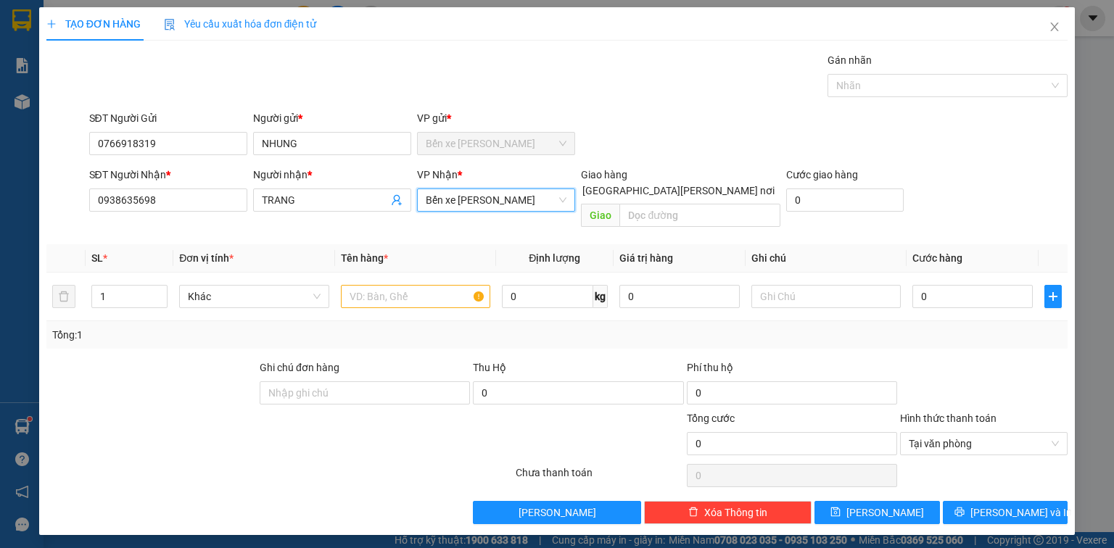
click at [472, 197] on span "Bến xe [PERSON_NAME]" at bounding box center [496, 200] width 141 height 22
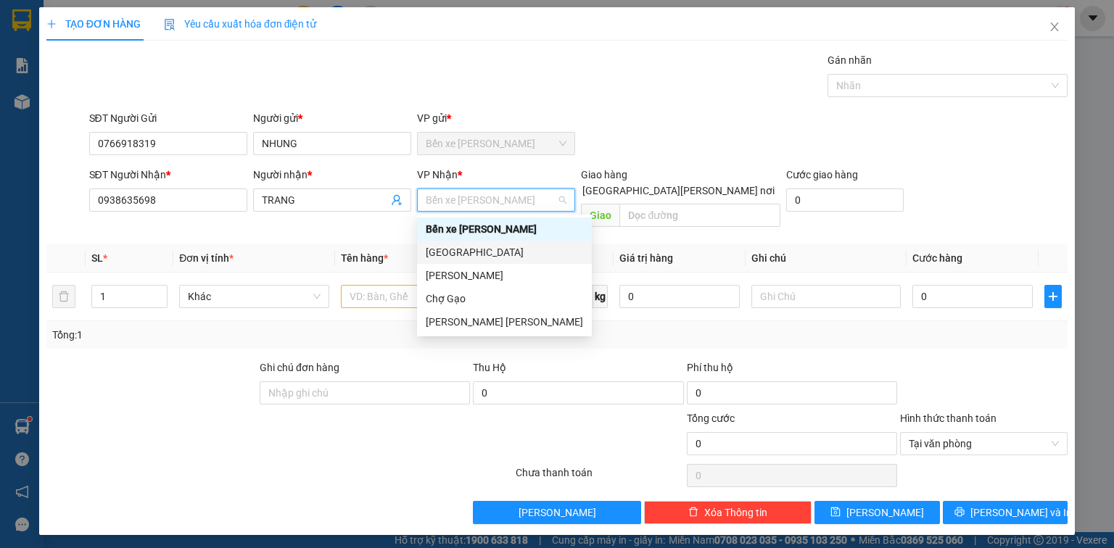
click at [467, 255] on div "[GEOGRAPHIC_DATA]" at bounding box center [504, 252] width 157 height 16
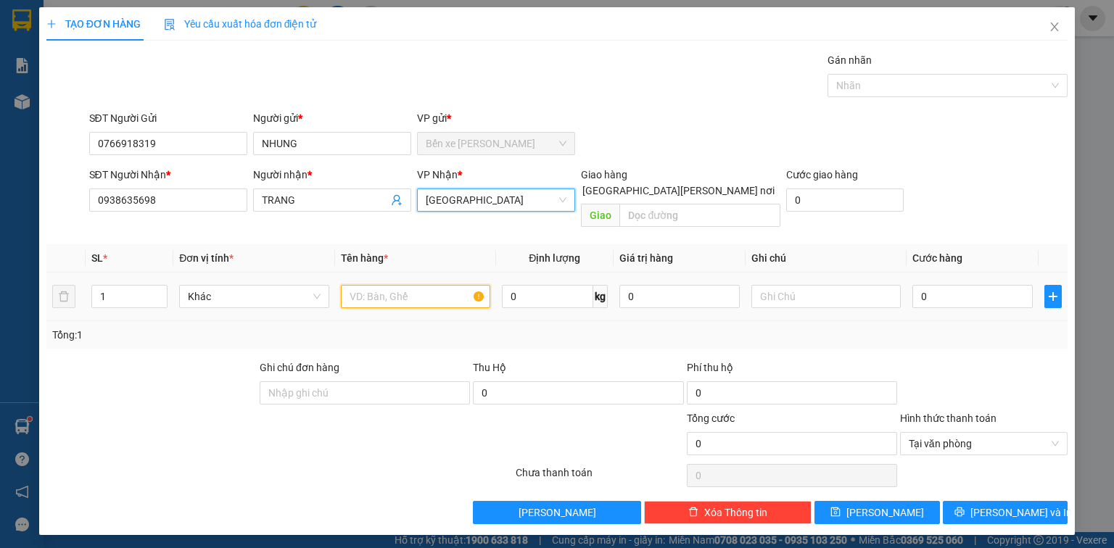
click at [411, 285] on input "text" at bounding box center [415, 296] width 149 height 23
type input "1K ĐEN"
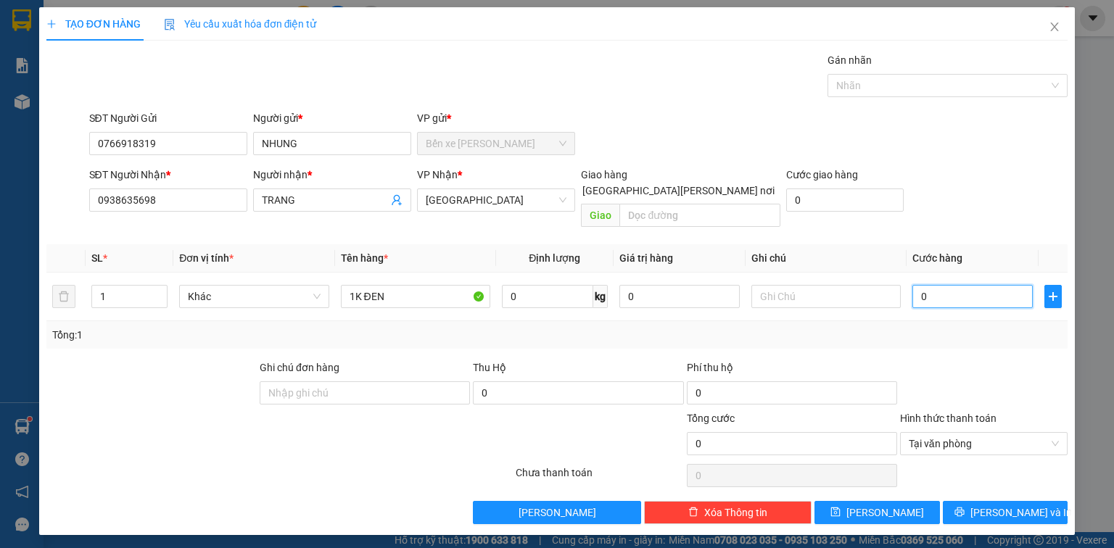
type input "2"
type input "25"
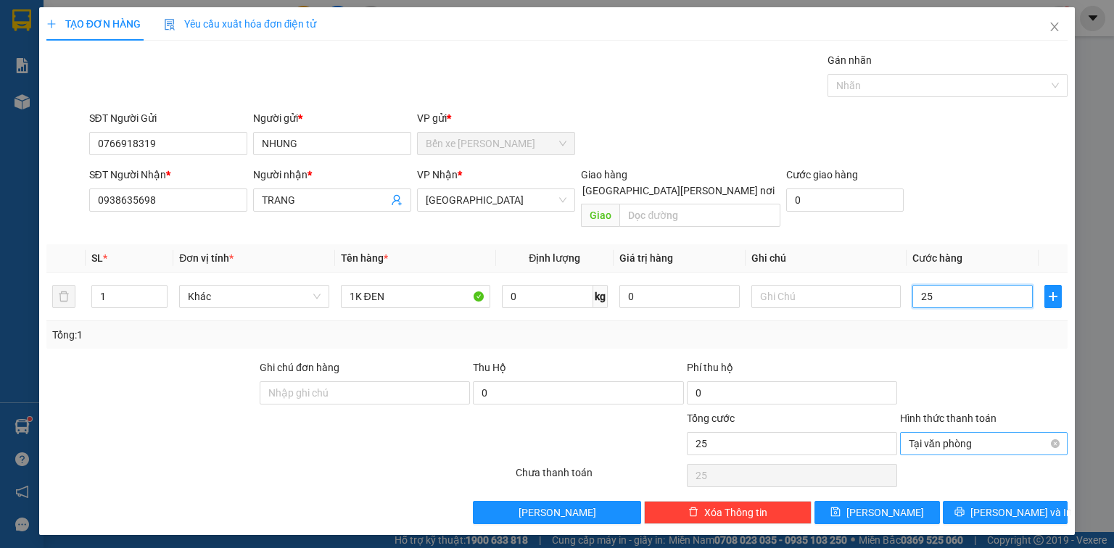
drag, startPoint x: 1055, startPoint y: 425, endPoint x: 1055, endPoint y: 434, distance: 9.5
type input "25.000"
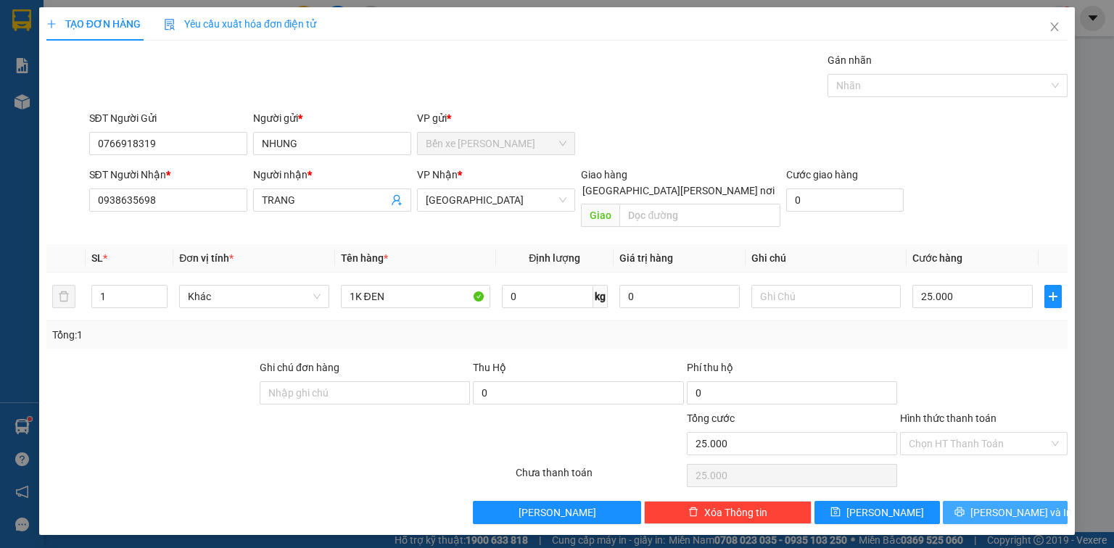
drag, startPoint x: 1047, startPoint y: 491, endPoint x: 1039, endPoint y: 476, distance: 17.2
click at [1047, 501] on button "[PERSON_NAME] và In" at bounding box center [1005, 512] width 125 height 23
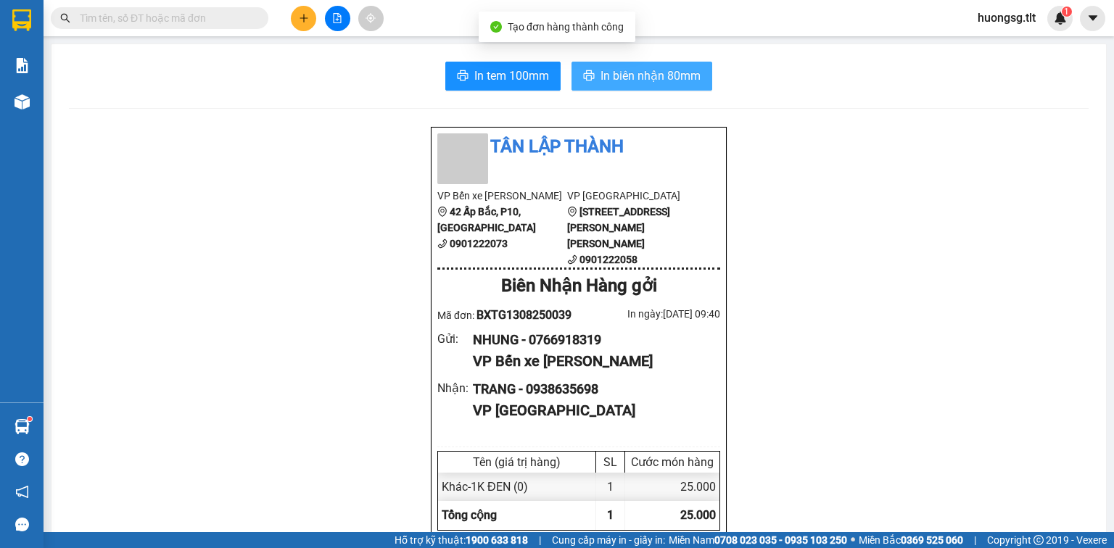
click at [640, 77] on span "In biên nhận 80mm" at bounding box center [651, 76] width 100 height 18
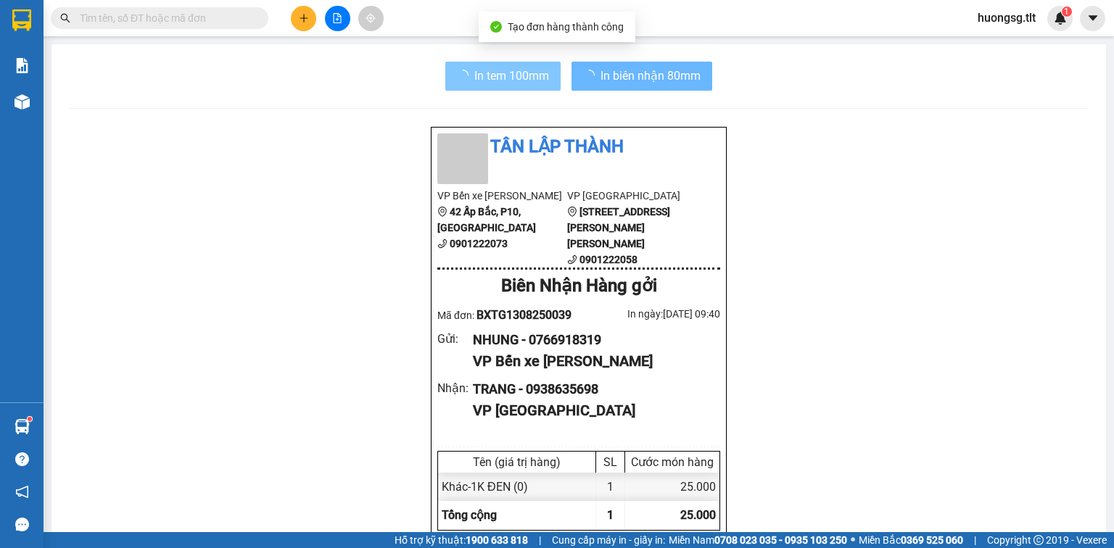
click at [516, 78] on span "In tem 100mm" at bounding box center [511, 76] width 75 height 18
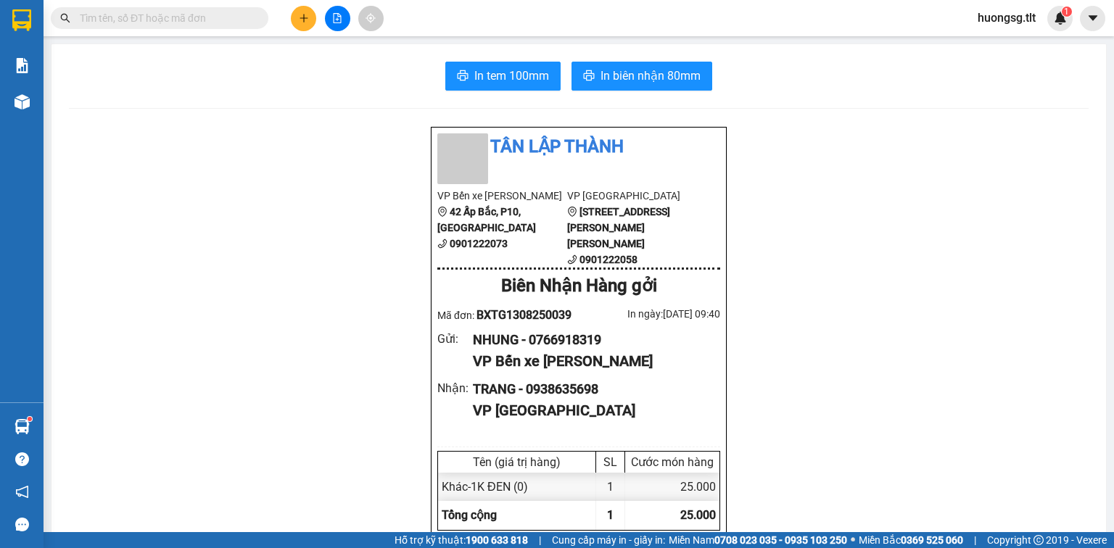
drag, startPoint x: 157, startPoint y: 19, endPoint x: 195, endPoint y: 20, distance: 38.4
click at [162, 18] on input "text" at bounding box center [165, 18] width 171 height 16
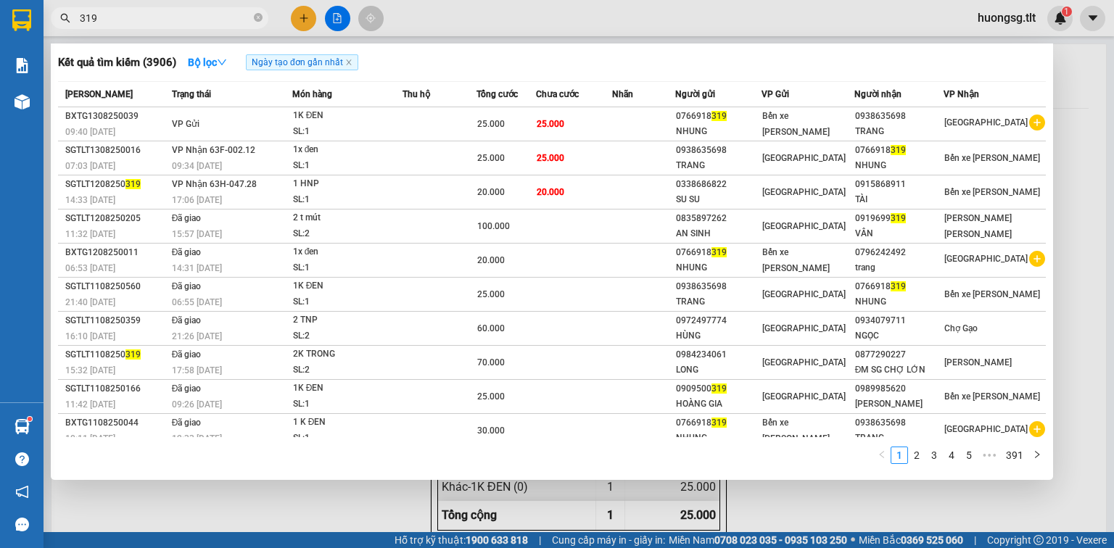
type input "319"
click at [333, 20] on div at bounding box center [557, 274] width 1114 height 548
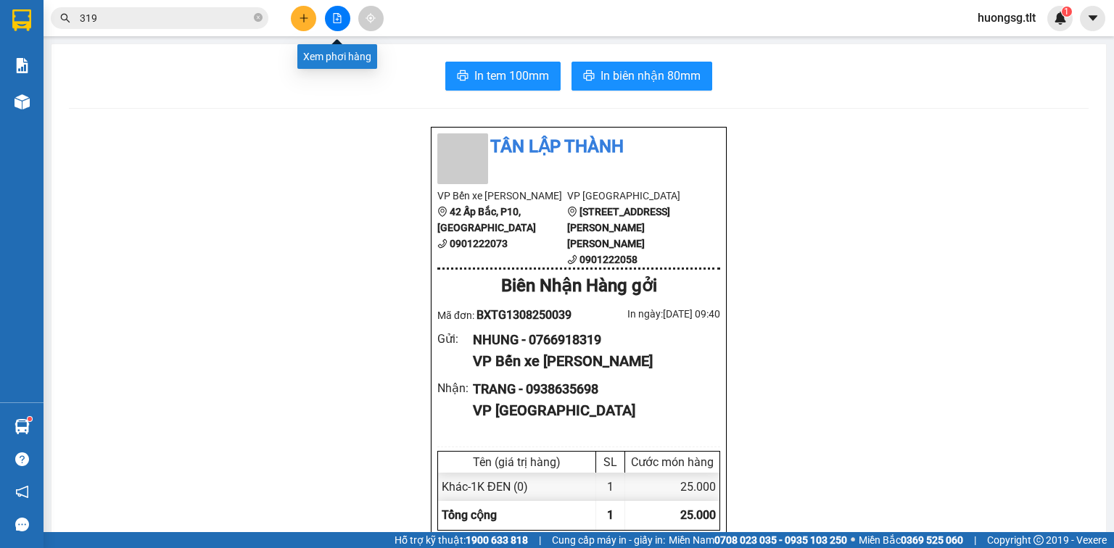
click at [331, 20] on button at bounding box center [337, 18] width 25 height 25
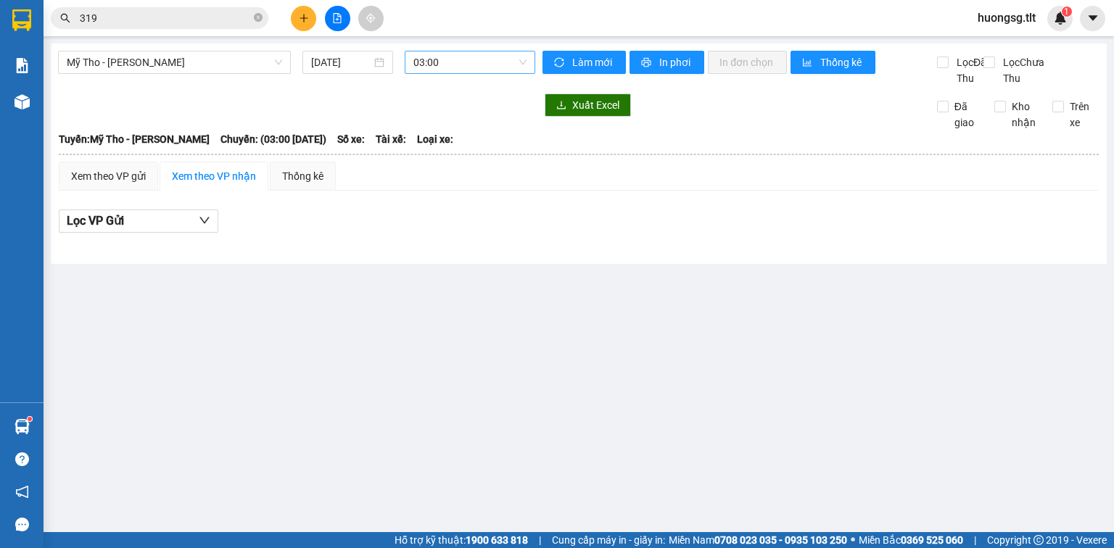
click at [431, 61] on span "03:00" at bounding box center [470, 62] width 114 height 22
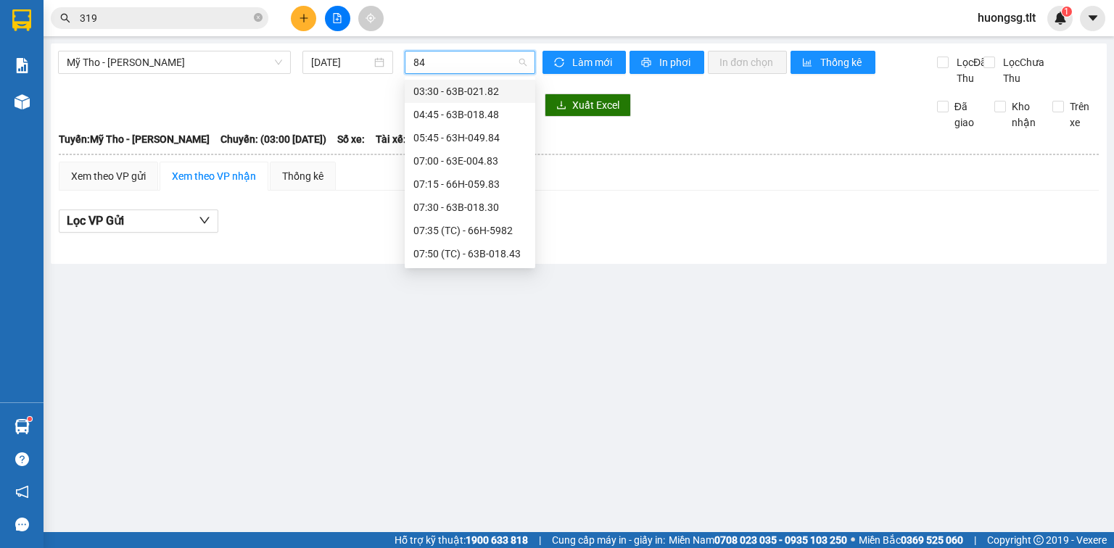
type input "848"
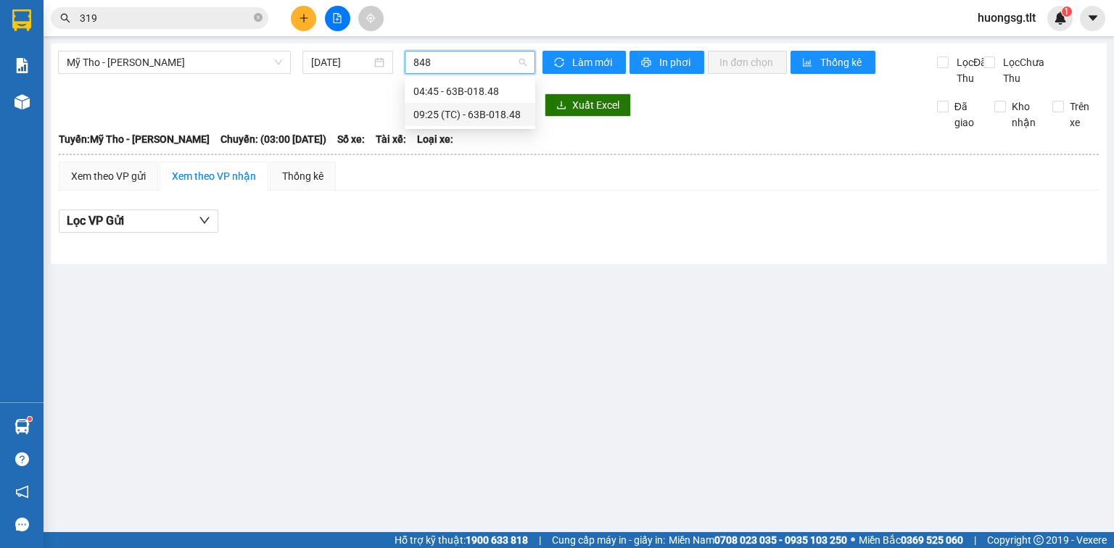
click at [466, 110] on div "09:25 (TC) - 63B-018.48" at bounding box center [469, 115] width 113 height 16
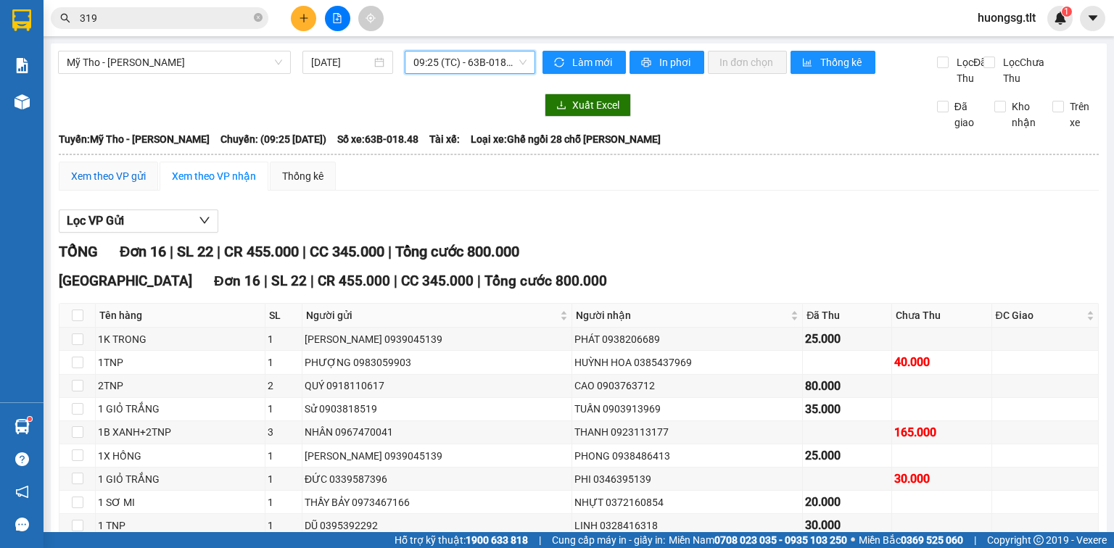
drag, startPoint x: 129, startPoint y: 190, endPoint x: 206, endPoint y: 220, distance: 82.4
click at [129, 184] on div "Xem theo VP gửi" at bounding box center [108, 176] width 75 height 16
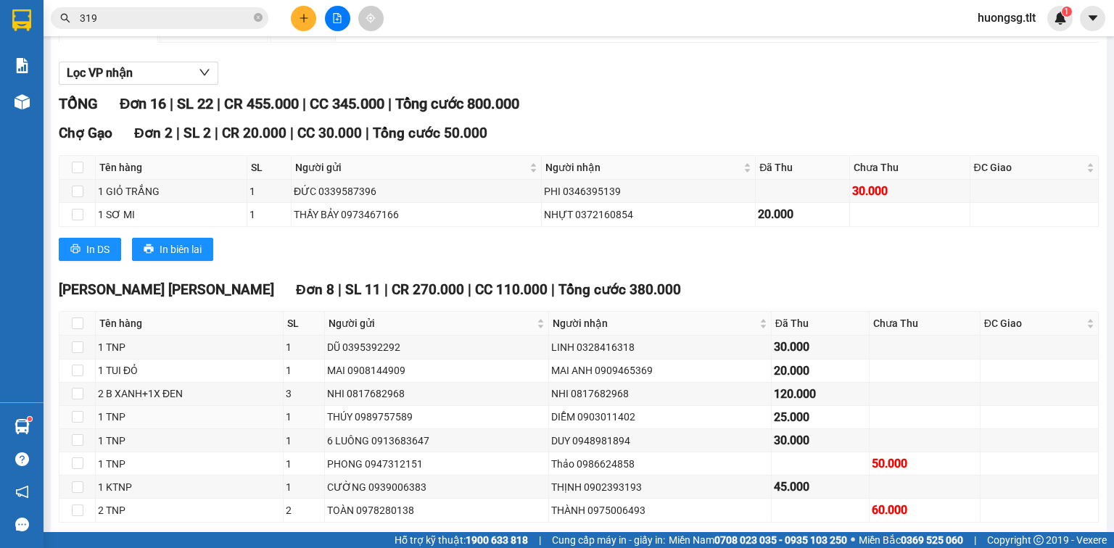
scroll to position [58, 0]
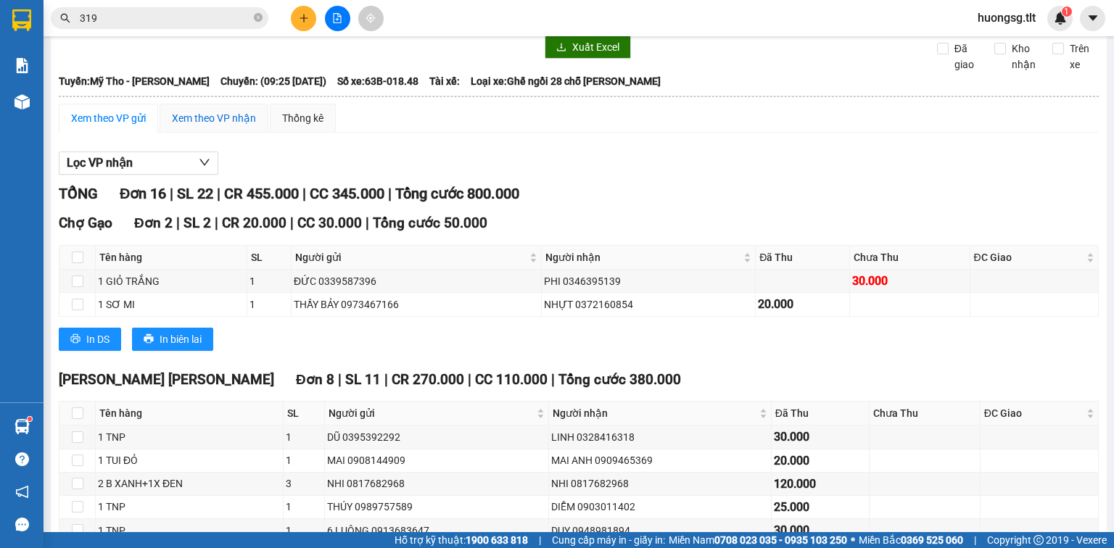
click at [231, 126] on div "Xem theo VP nhận" at bounding box center [214, 118] width 84 height 16
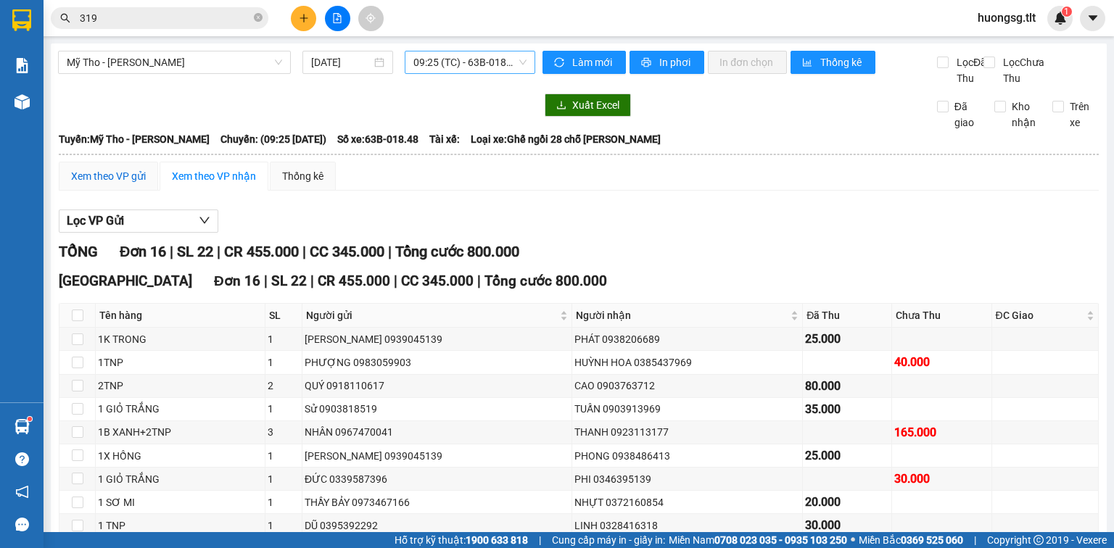
click at [116, 184] on div "Xem theo VP gửi" at bounding box center [108, 176] width 75 height 16
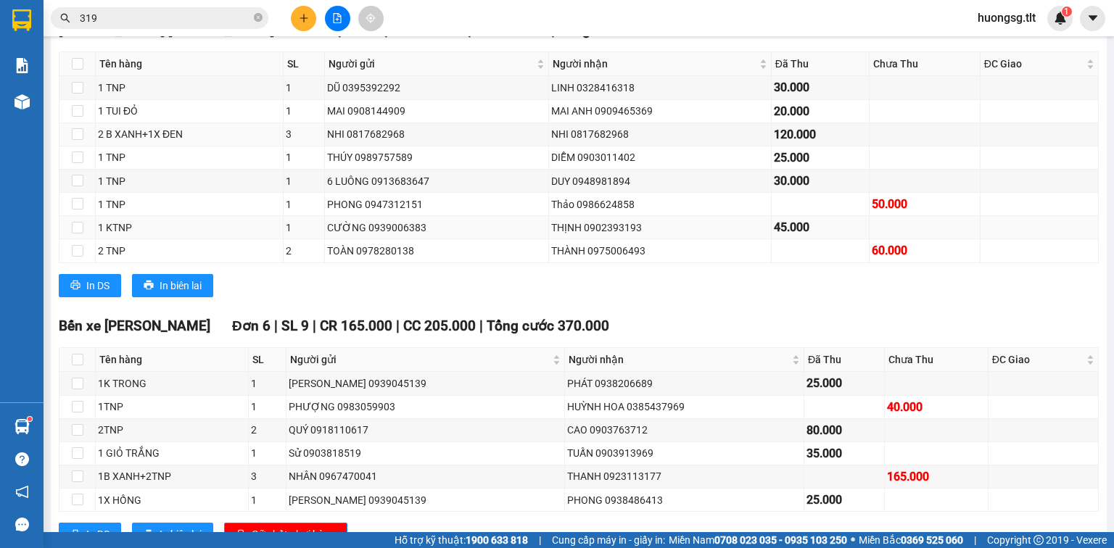
scroll to position [474, 0]
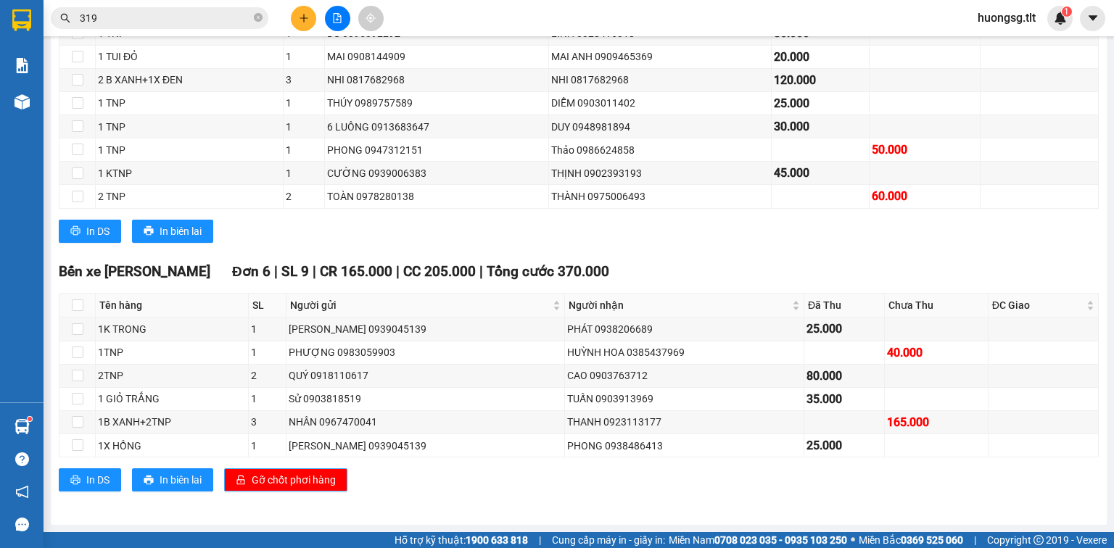
click at [279, 476] on span "Gỡ chốt phơi hàng" at bounding box center [294, 480] width 84 height 16
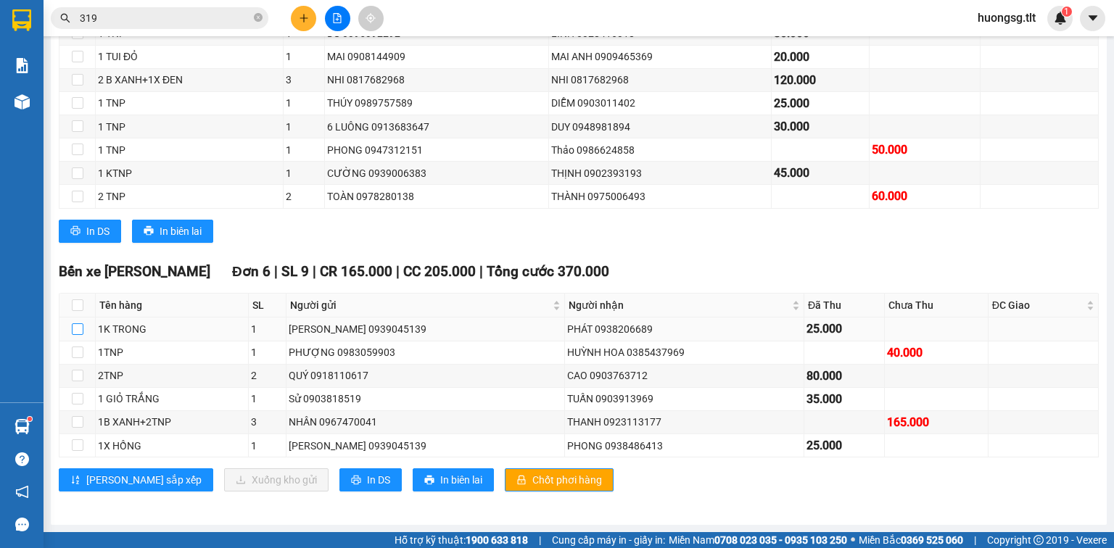
click at [79, 331] on input "checkbox" at bounding box center [78, 329] width 12 height 12
checkbox input "true"
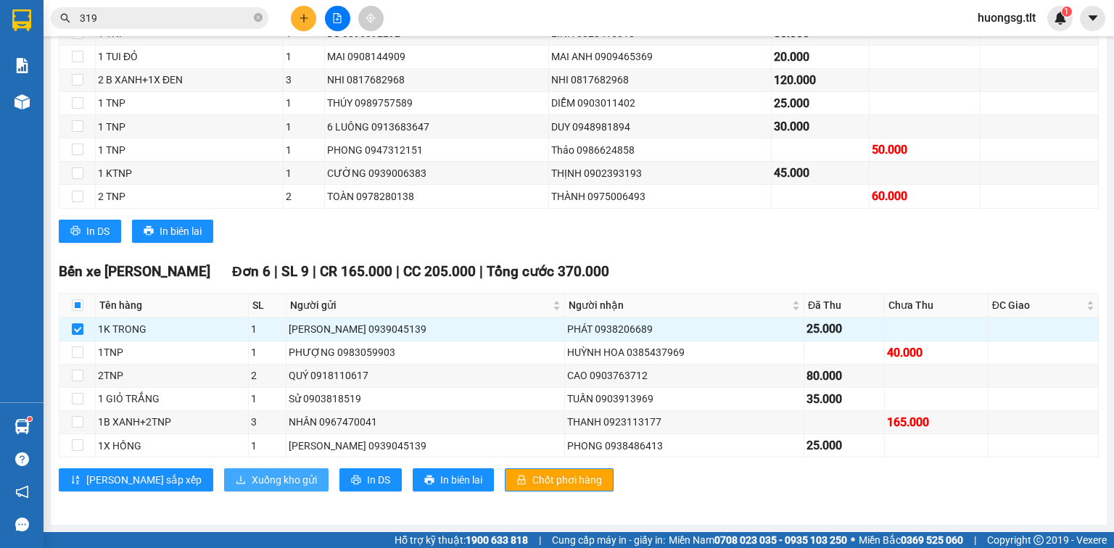
click at [252, 477] on span "Xuống kho gửi" at bounding box center [284, 480] width 65 height 16
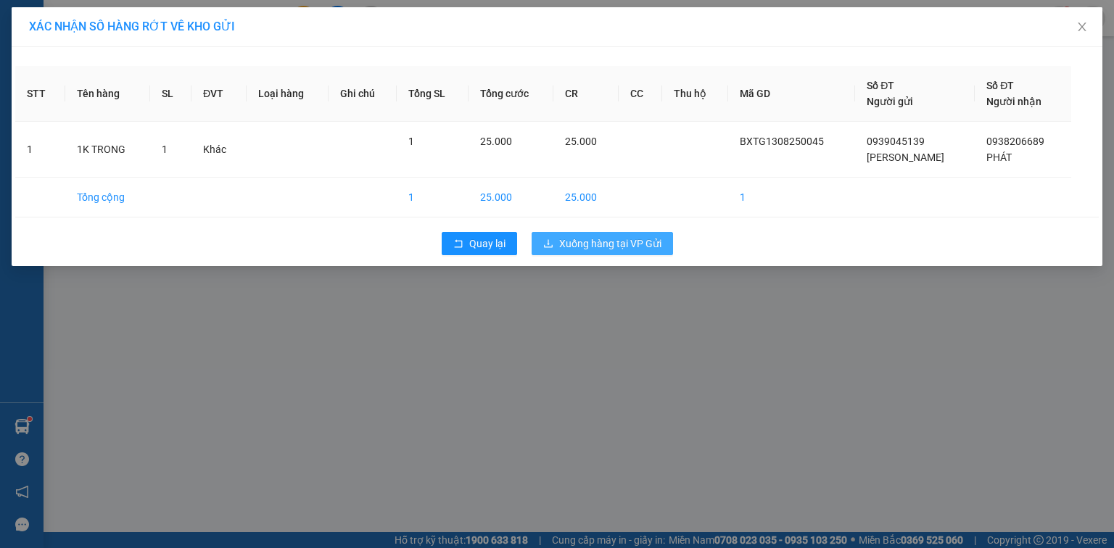
click at [611, 237] on span "Xuống hàng tại VP Gửi" at bounding box center [610, 244] width 102 height 16
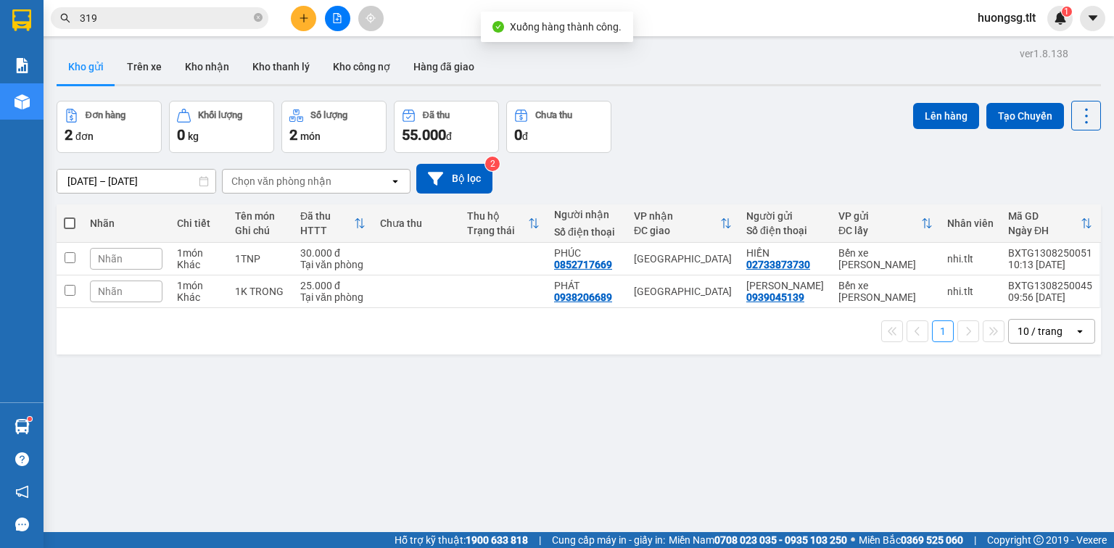
click at [337, 17] on icon "file-add" at bounding box center [338, 18] width 8 height 10
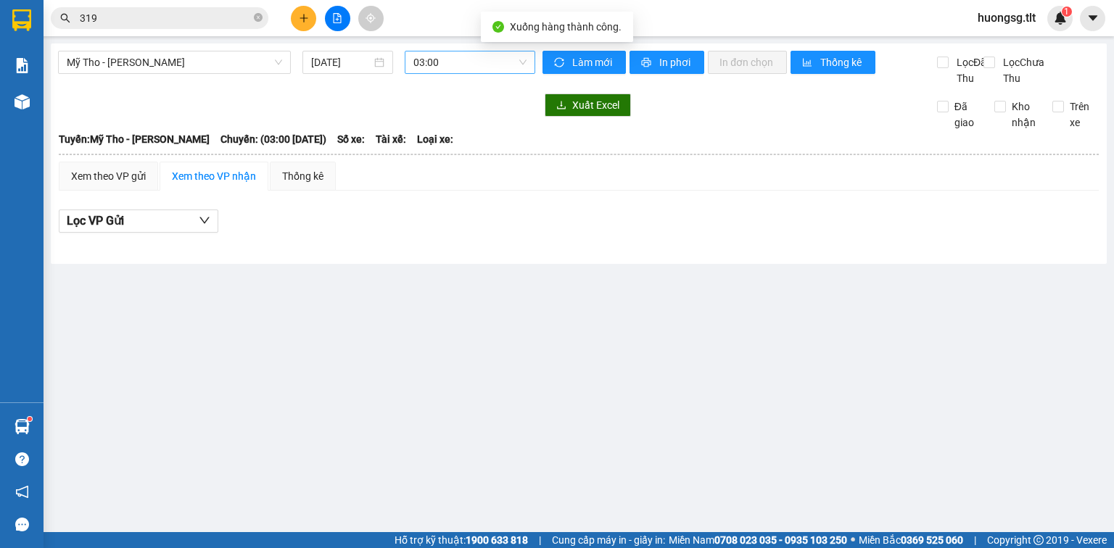
click at [449, 55] on span "03:00" at bounding box center [470, 62] width 114 height 22
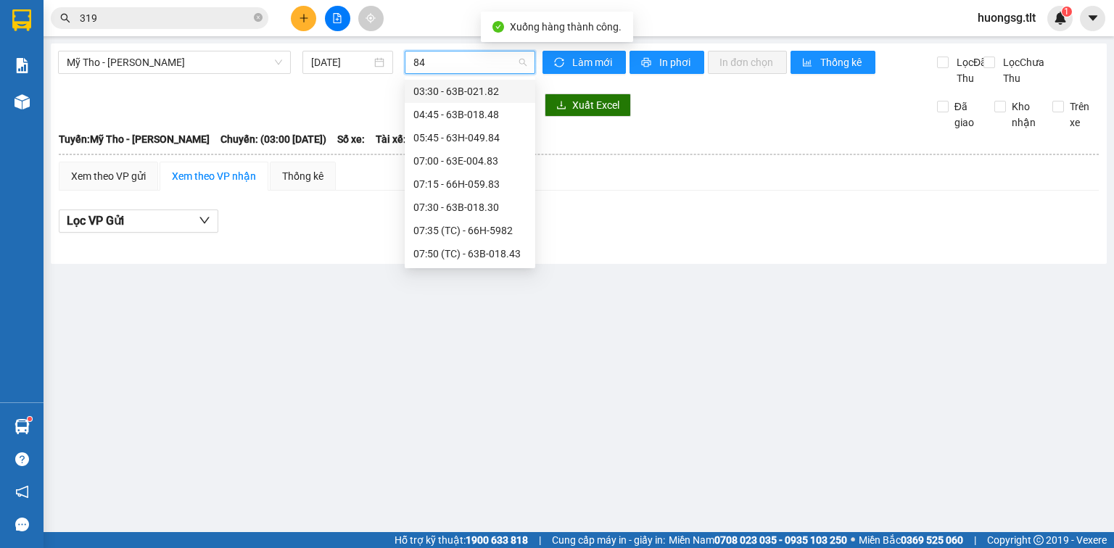
type input "848"
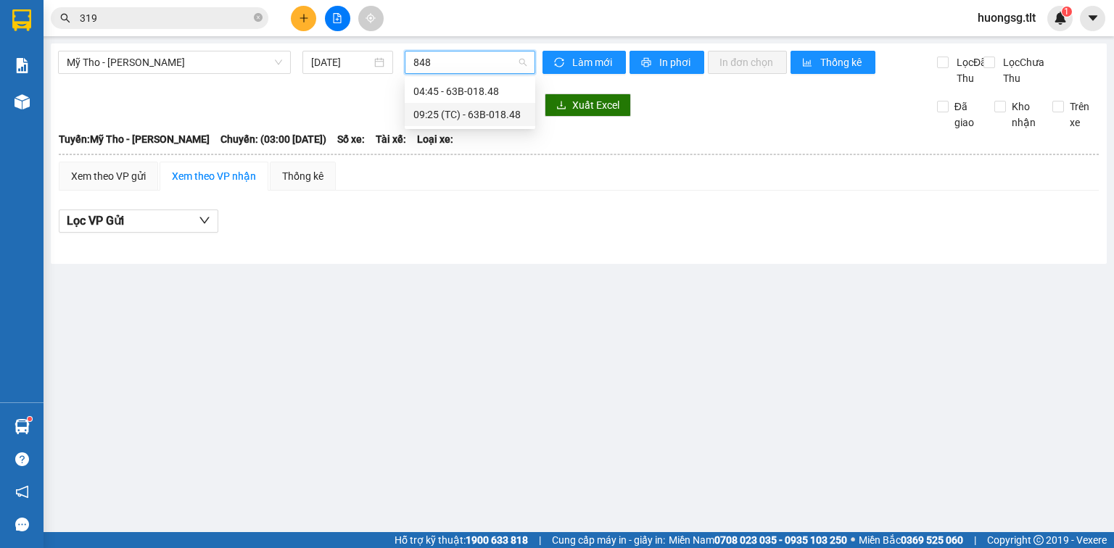
click at [458, 112] on div "09:25 (TC) - 63B-018.48" at bounding box center [469, 115] width 113 height 16
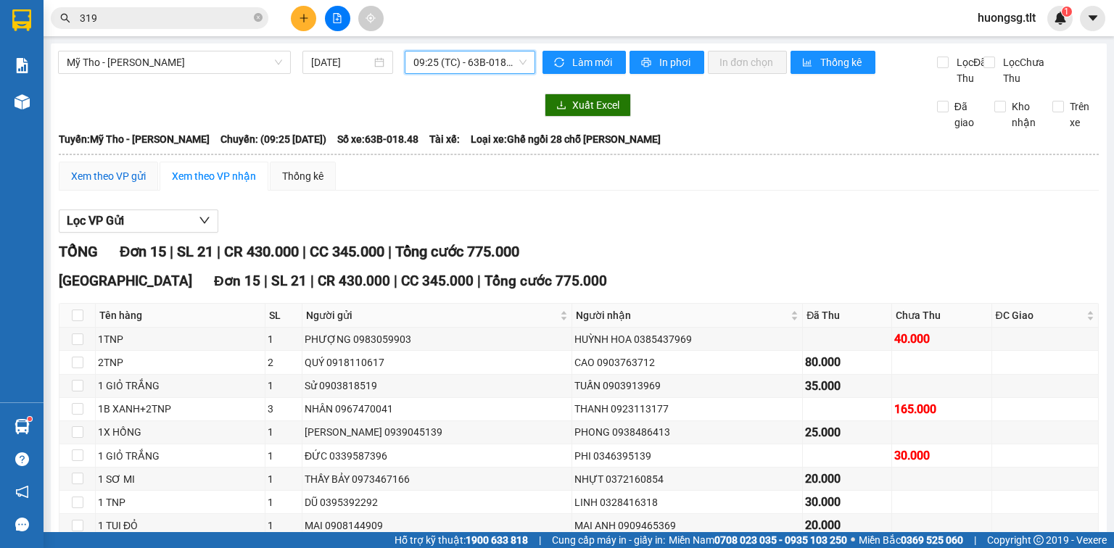
click at [122, 184] on div "Xem theo VP gửi" at bounding box center [108, 176] width 75 height 16
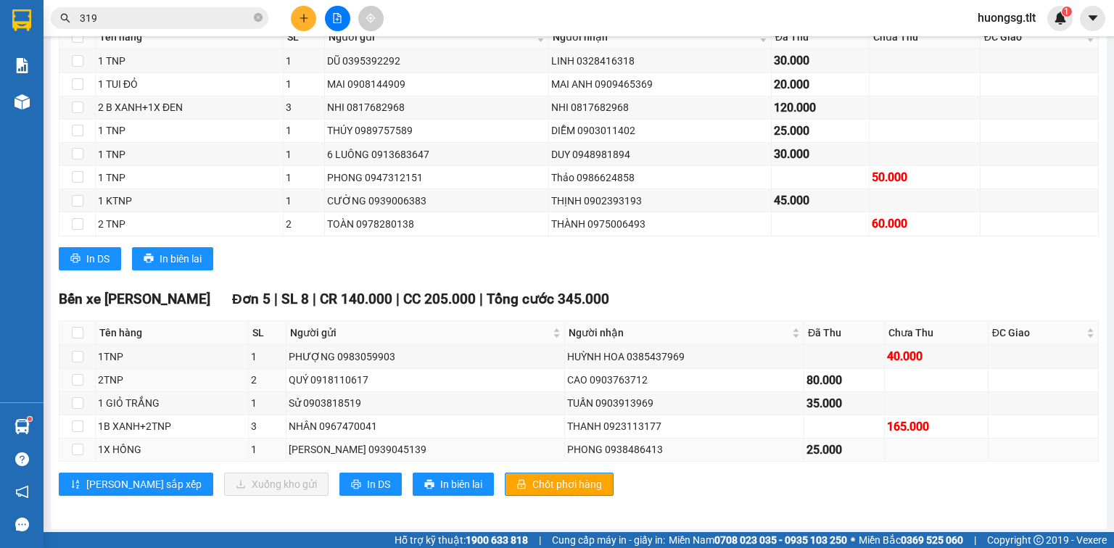
scroll to position [450, 0]
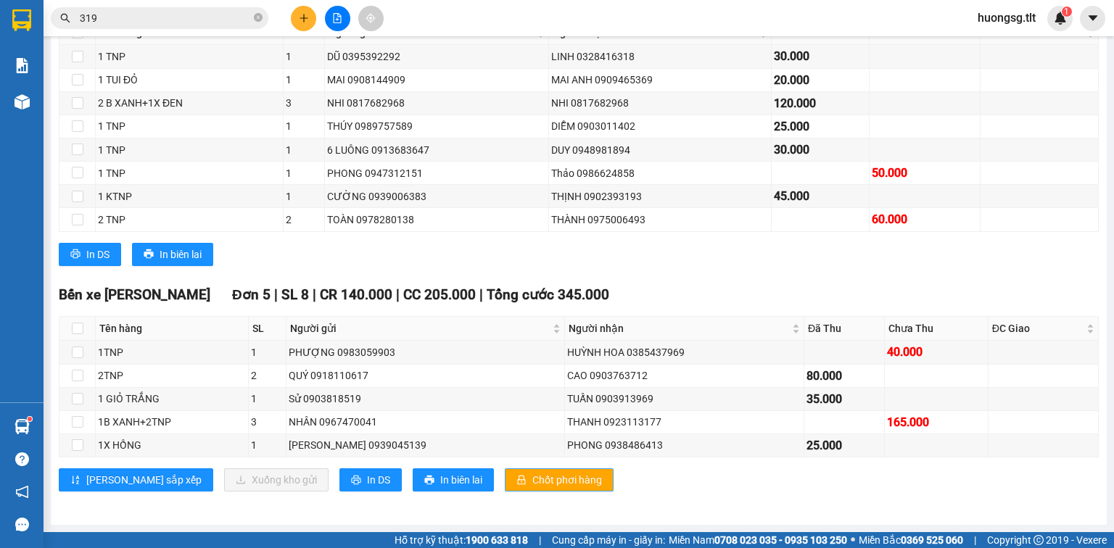
click at [532, 474] on span "Chốt phơi hàng" at bounding box center [567, 480] width 70 height 16
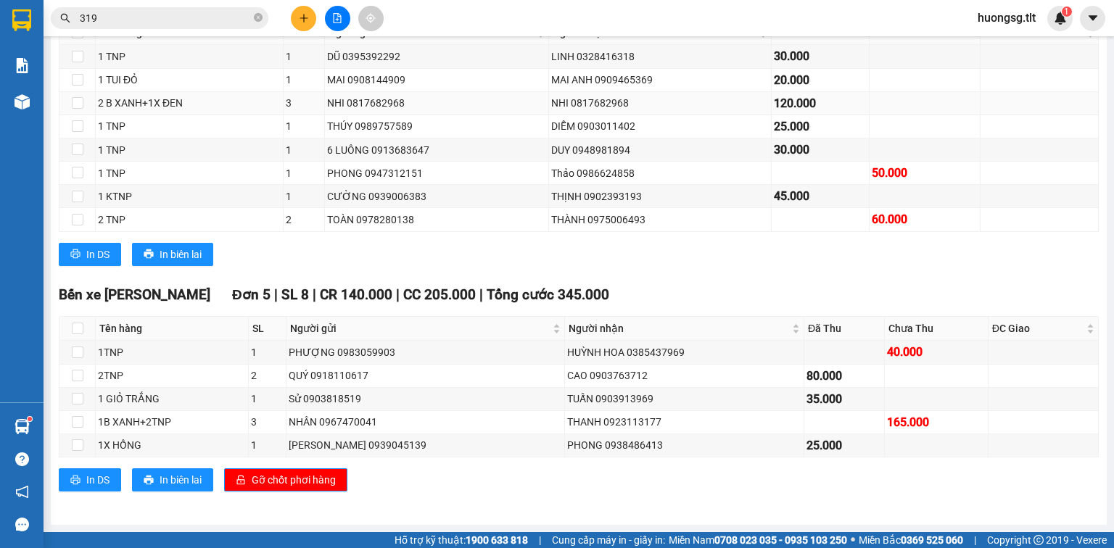
scroll to position [334, 0]
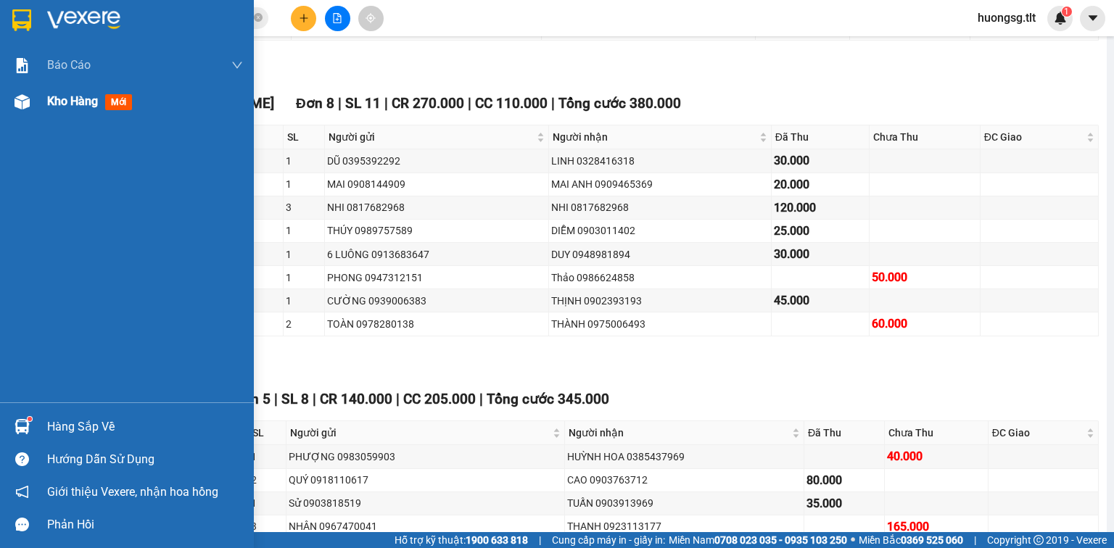
click at [20, 96] on img at bounding box center [22, 101] width 15 height 15
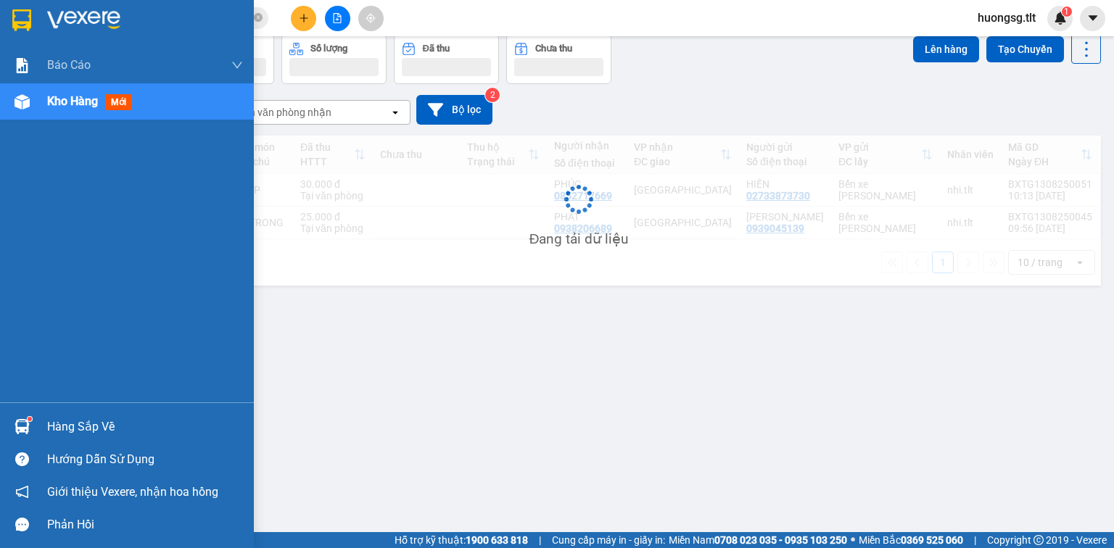
click at [20, 95] on img at bounding box center [22, 101] width 15 height 15
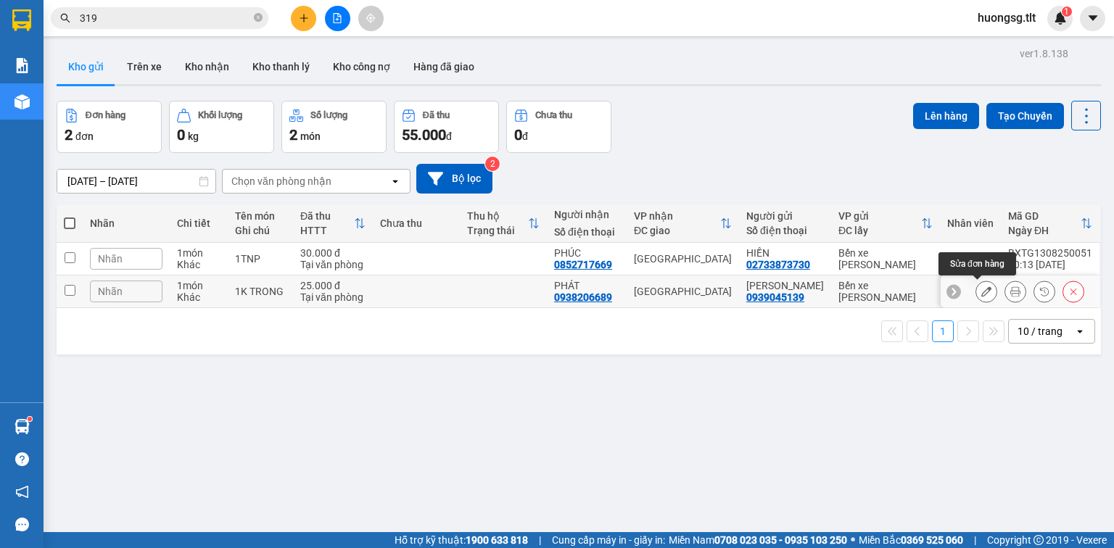
click at [981, 286] on icon at bounding box center [986, 291] width 10 height 10
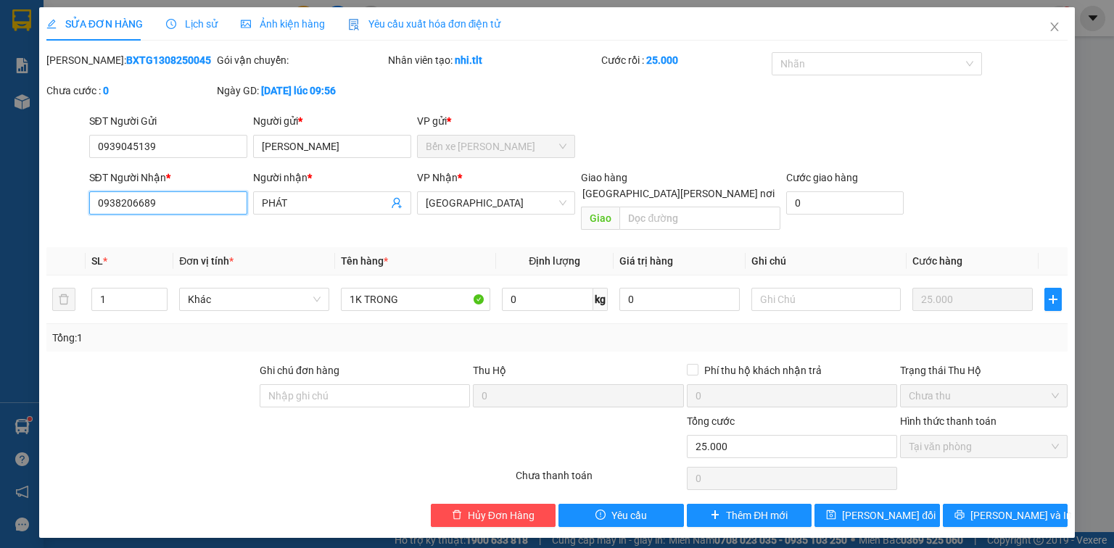
drag, startPoint x: 163, startPoint y: 203, endPoint x: 75, endPoint y: 202, distance: 88.5
click at [73, 202] on div "SĐT Người Nhận * 0938206689 0938206689 Người nhận * PHÁT VP Nhận * Sài Gòn Giao…" at bounding box center [557, 203] width 1024 height 67
type input "0932118689"
click at [968, 504] on button "[PERSON_NAME] và In" at bounding box center [1005, 515] width 125 height 23
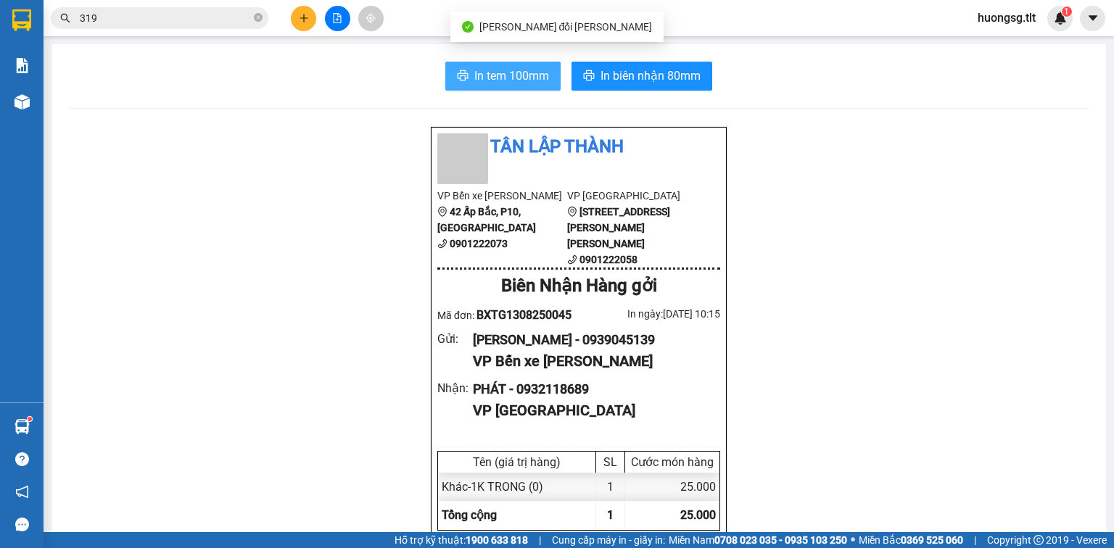
click at [530, 77] on span "In tem 100mm" at bounding box center [511, 76] width 75 height 18
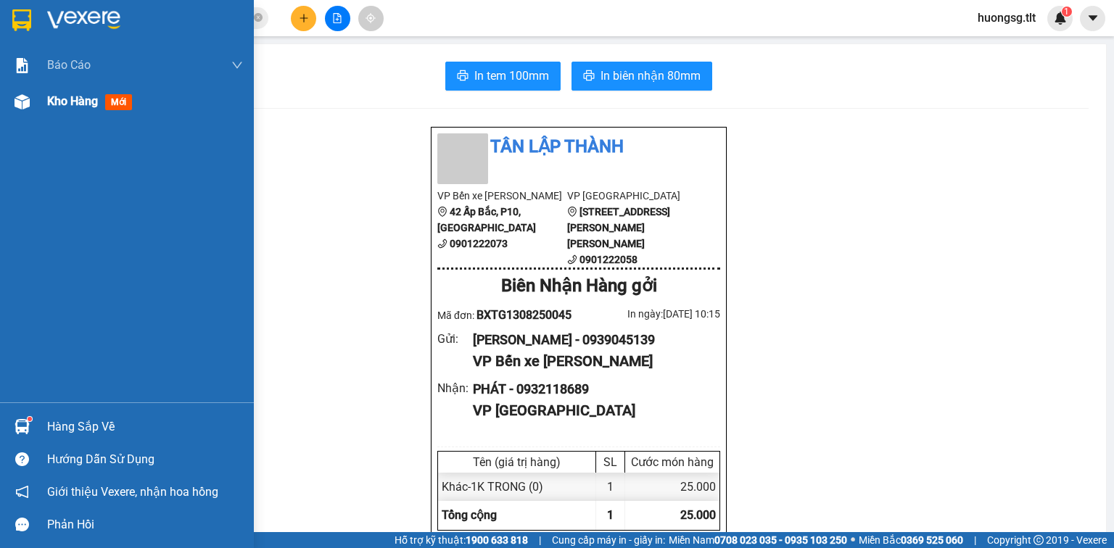
click at [55, 99] on span "Kho hàng" at bounding box center [72, 101] width 51 height 14
click at [52, 100] on span "Kho hàng" at bounding box center [72, 101] width 51 height 14
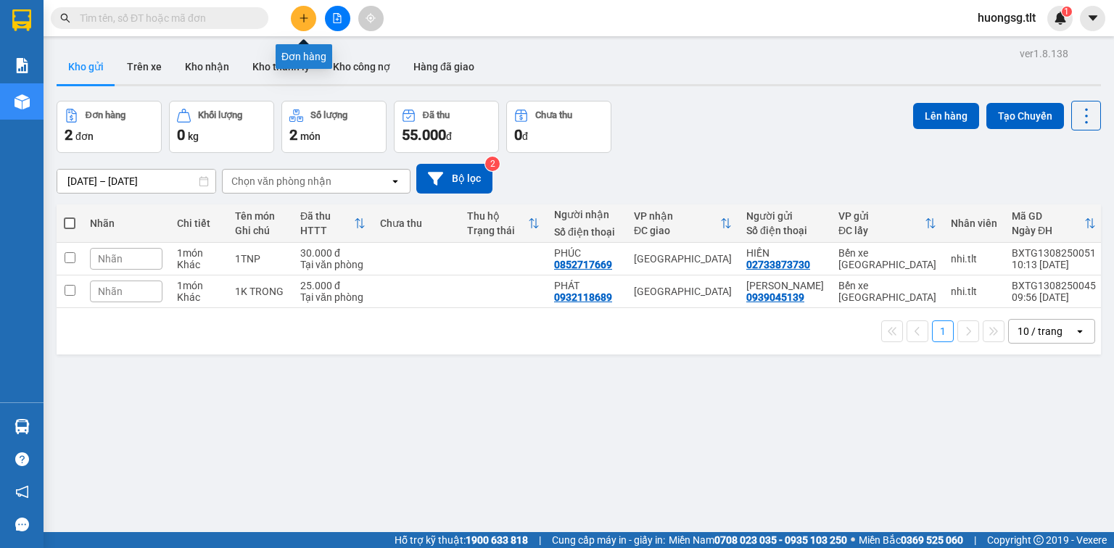
click at [302, 20] on icon "plus" at bounding box center [304, 18] width 10 height 10
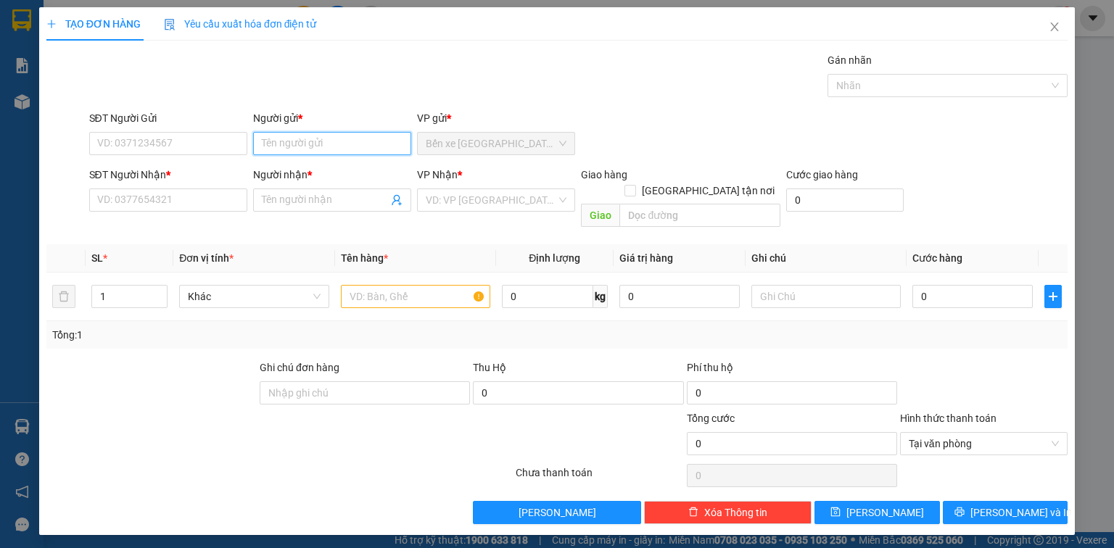
click at [296, 144] on input "Người gửi *" at bounding box center [332, 143] width 158 height 23
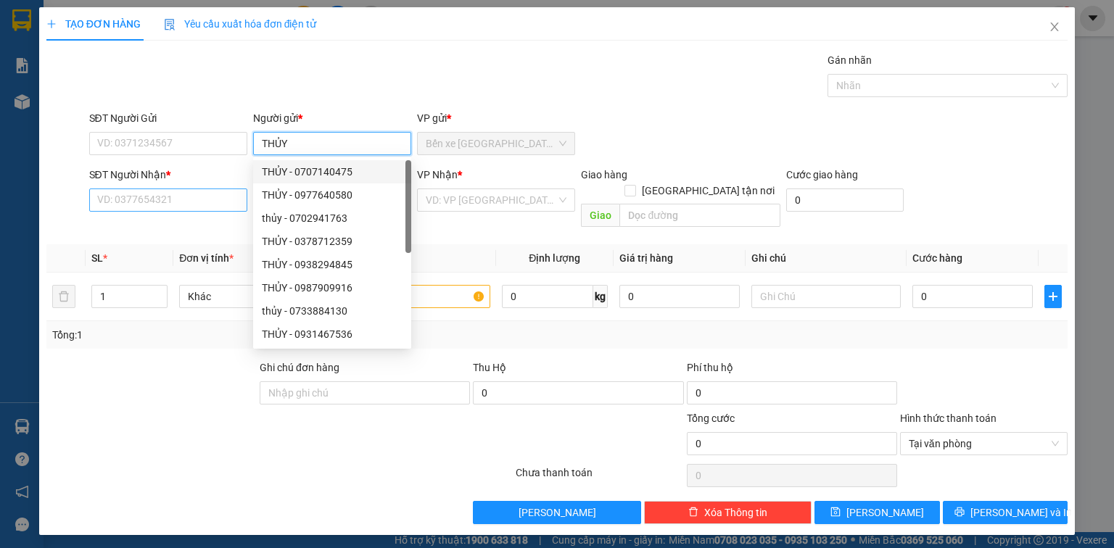
type input "THỦY"
click at [173, 194] on input "SĐT Người Nhận *" at bounding box center [168, 200] width 158 height 23
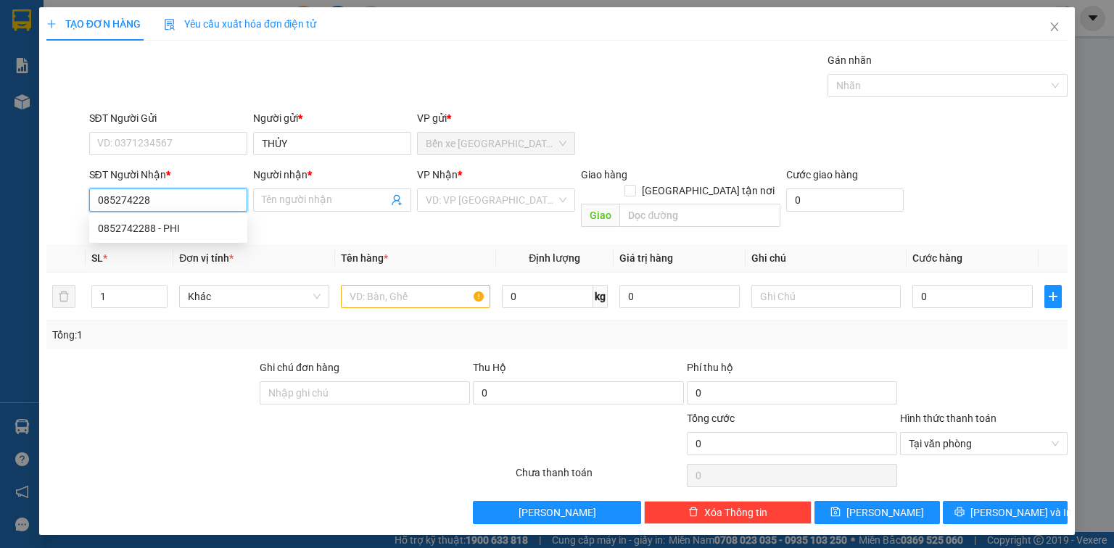
type input "0852742288"
click at [182, 226] on div "0852742288 - PHI" at bounding box center [168, 228] width 141 height 16
type input "PHI"
type input "0852742288"
click at [450, 197] on input "search" at bounding box center [491, 200] width 131 height 22
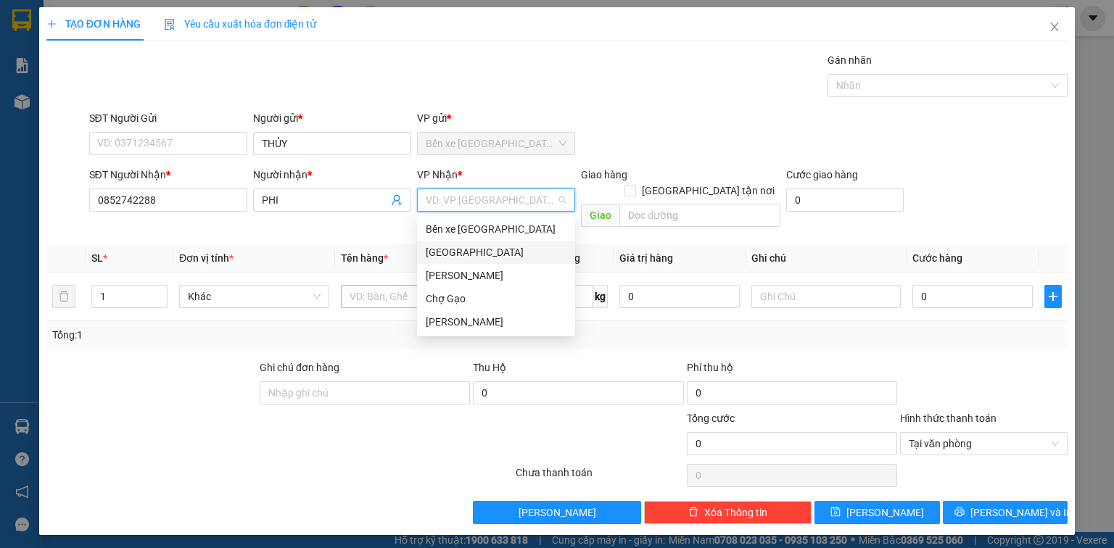
click at [446, 246] on div "[GEOGRAPHIC_DATA]" at bounding box center [496, 252] width 141 height 16
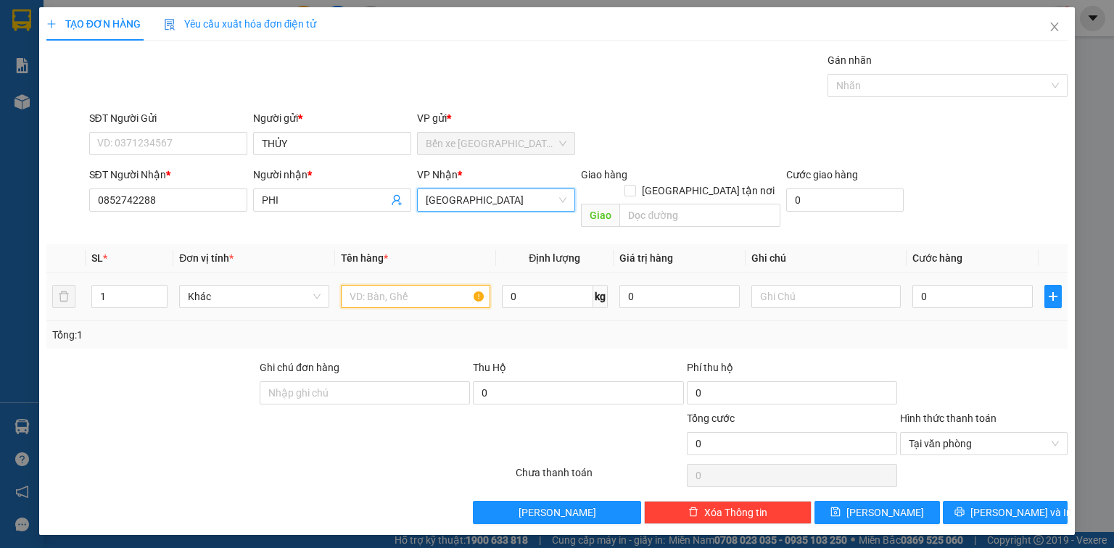
click at [391, 285] on input "text" at bounding box center [415, 296] width 149 height 23
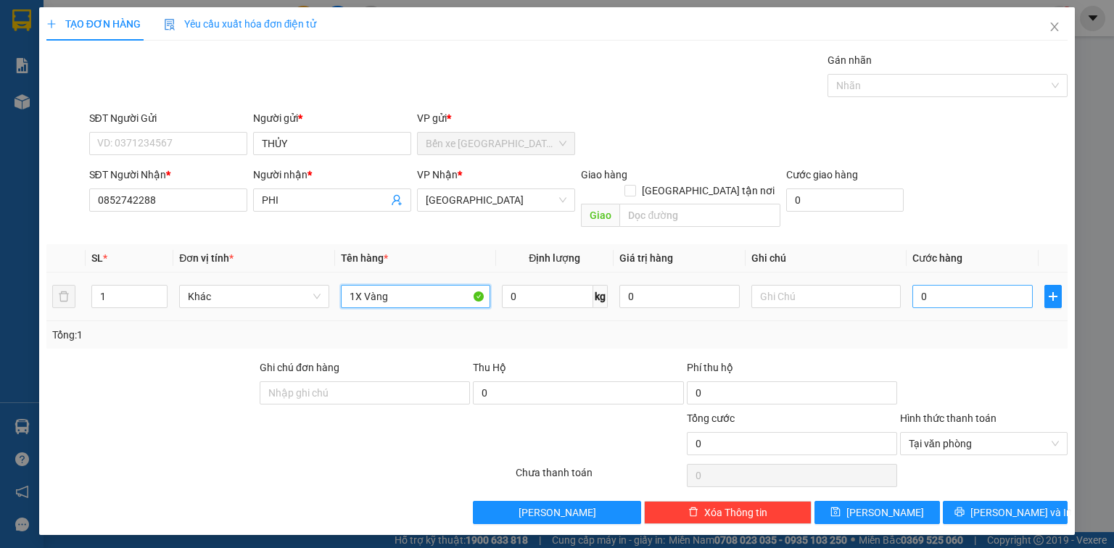
type input "1X Vàng"
click at [943, 285] on input "0" at bounding box center [972, 296] width 120 height 23
type input "2"
type input "20"
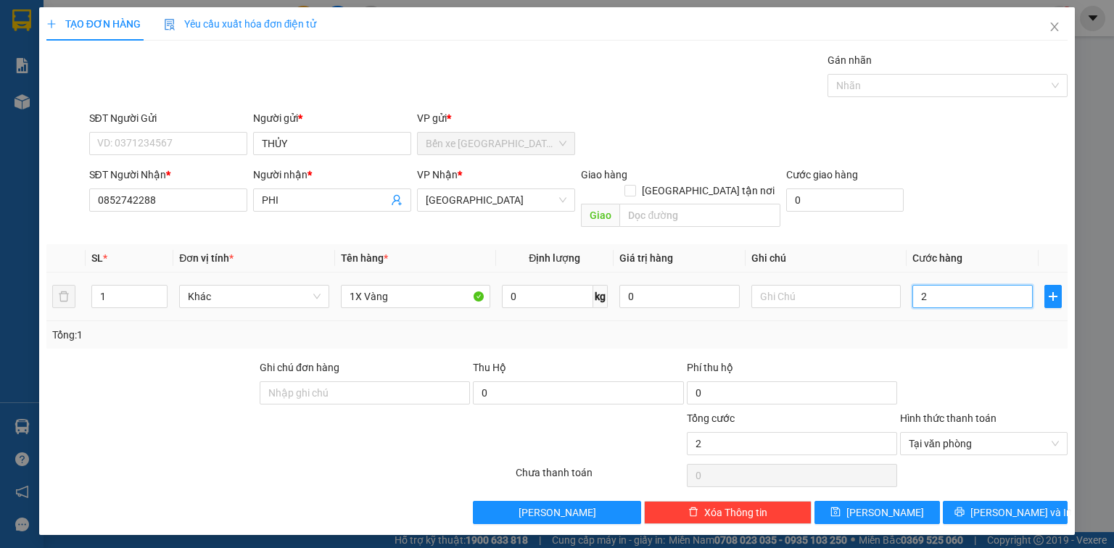
type input "20"
type input "20.000"
click at [992, 505] on span "[PERSON_NAME] và In" at bounding box center [1021, 513] width 102 height 16
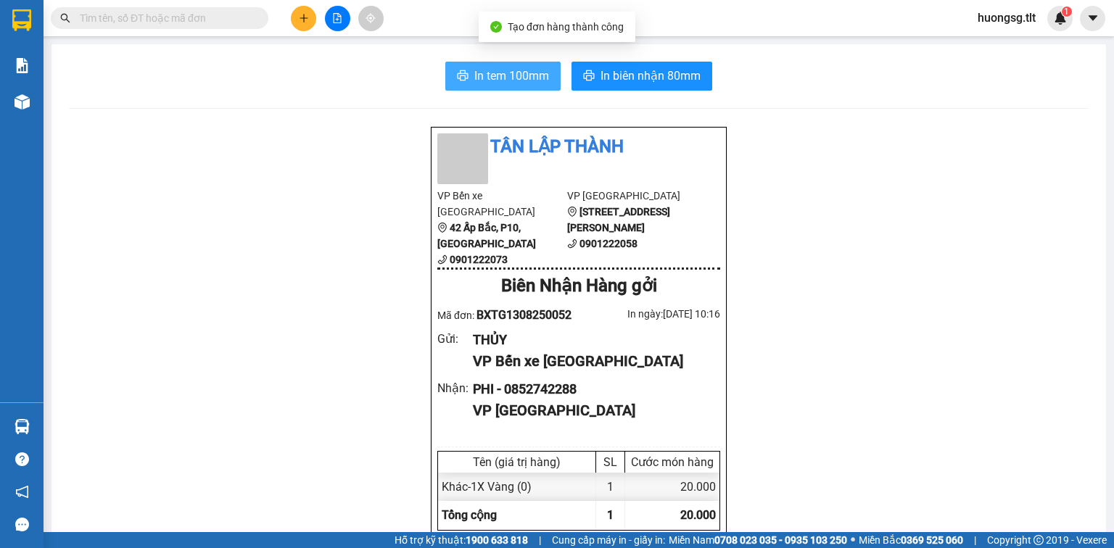
click at [530, 78] on span "In tem 100mm" at bounding box center [511, 76] width 75 height 18
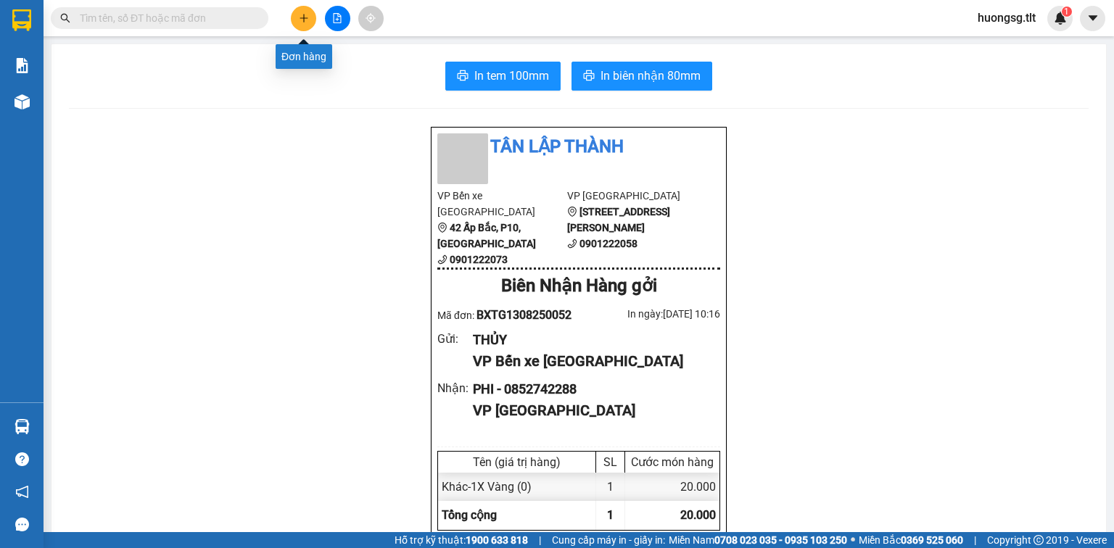
click at [294, 20] on button at bounding box center [303, 18] width 25 height 25
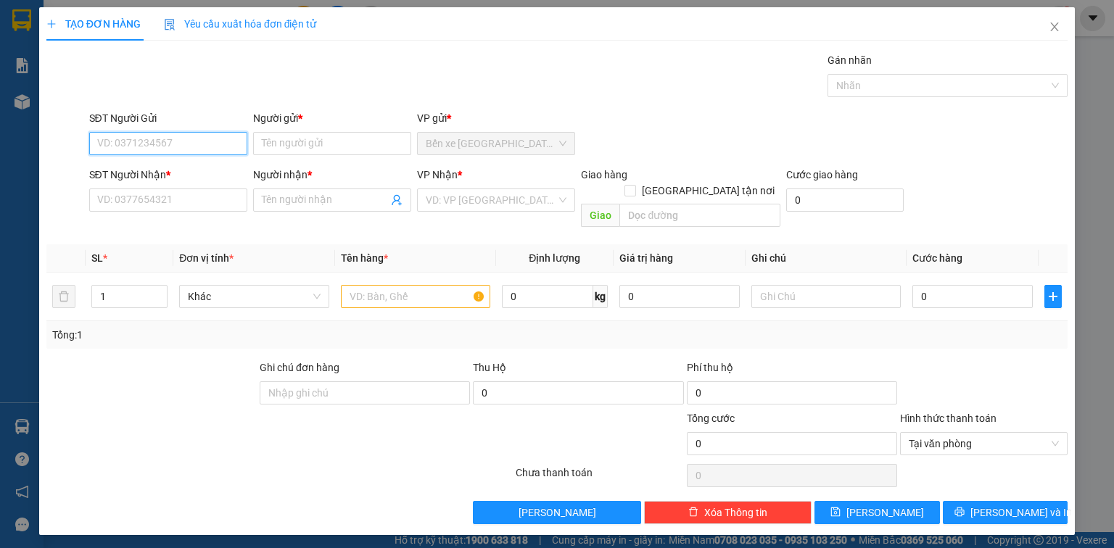
click at [218, 149] on input "SĐT Người Gửi" at bounding box center [168, 143] width 158 height 23
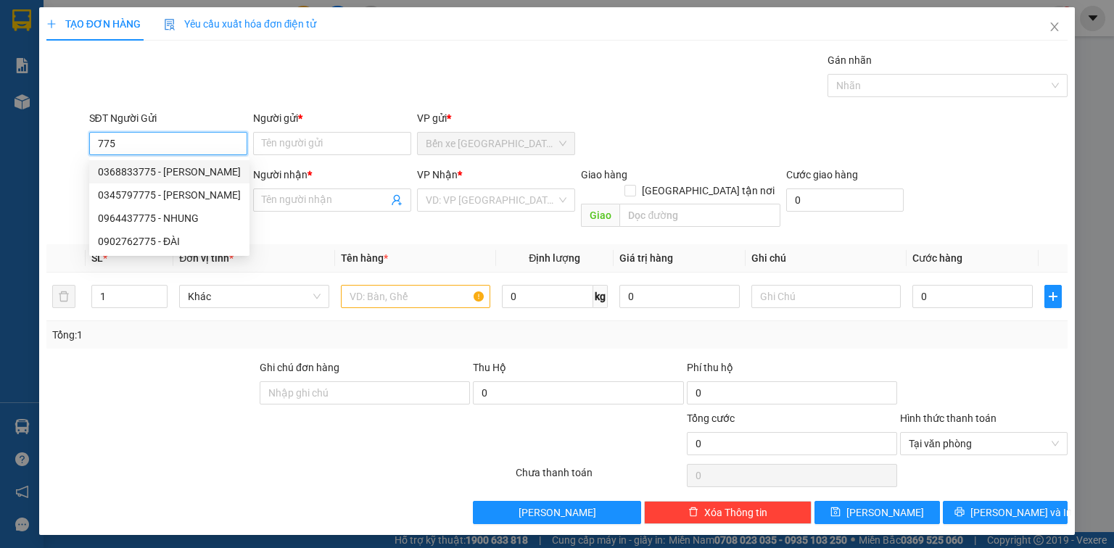
click at [214, 167] on div "0368833775 - NGỌC TÀI" at bounding box center [169, 172] width 143 height 16
type input "0368833775"
type input "NGỌC TÀI"
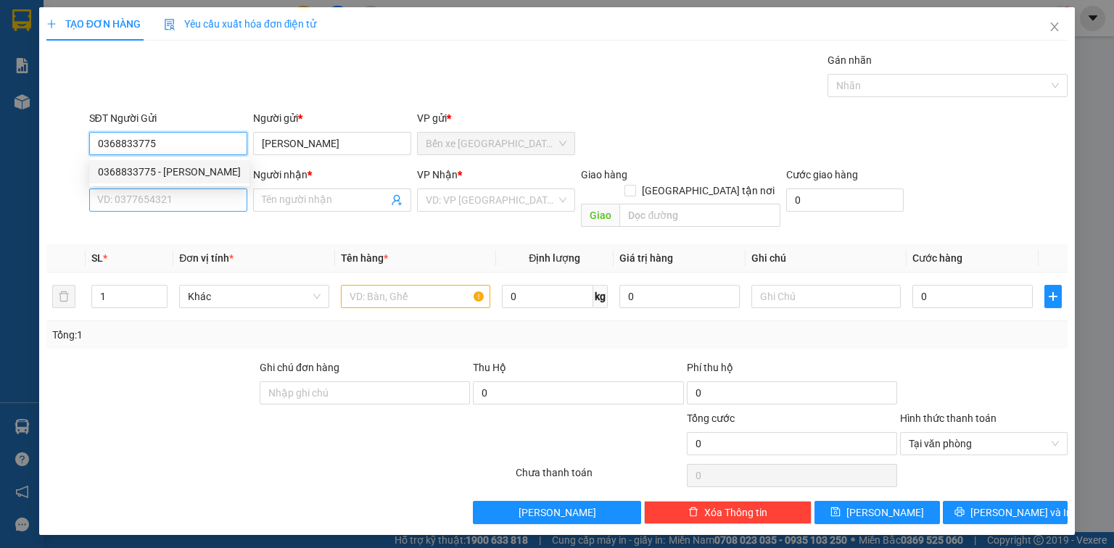
type input "0368833775"
click at [211, 202] on input "SĐT Người Nhận *" at bounding box center [168, 200] width 158 height 23
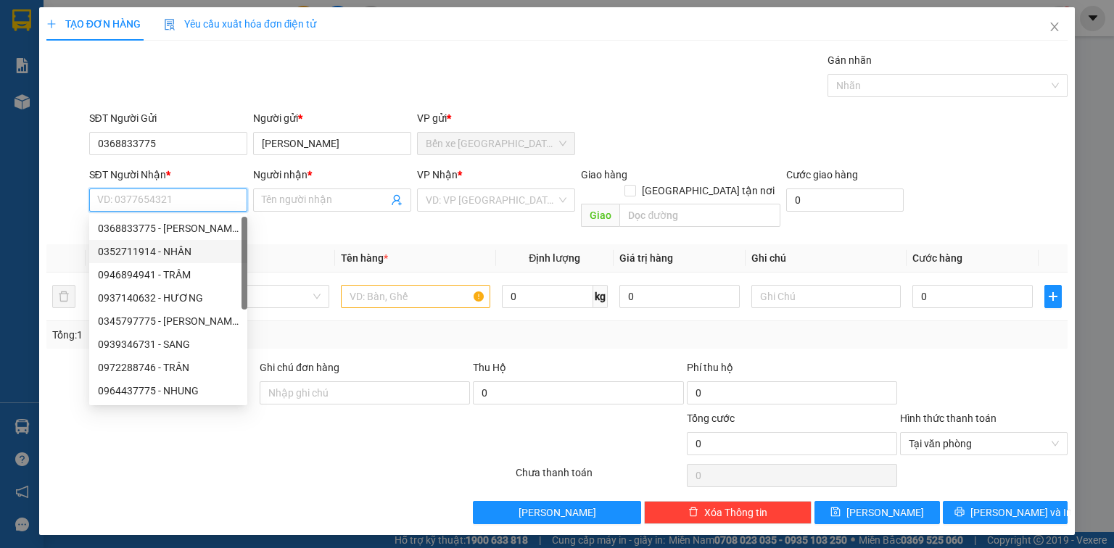
click at [202, 248] on div "0352711914 - NHÂN" at bounding box center [168, 252] width 141 height 16
type input "0352711914"
type input "NHÂN"
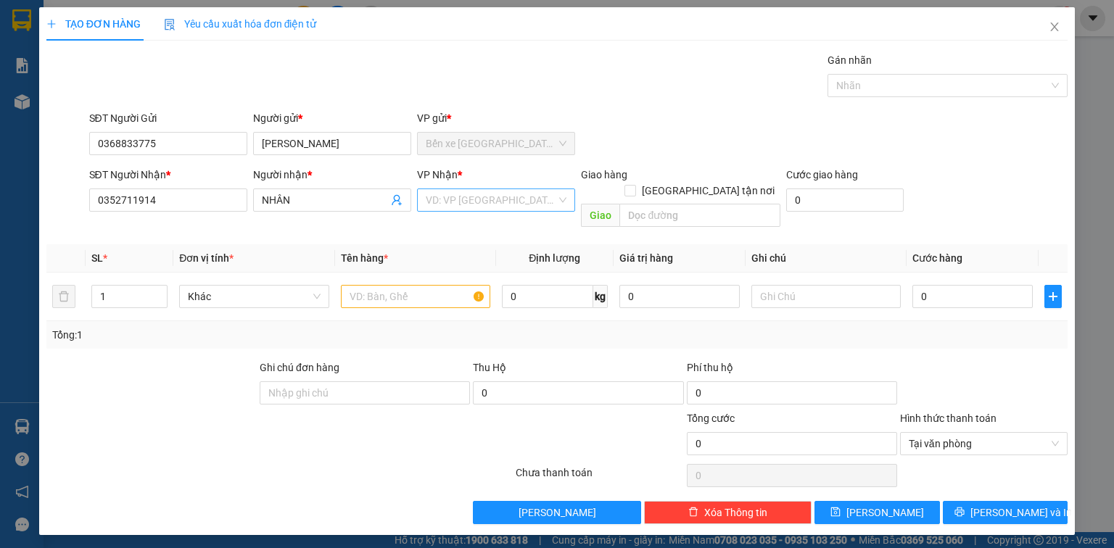
click at [442, 207] on input "search" at bounding box center [491, 200] width 131 height 22
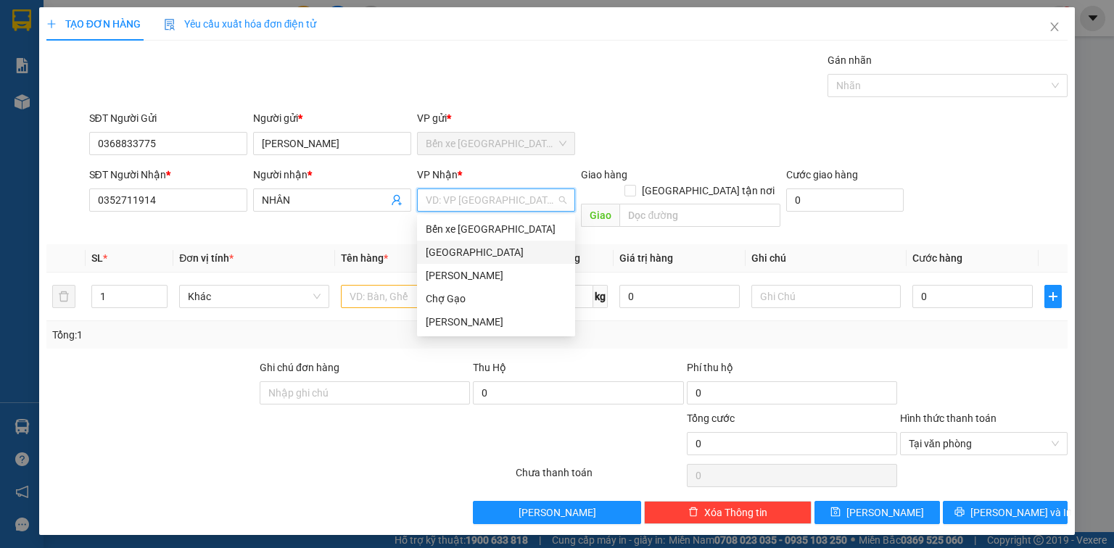
click at [443, 252] on div "[GEOGRAPHIC_DATA]" at bounding box center [496, 252] width 141 height 16
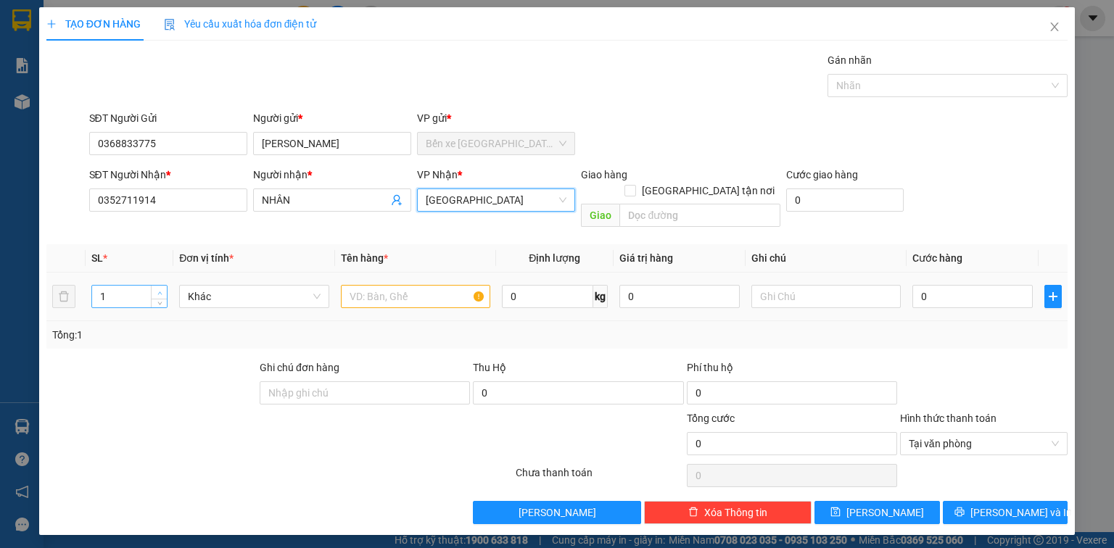
type input "2"
click at [157, 289] on span "up" at bounding box center [159, 293] width 9 height 9
click at [386, 285] on input "text" at bounding box center [415, 296] width 149 height 23
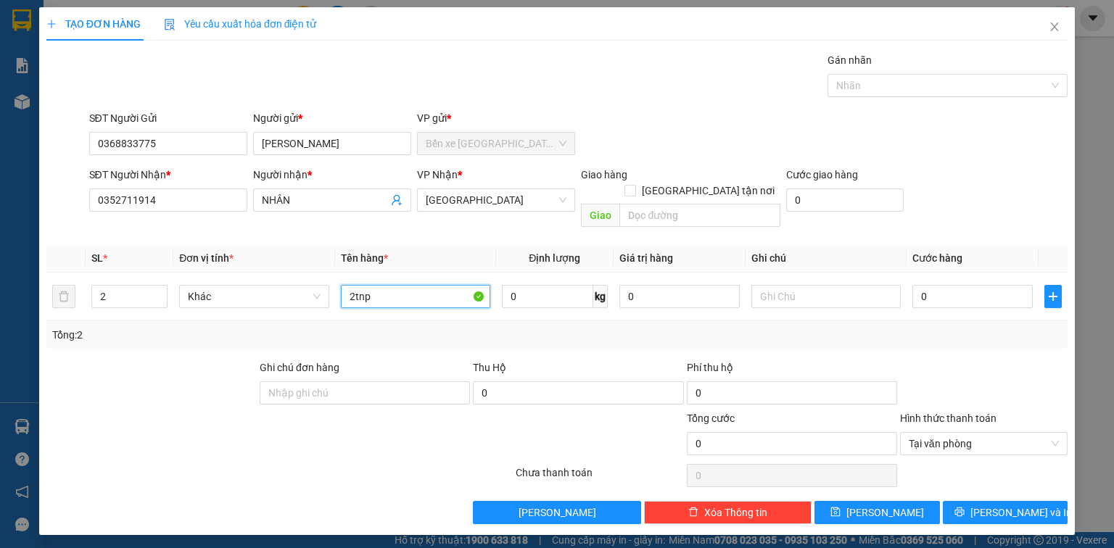
type input "2tnp"
click at [966, 285] on input "0" at bounding box center [972, 296] width 120 height 23
type input "1"
type input "11"
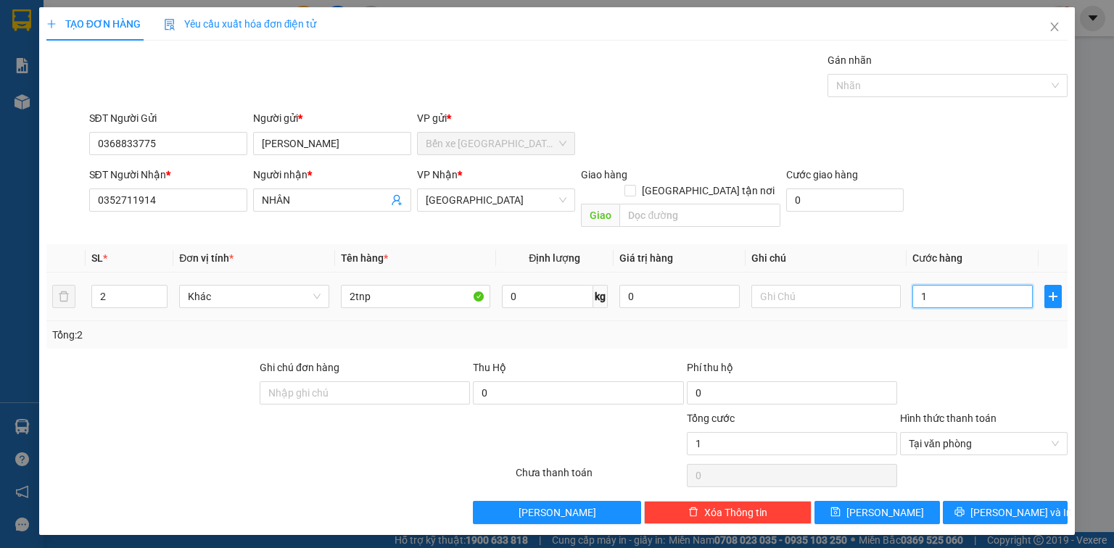
type input "11"
type input "110"
type input "110.000"
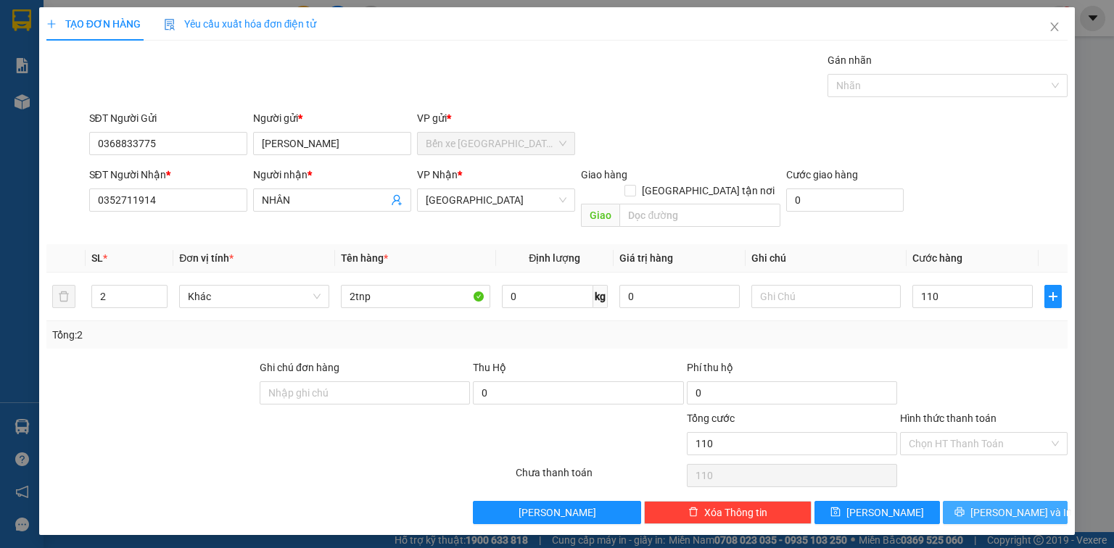
type input "110.000"
click at [1021, 501] on button "[PERSON_NAME] và In" at bounding box center [1005, 512] width 125 height 23
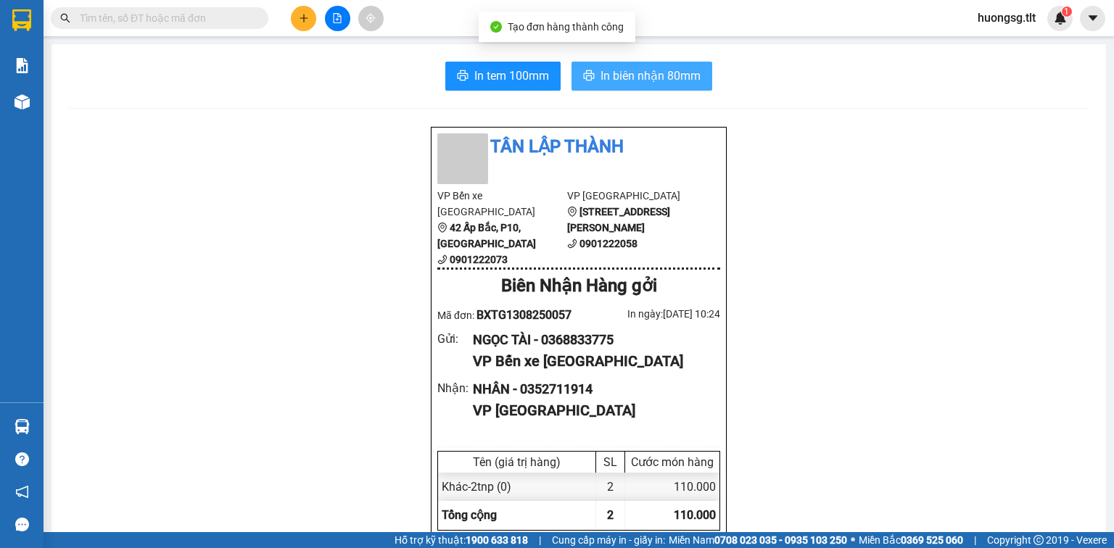
click at [677, 78] on span "In biên nhận 80mm" at bounding box center [651, 76] width 100 height 18
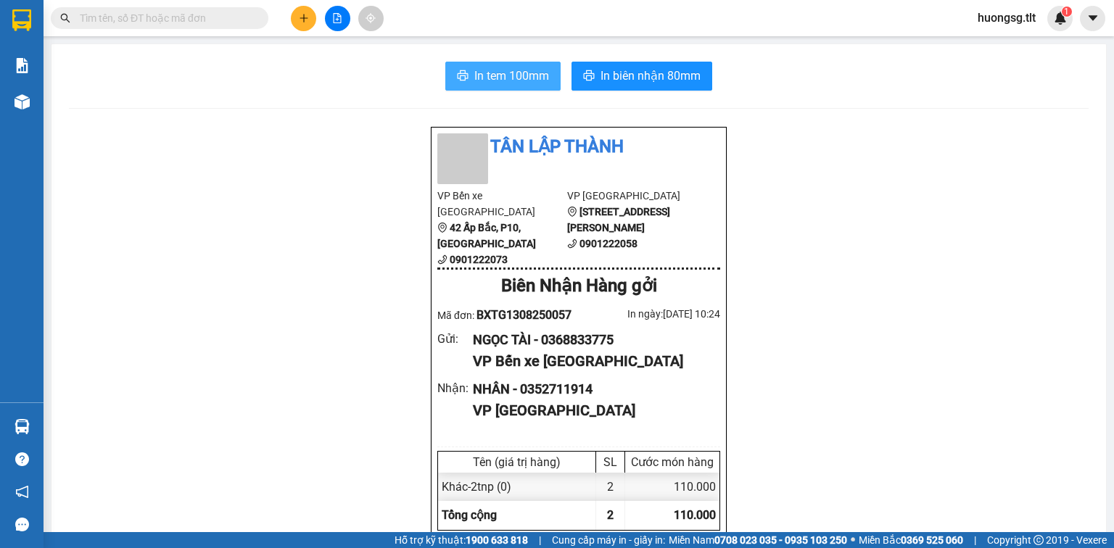
click at [494, 68] on span "In tem 100mm" at bounding box center [511, 76] width 75 height 18
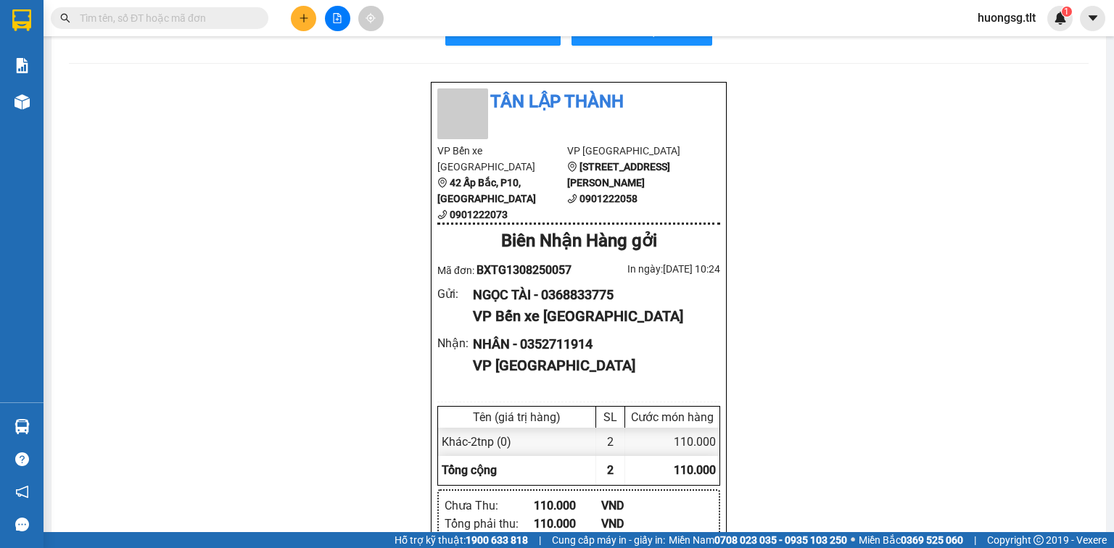
scroll to position [58, 0]
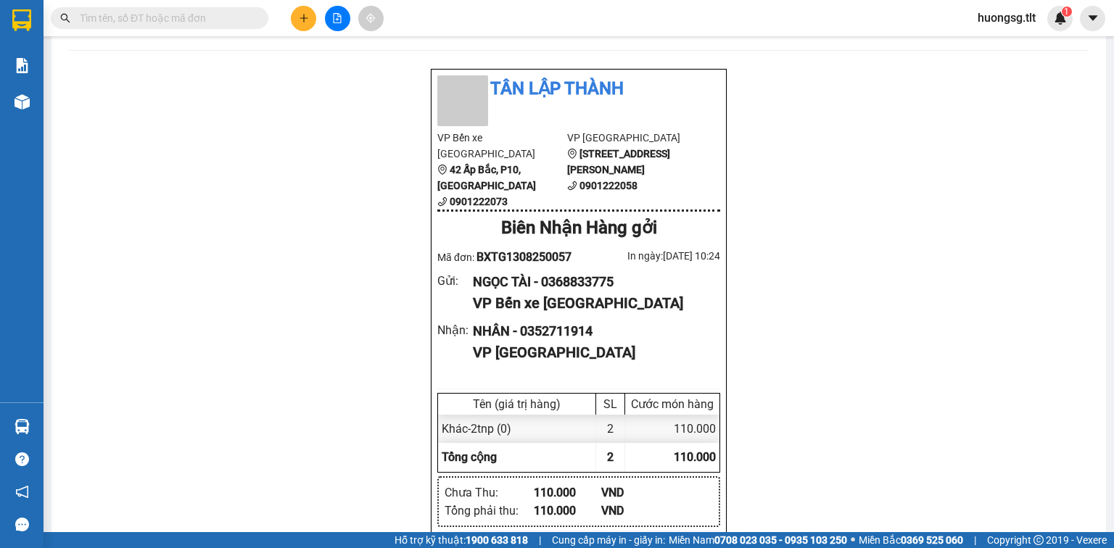
click at [305, 17] on icon "plus" at bounding box center [304, 17] width 8 height 1
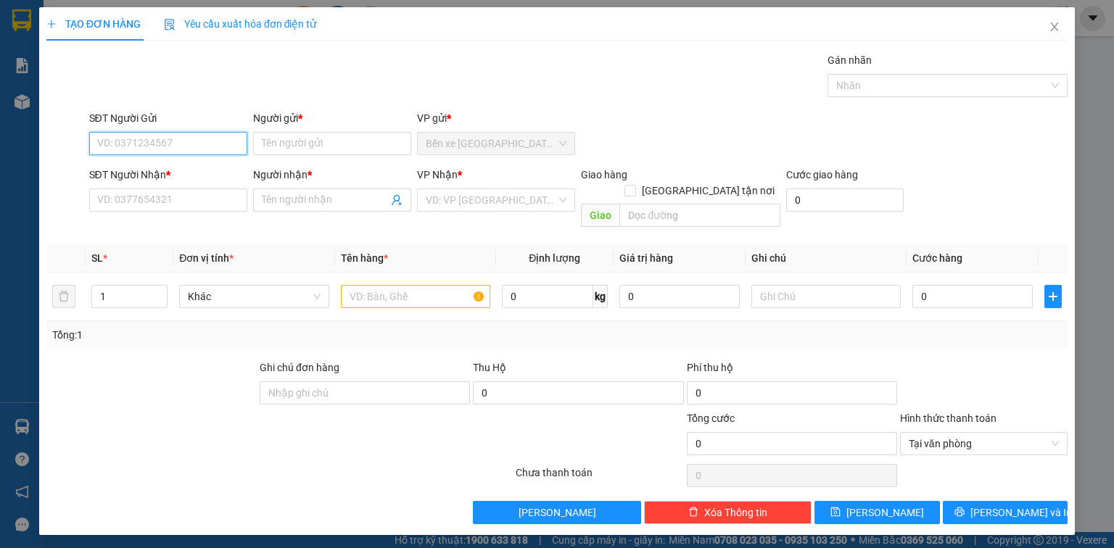
click at [223, 139] on input "SĐT Người Gửi" at bounding box center [168, 143] width 158 height 23
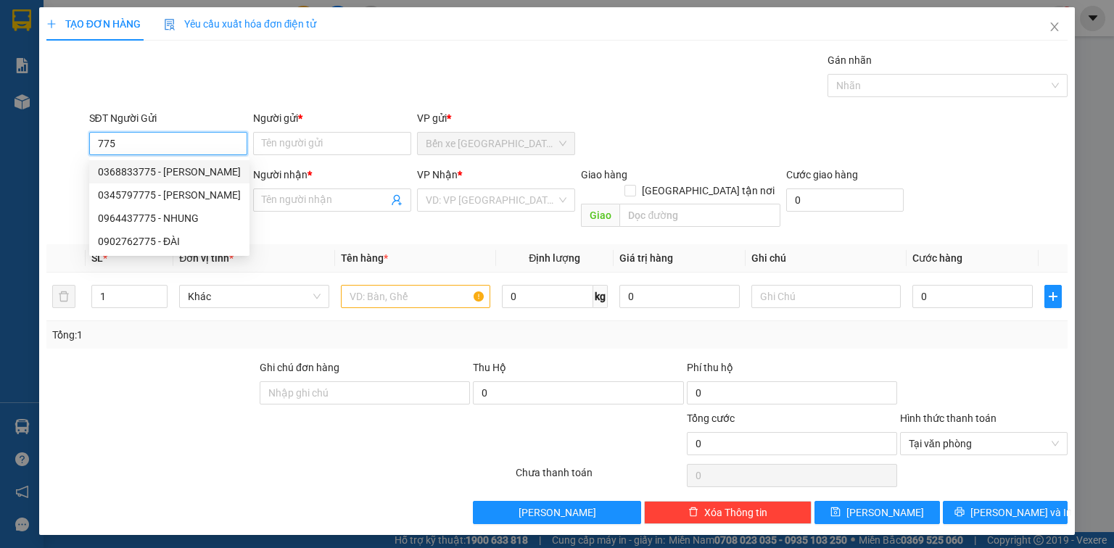
drag, startPoint x: 210, startPoint y: 175, endPoint x: 207, endPoint y: 191, distance: 16.9
click at [210, 175] on div "0368833775 - NGỌC TÀI" at bounding box center [169, 172] width 143 height 16
type input "0368833775"
type input "NGỌC TÀI"
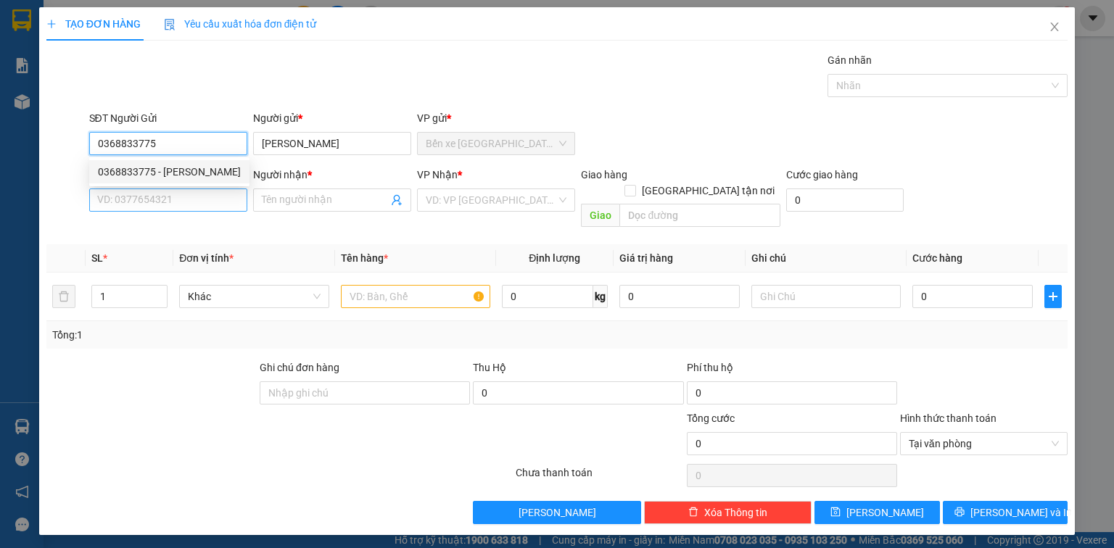
type input "0368833775"
click at [208, 202] on input "SĐT Người Nhận *" at bounding box center [168, 200] width 158 height 23
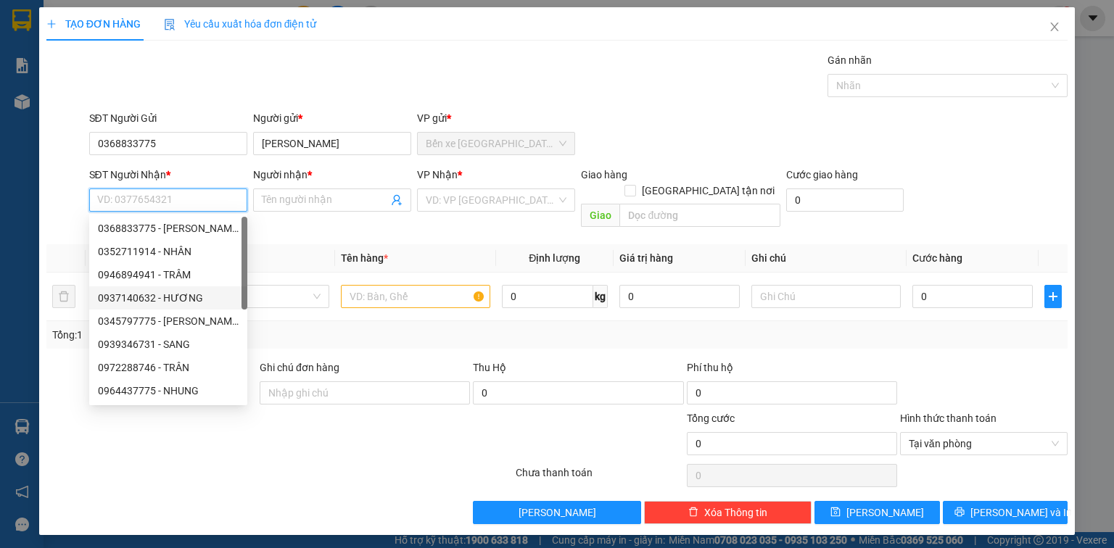
click at [207, 289] on div "0937140632 - HƯƠNG" at bounding box center [168, 297] width 158 height 23
type input "0937140632"
type input "HƯƠNG"
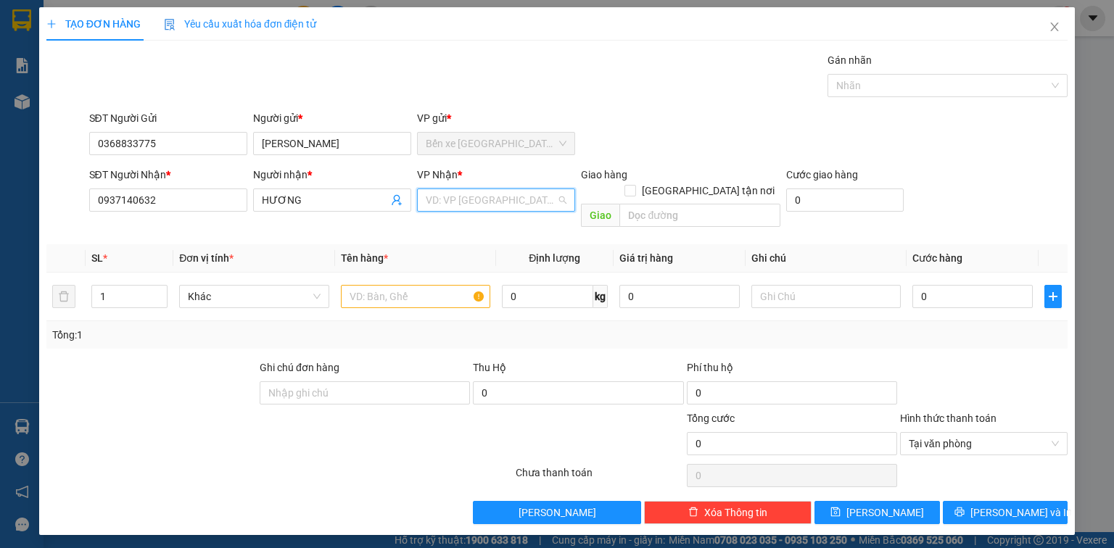
click at [434, 202] on input "search" at bounding box center [491, 200] width 131 height 22
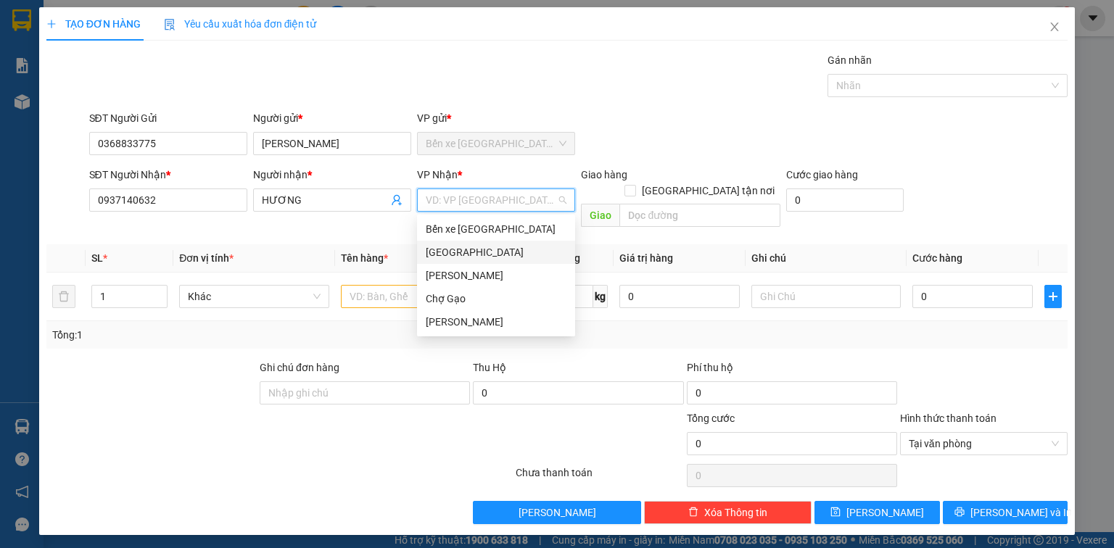
click at [447, 249] on div "[GEOGRAPHIC_DATA]" at bounding box center [496, 252] width 141 height 16
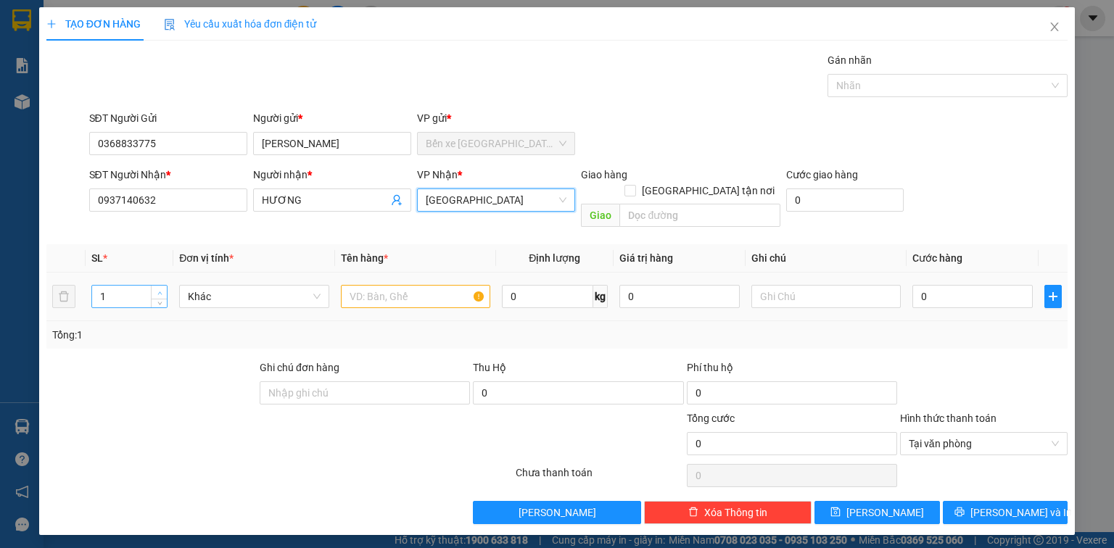
type input "2"
click at [161, 289] on span "up" at bounding box center [159, 293] width 9 height 9
click at [361, 285] on input "text" at bounding box center [415, 296] width 149 height 23
type input "2"
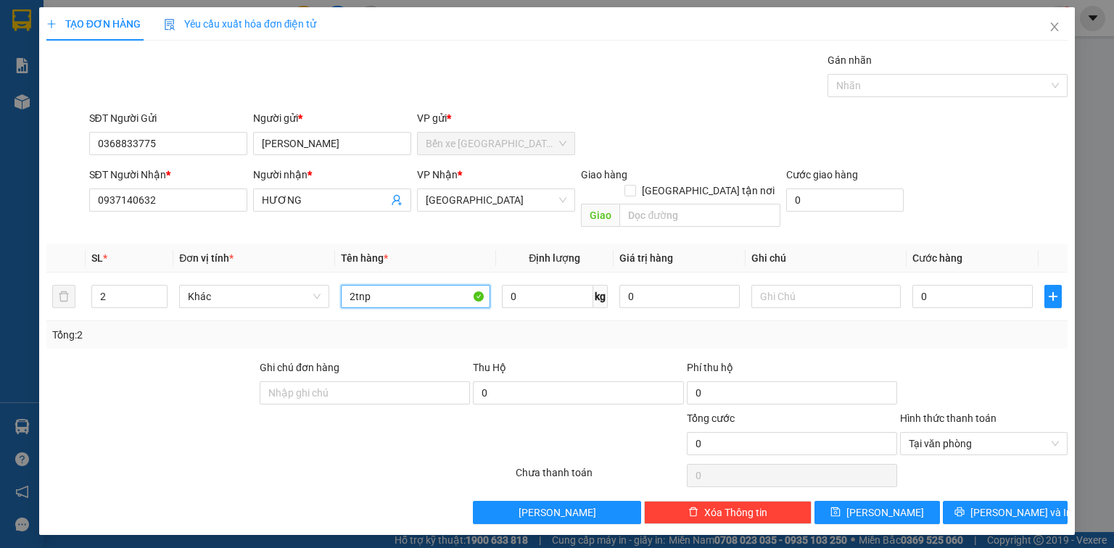
type input "2tnp"
click at [954, 285] on input "0" at bounding box center [972, 296] width 120 height 23
type input "1"
type input "10"
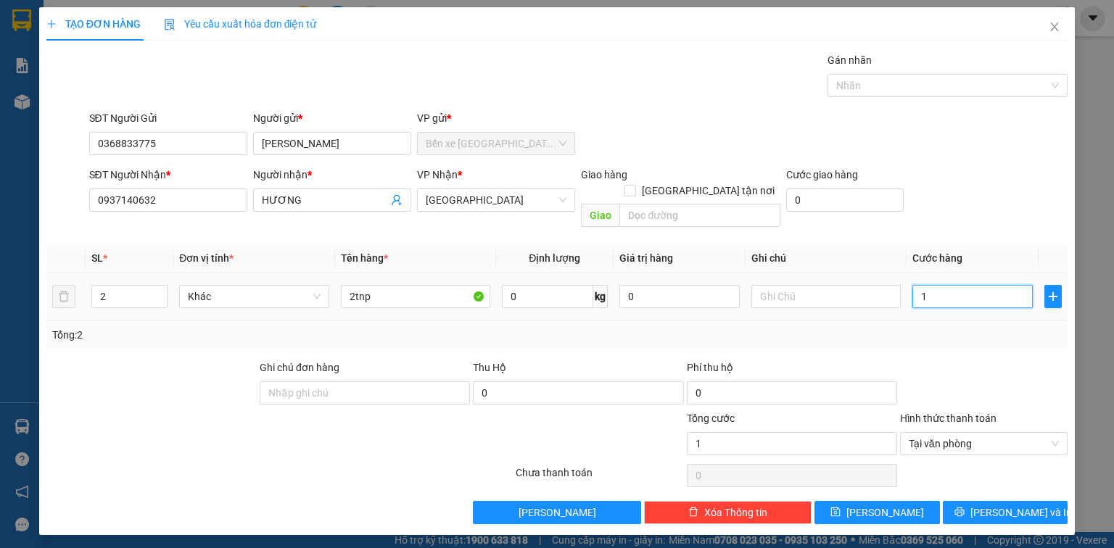
type input "10"
type input "105"
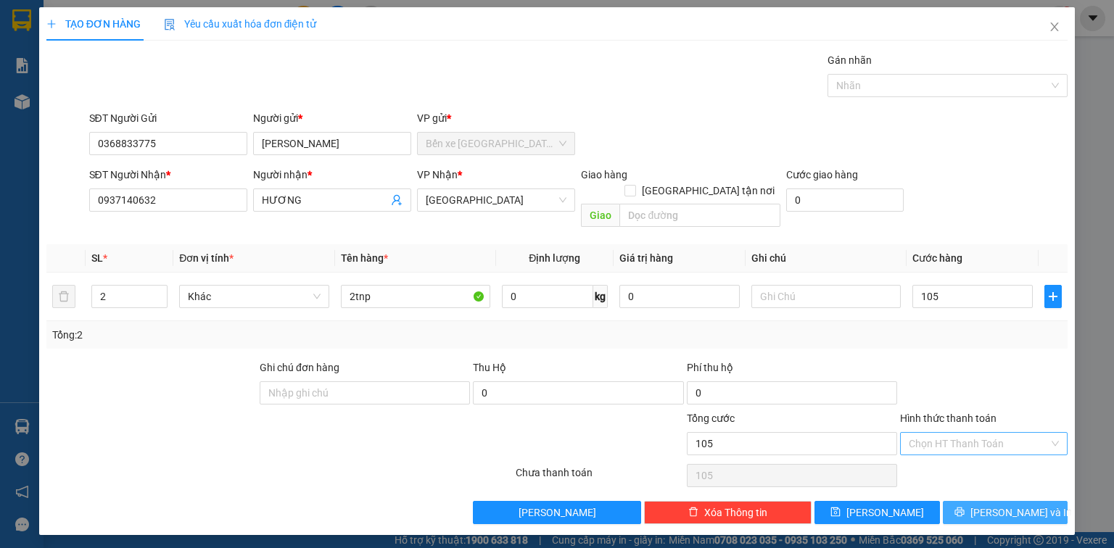
type input "105.000"
click at [1044, 501] on button "[PERSON_NAME] và In" at bounding box center [1005, 512] width 125 height 23
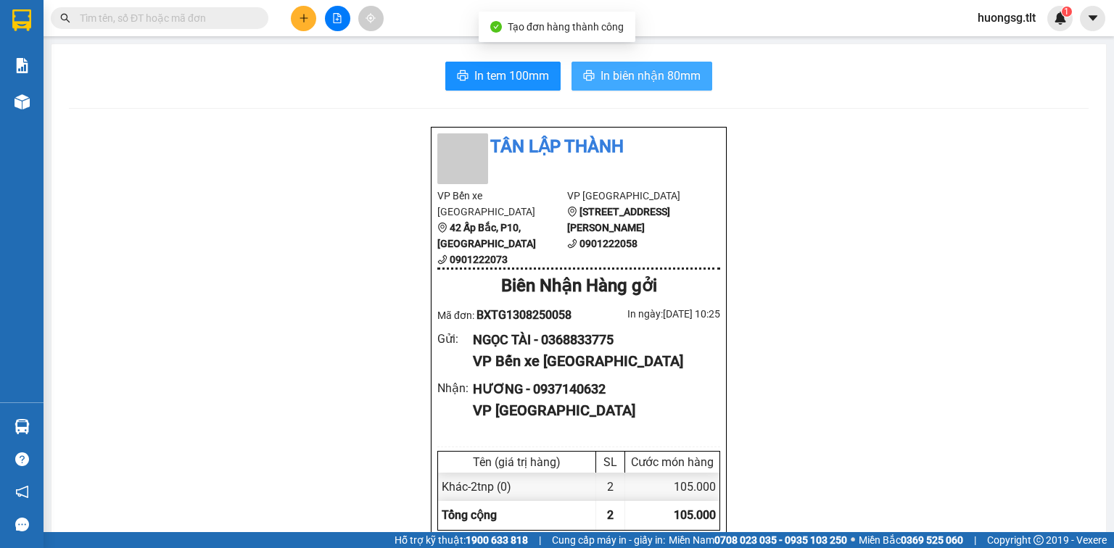
click at [680, 78] on span "In biên nhận 80mm" at bounding box center [651, 76] width 100 height 18
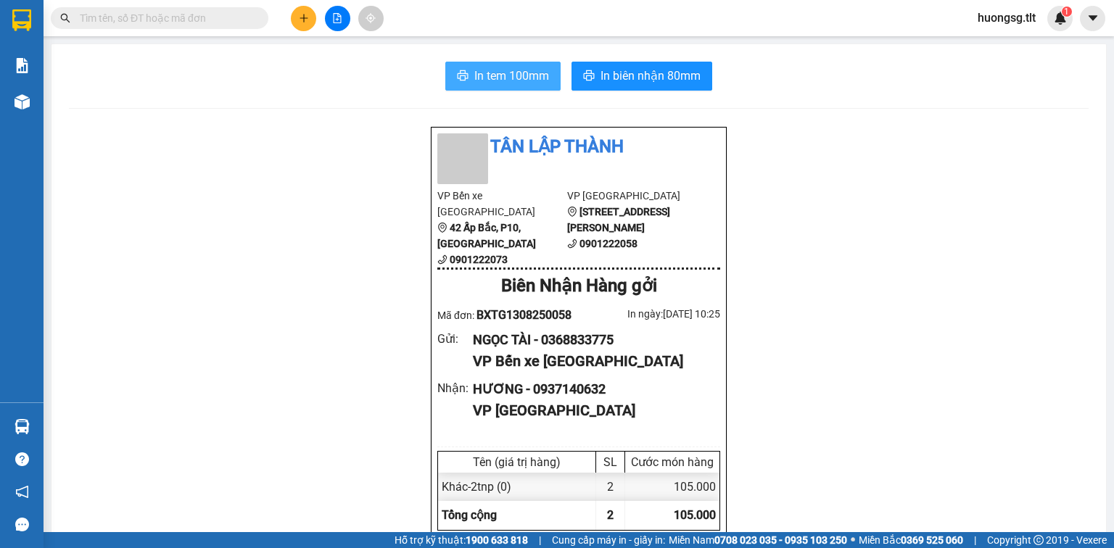
click at [457, 75] on icon "printer" at bounding box center [463, 76] width 12 height 12
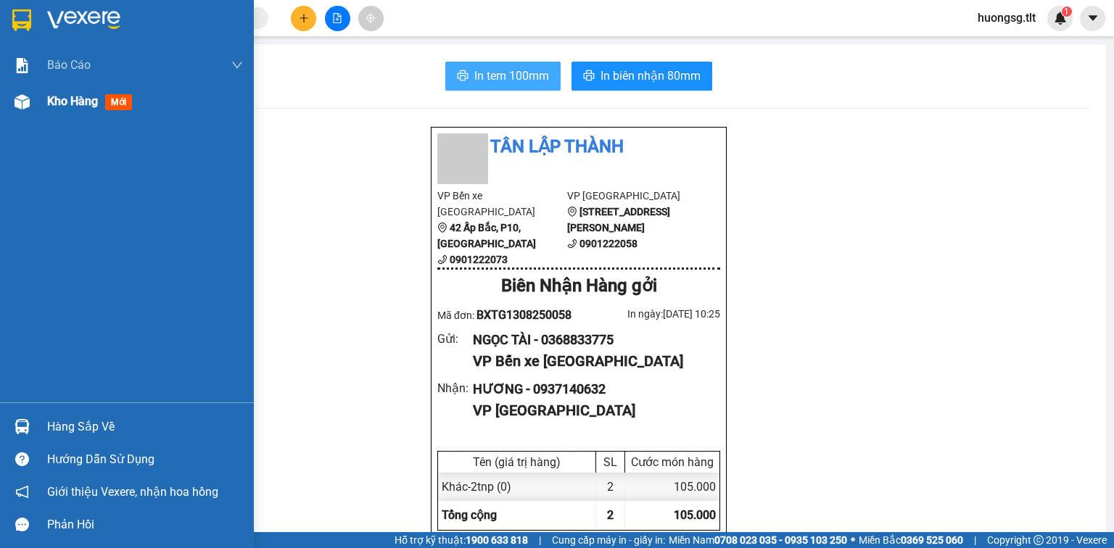
click at [29, 110] on div at bounding box center [21, 101] width 25 height 25
